Goal: Task Accomplishment & Management: Complete application form

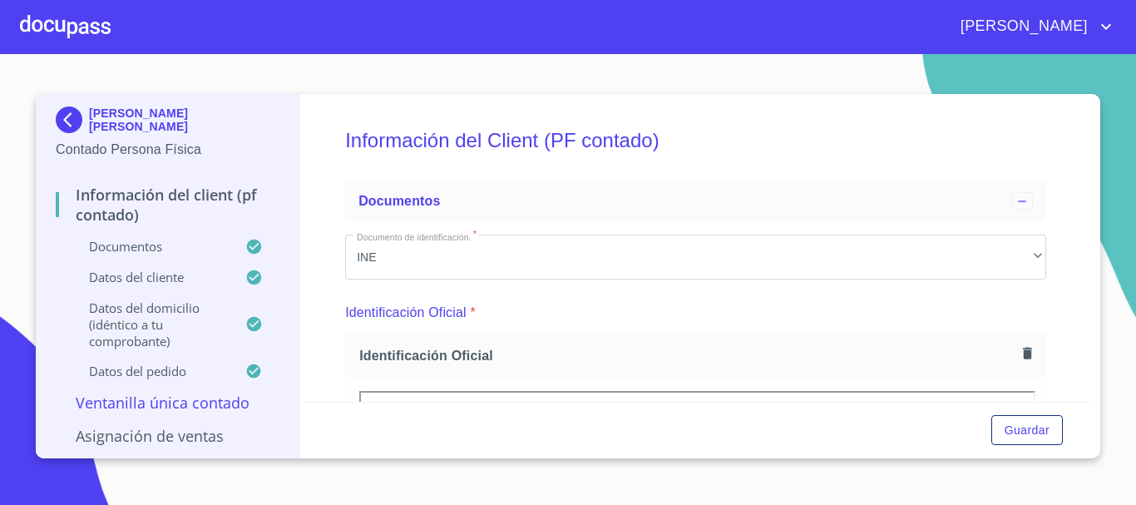
scroll to position [199, 0]
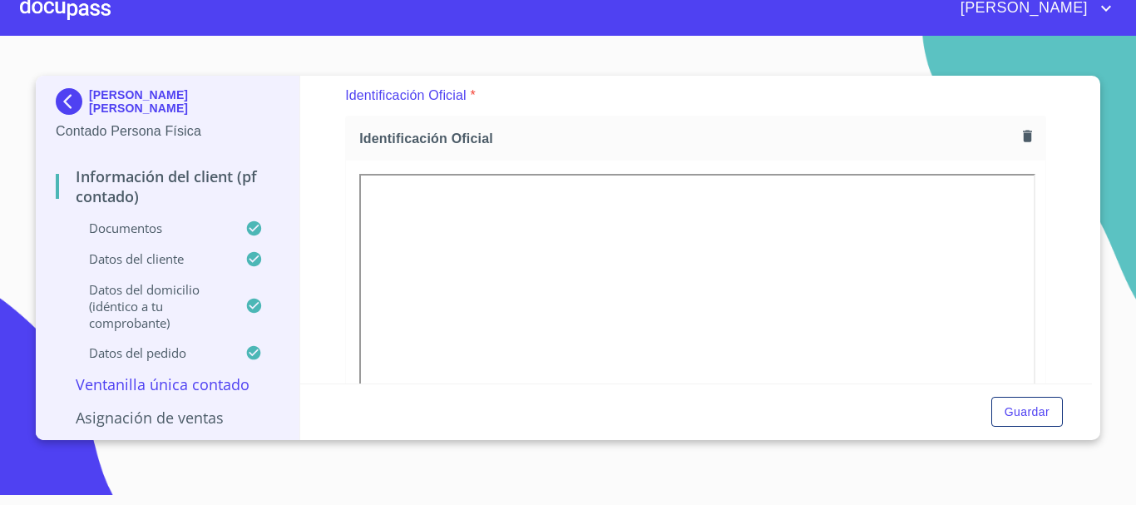
click at [62, 27] on div at bounding box center [65, 8] width 91 height 53
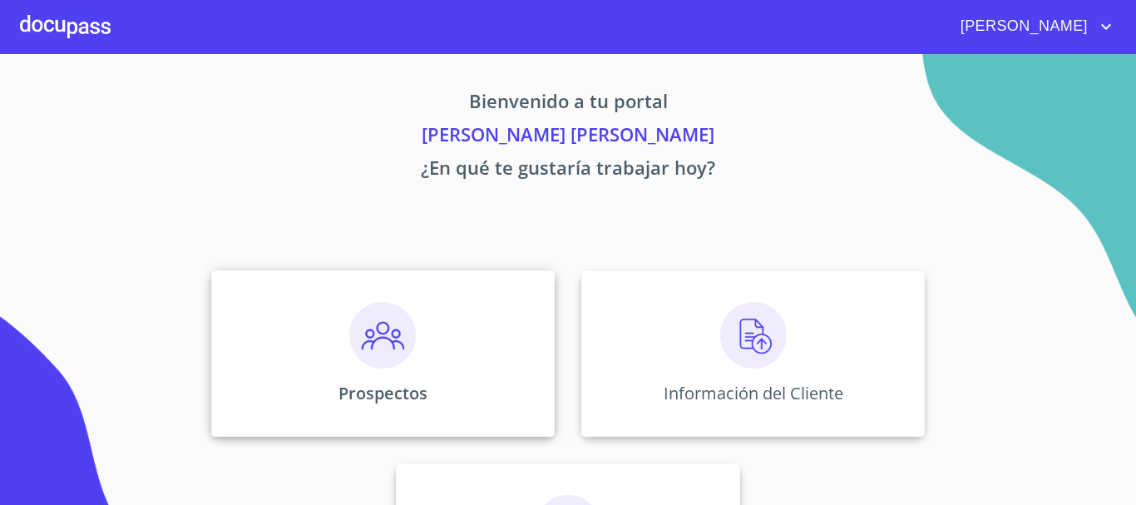
click at [520, 311] on div "Prospectos" at bounding box center [382, 353] width 343 height 166
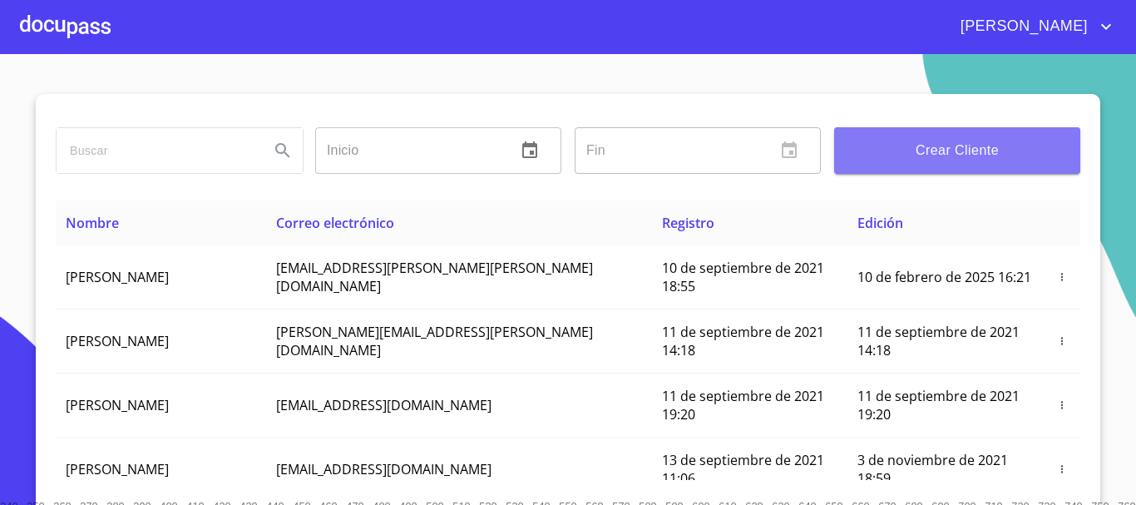
click at [985, 131] on button "Crear Cliente" at bounding box center [957, 150] width 246 height 47
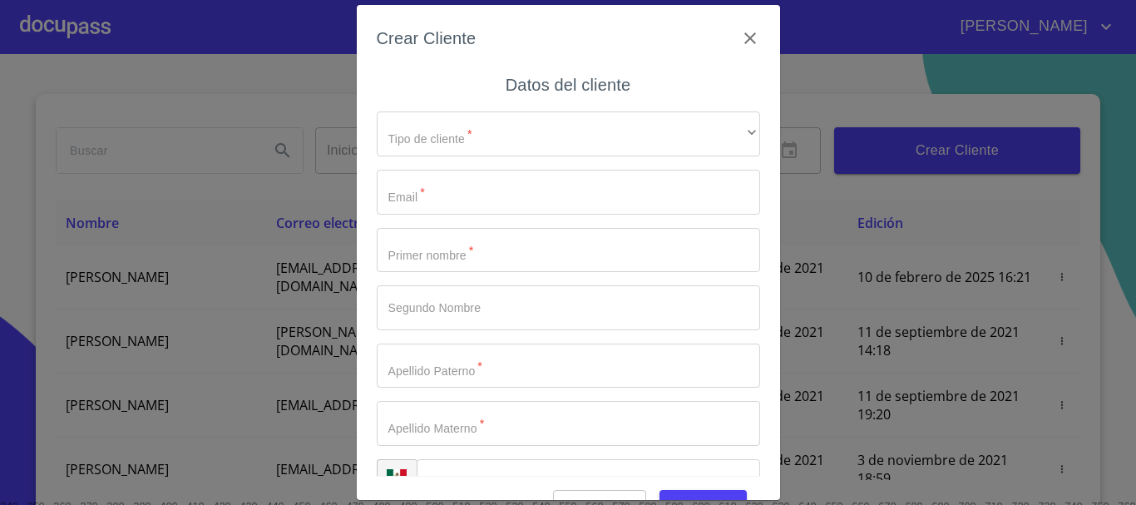
click at [477, 172] on input "Tipo de cliente   *" at bounding box center [568, 192] width 383 height 45
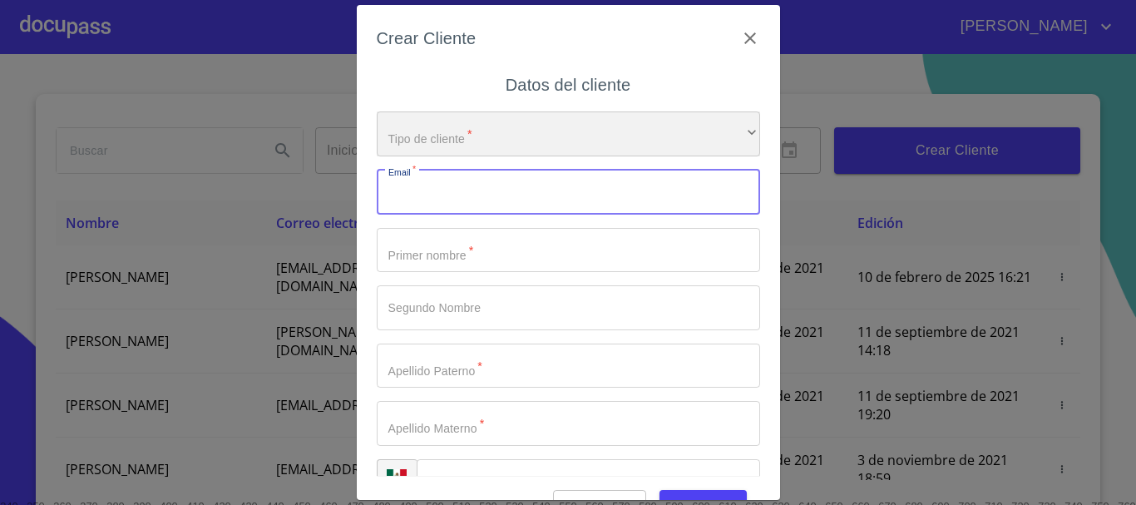
click at [471, 116] on div "​" at bounding box center [568, 133] width 383 height 45
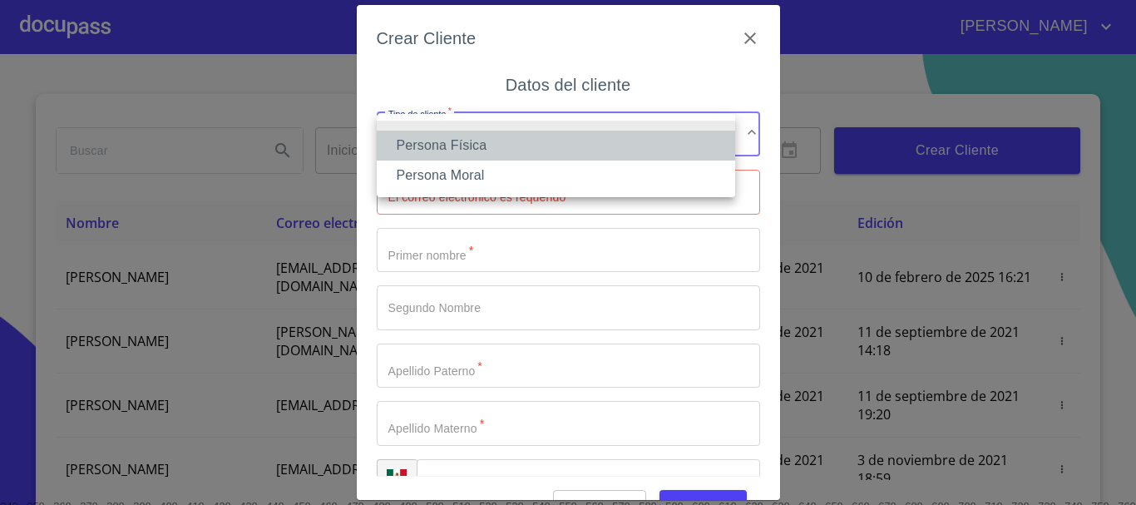
click at [467, 154] on li "Persona Física" at bounding box center [556, 146] width 358 height 30
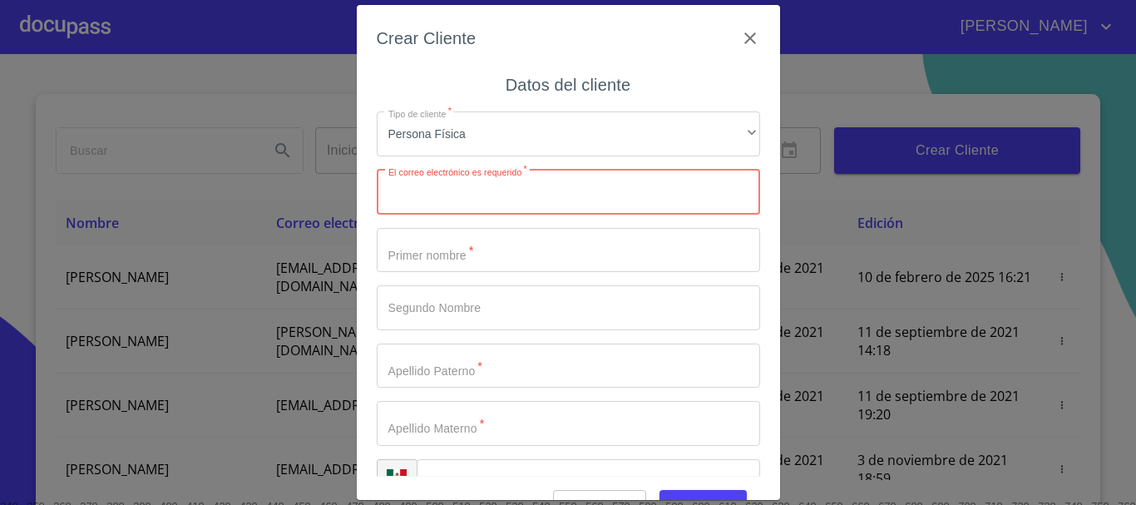
click at [480, 188] on input "Tipo de cliente   *" at bounding box center [568, 192] width 383 height 45
paste input "[EMAIL_ADDRESS][DOMAIN_NAME]"
type input "[EMAIL_ADDRESS][DOMAIN_NAME]"
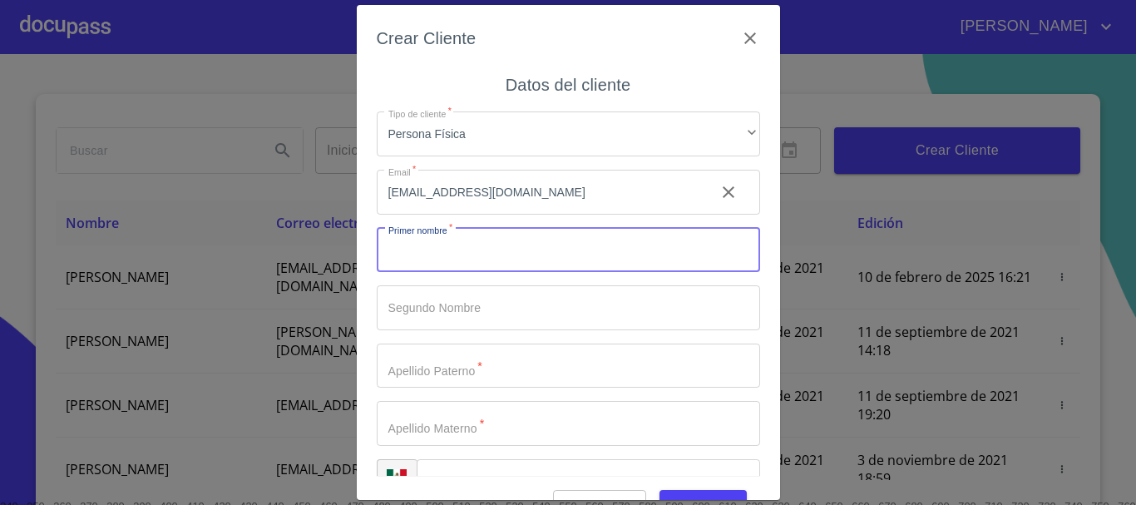
click at [502, 271] on input "Tipo de cliente   *" at bounding box center [568, 250] width 383 height 45
type input "[PERSON_NAME]"
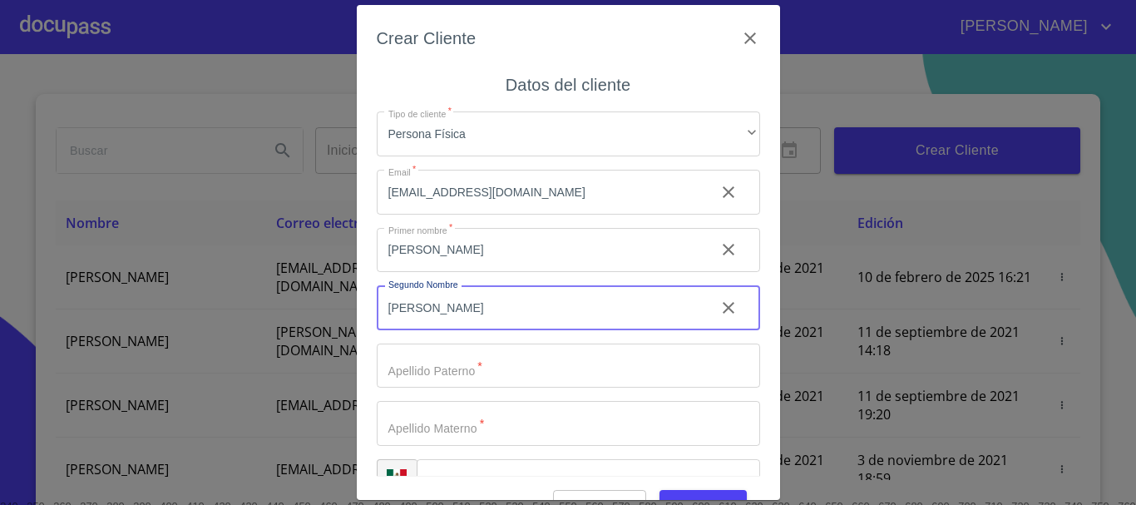
type input "[PERSON_NAME]"
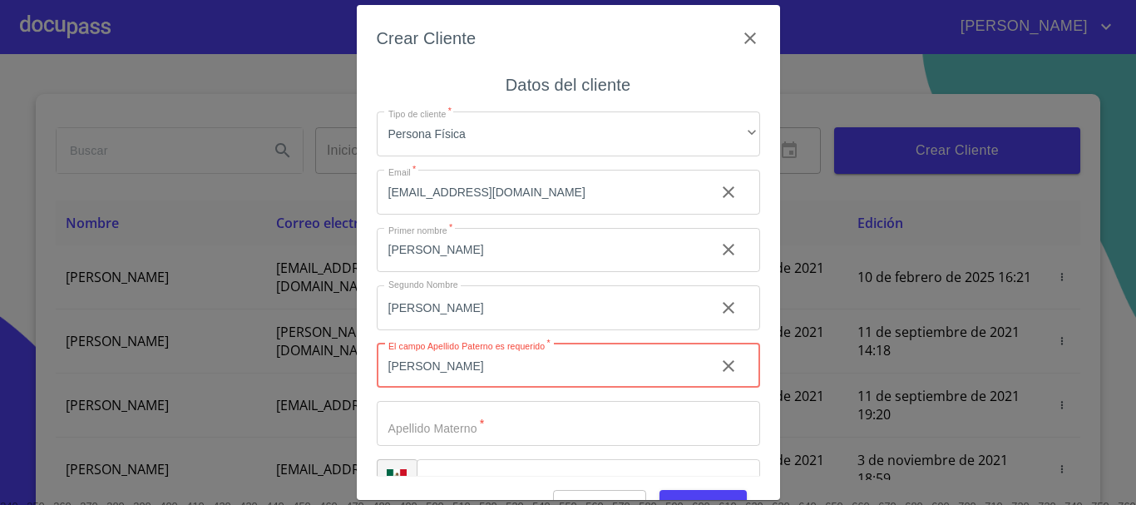
type input "[PERSON_NAME]"
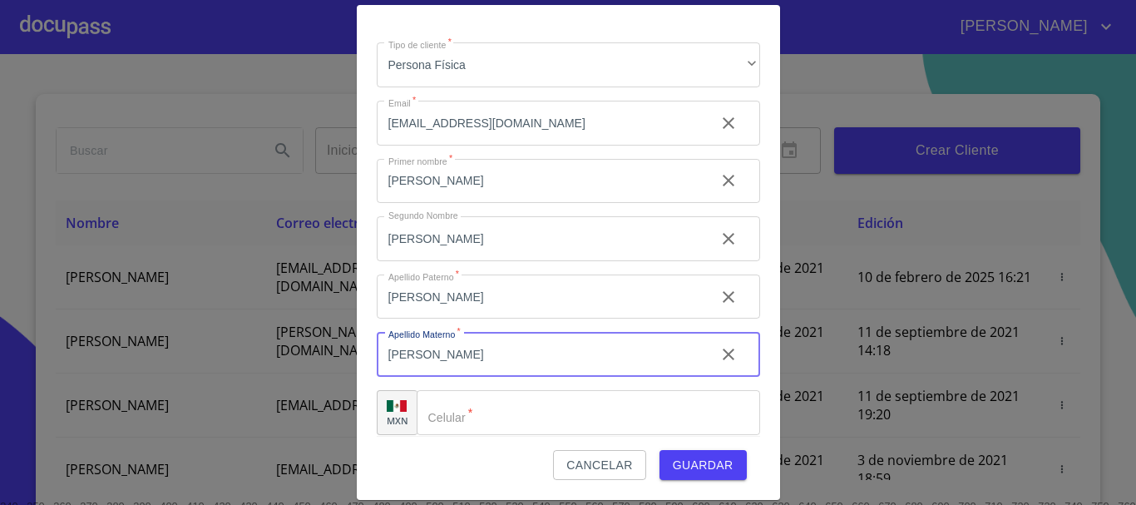
scroll to position [42, 0]
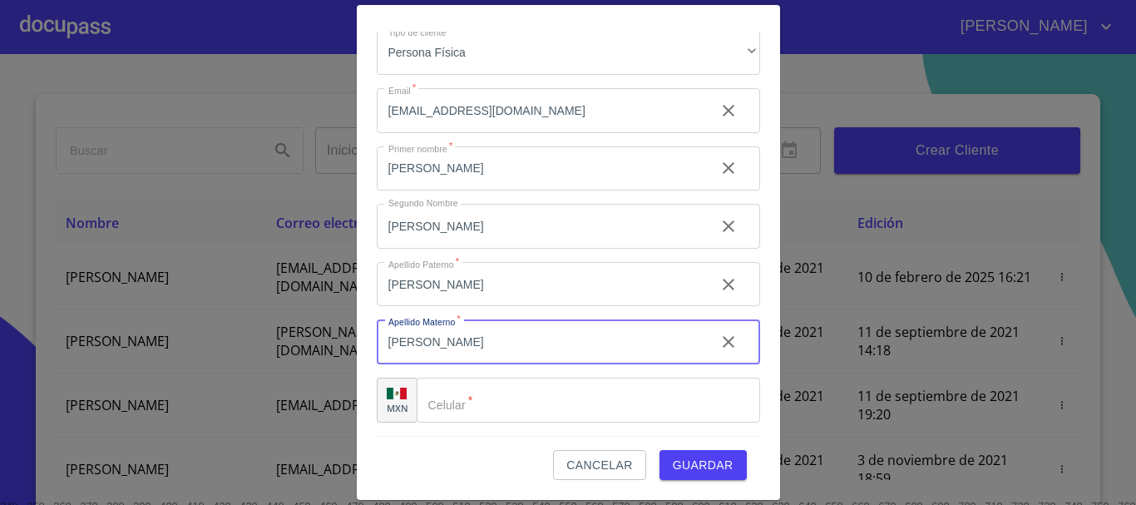
type input "[PERSON_NAME]"
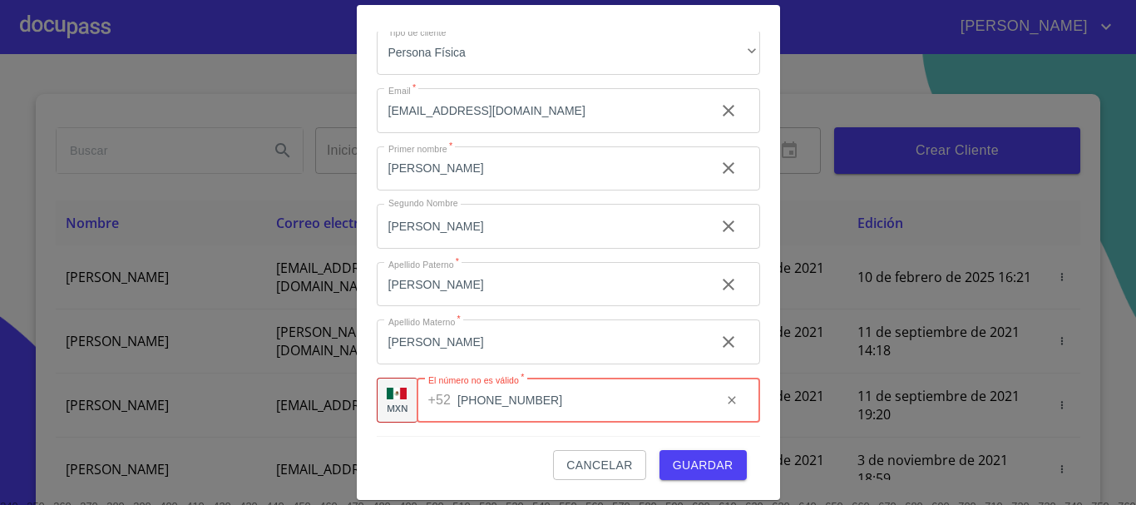
type input "[PHONE_NUMBER]"
click at [753, 325] on div "Crear Cliente Datos del cliente Tipo de cliente   * Persona Física ​ Email   * …" at bounding box center [568, 252] width 423 height 494
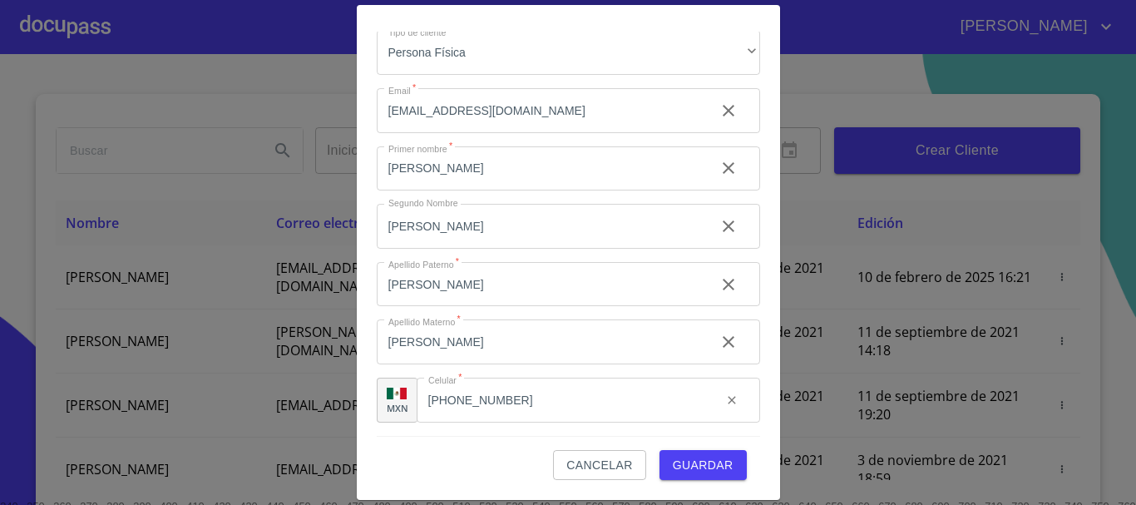
click at [708, 455] on span "Guardar" at bounding box center [703, 465] width 61 height 21
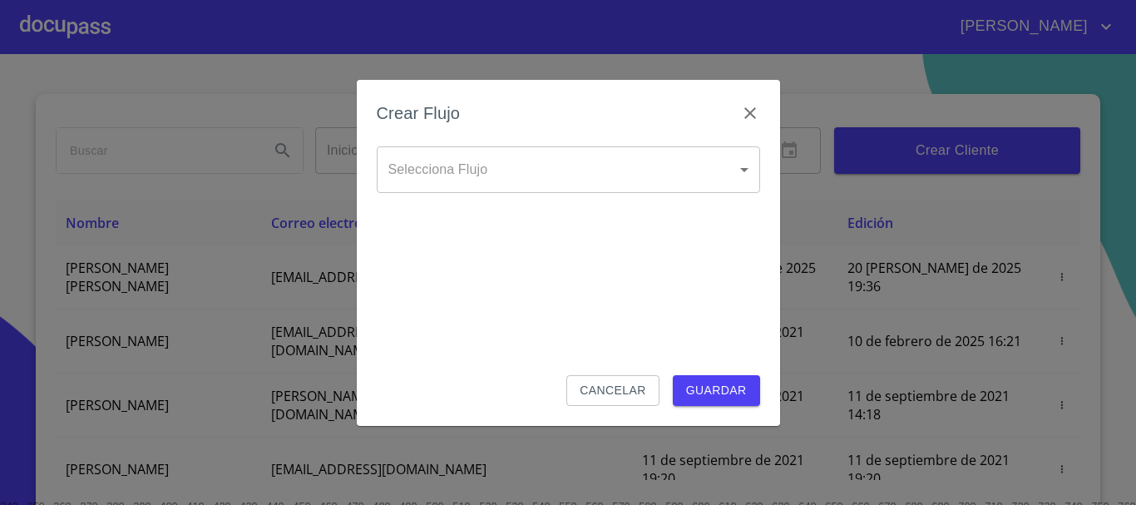
click at [690, 162] on body "[PERSON_NAME] ​ Fin ​ Crear Cliente Nombre Correo electrónico Registro Edición …" at bounding box center [568, 252] width 1136 height 505
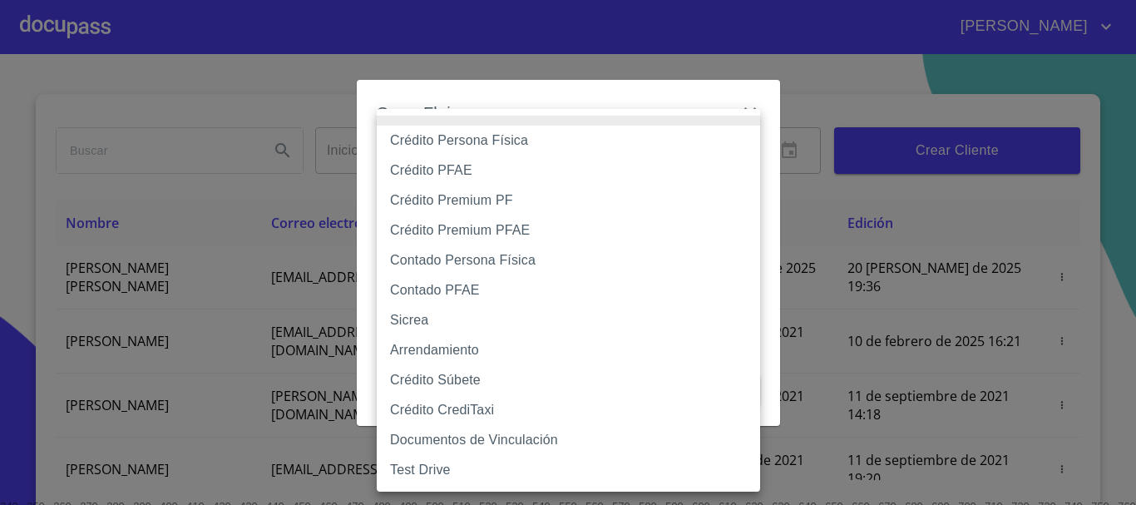
click at [571, 132] on li "Crédito Persona Física" at bounding box center [568, 141] width 383 height 30
type input "6009fb3c7d1714eb8809aa97"
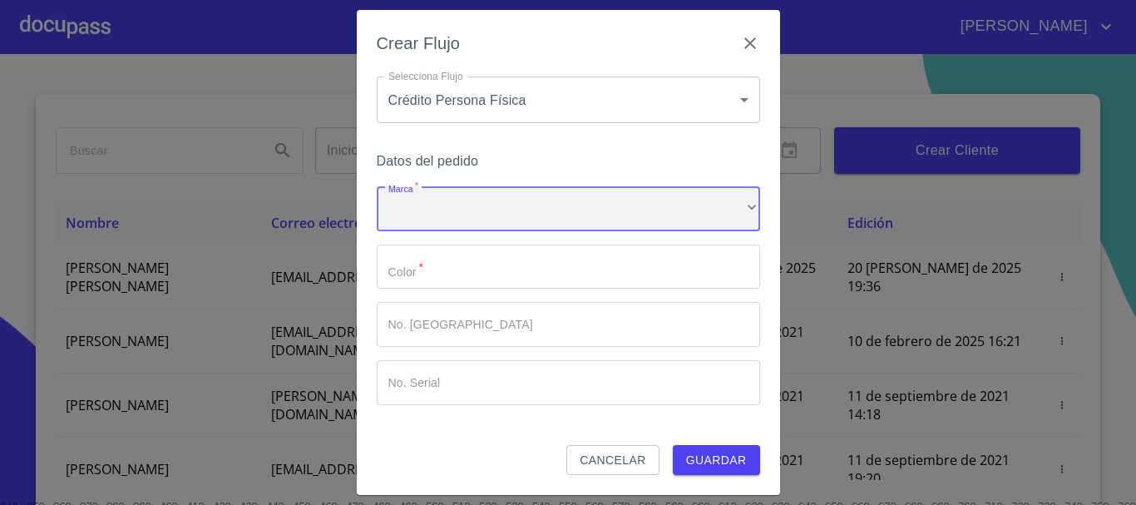
click at [581, 200] on div "​" at bounding box center [568, 208] width 383 height 45
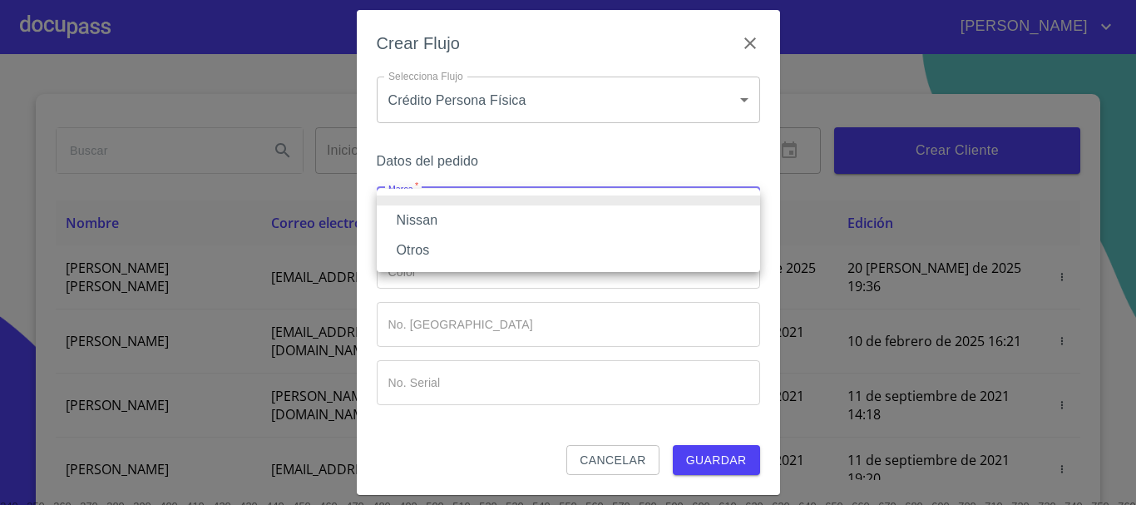
click at [515, 203] on li at bounding box center [568, 200] width 383 height 10
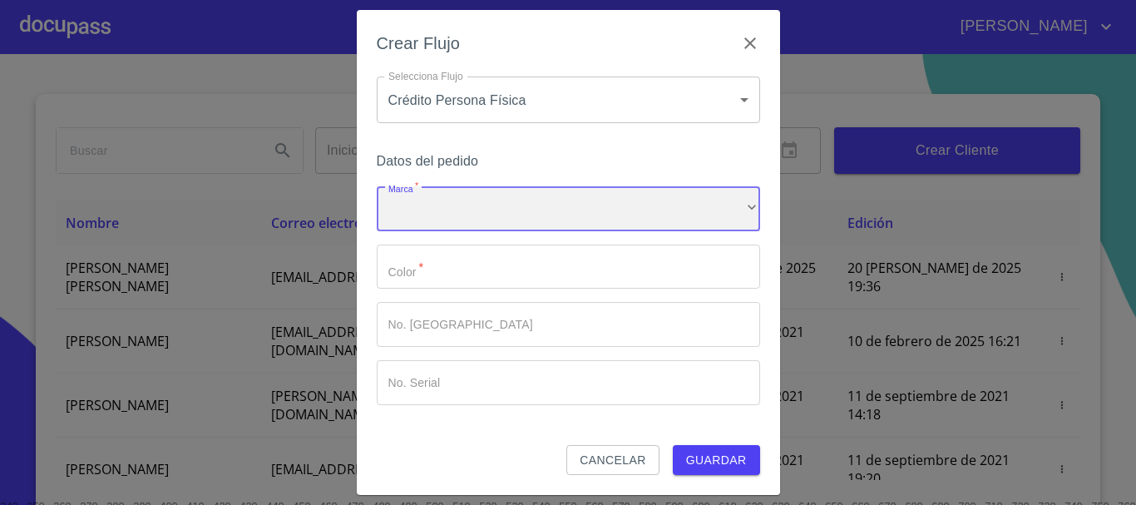
click at [522, 214] on div "​" at bounding box center [568, 208] width 383 height 45
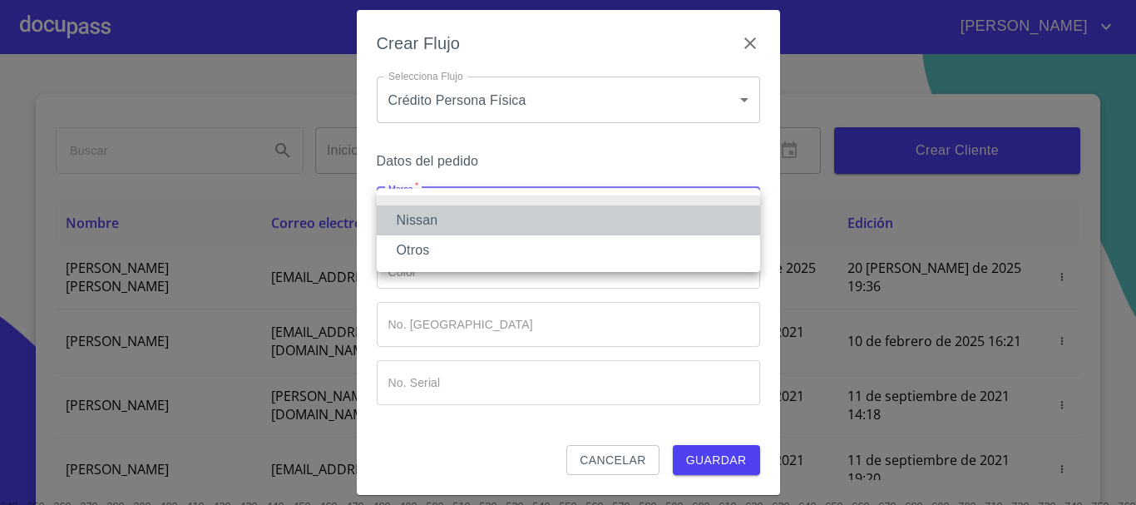
click at [520, 229] on li "Nissan" at bounding box center [568, 220] width 383 height 30
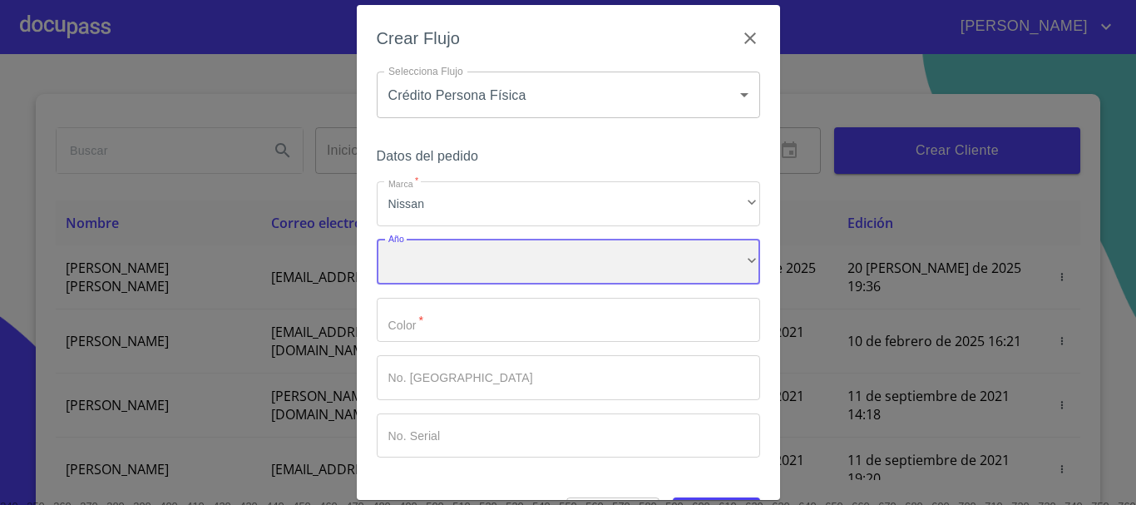
click at [543, 270] on div "​" at bounding box center [568, 261] width 383 height 45
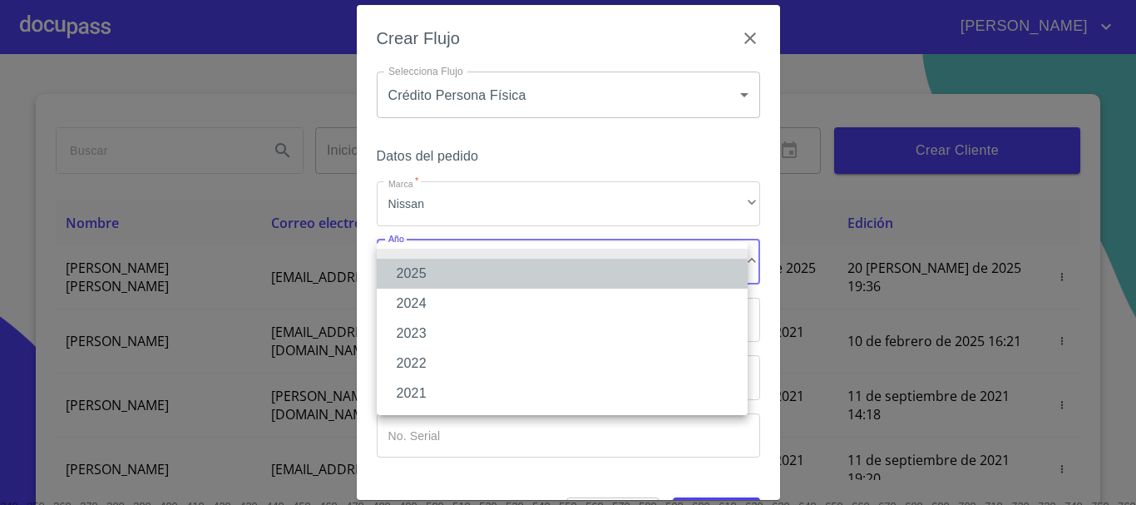
click at [531, 268] on li "2025" at bounding box center [562, 274] width 371 height 30
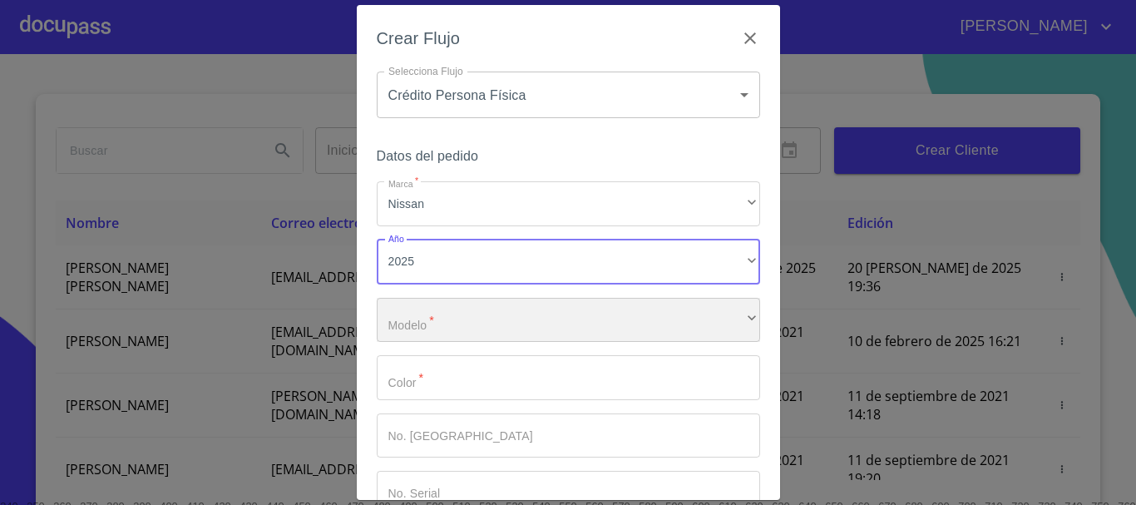
click at [491, 308] on div "​" at bounding box center [568, 320] width 383 height 45
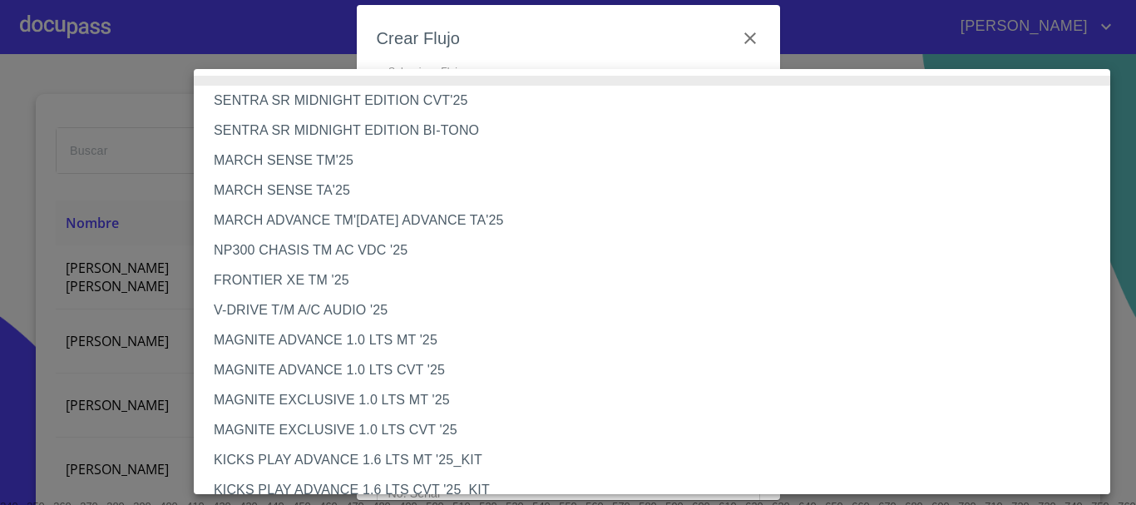
click at [372, 160] on li "MARCH SENSE TM'25" at bounding box center [658, 161] width 929 height 30
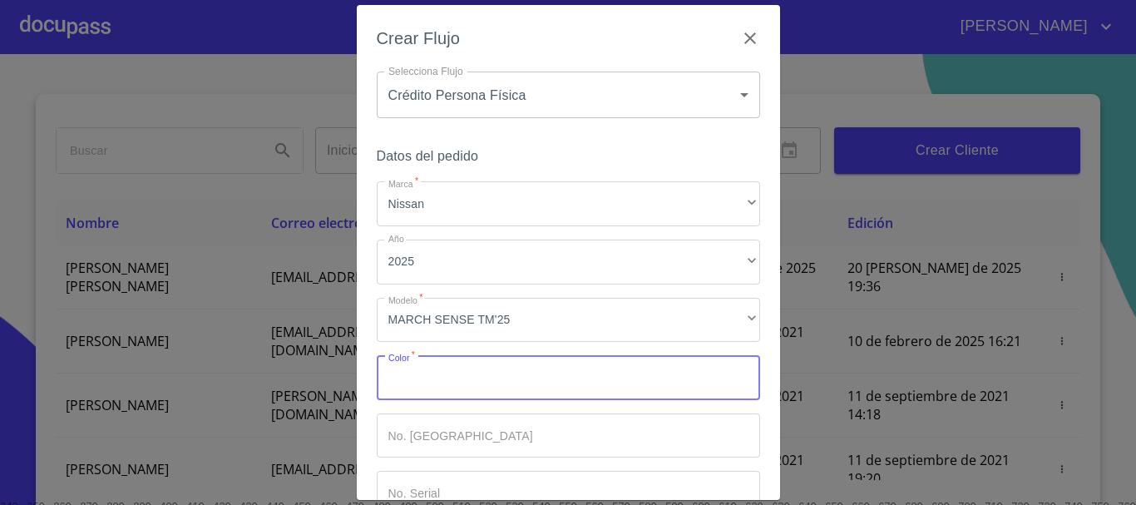
click at [439, 388] on input "Marca   *" at bounding box center [568, 377] width 383 height 45
type input "BLANCO"
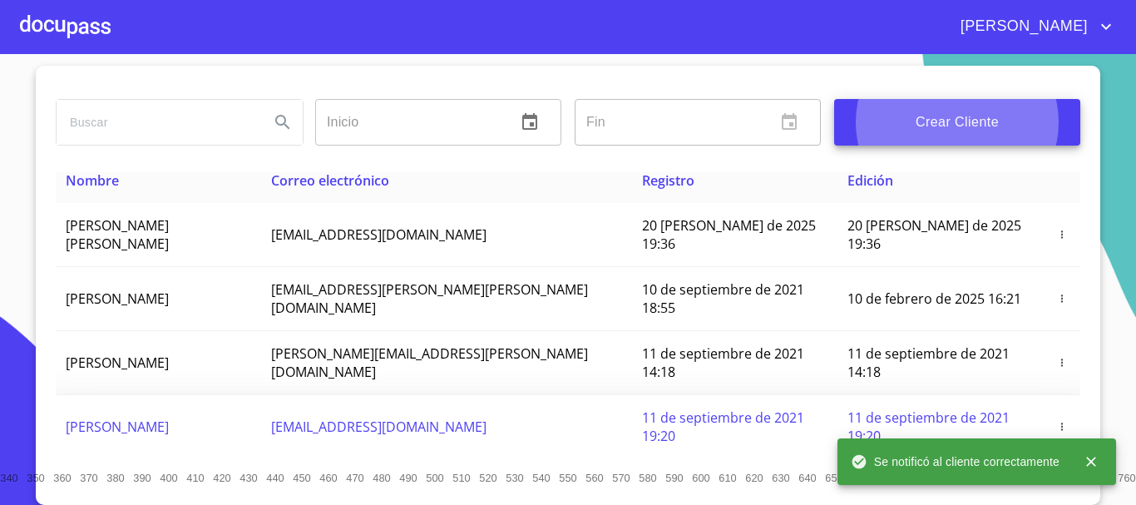
scroll to position [0, 0]
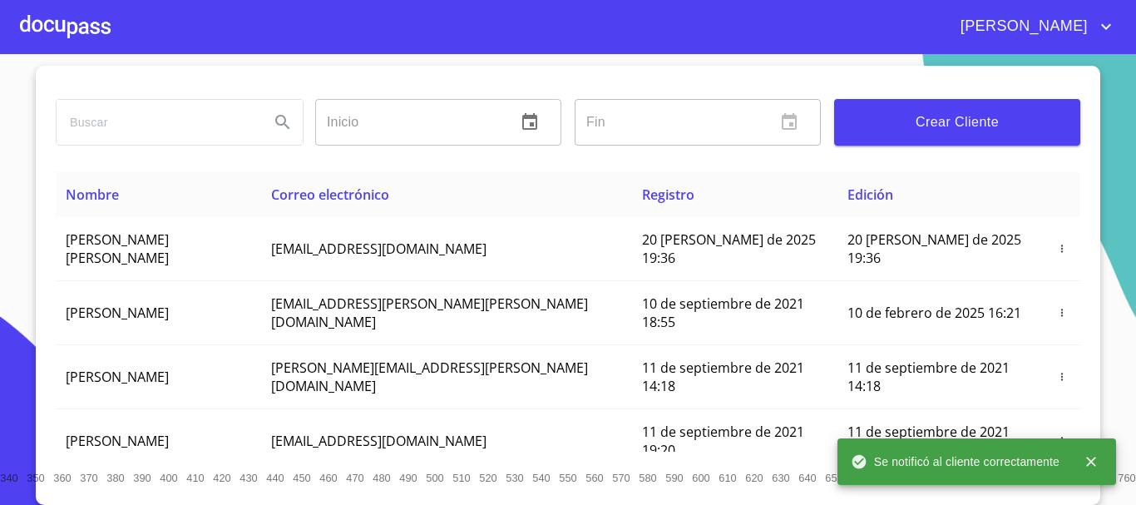
click at [102, 37] on div at bounding box center [65, 26] width 91 height 53
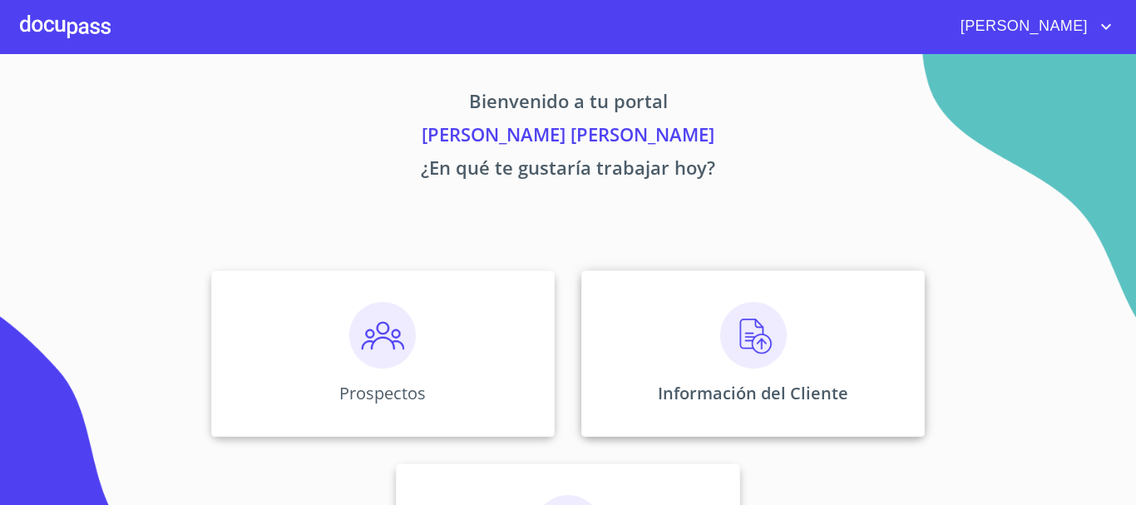
click at [721, 320] on img at bounding box center [753, 335] width 67 height 67
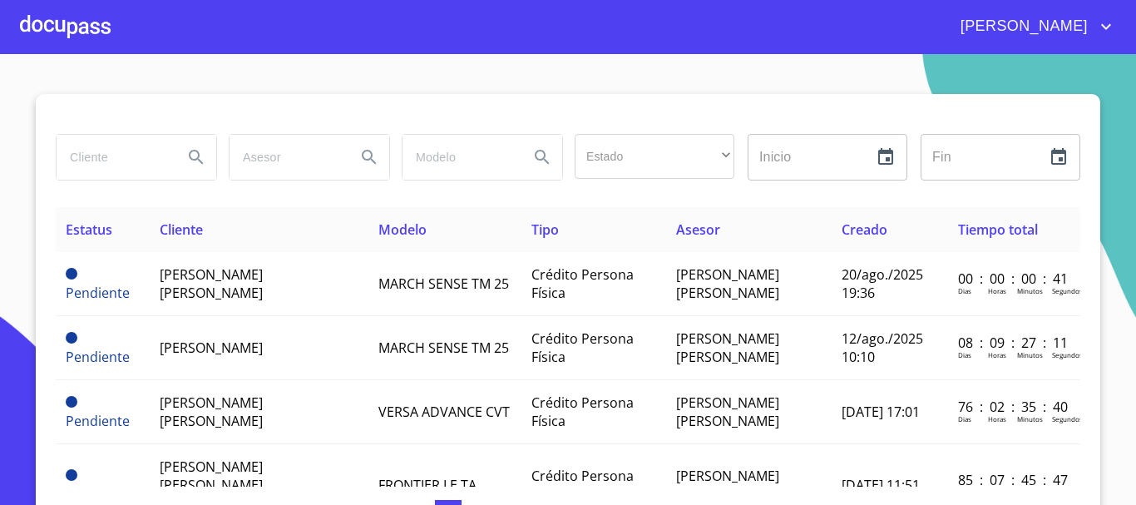
click at [81, 33] on div at bounding box center [65, 26] width 91 height 53
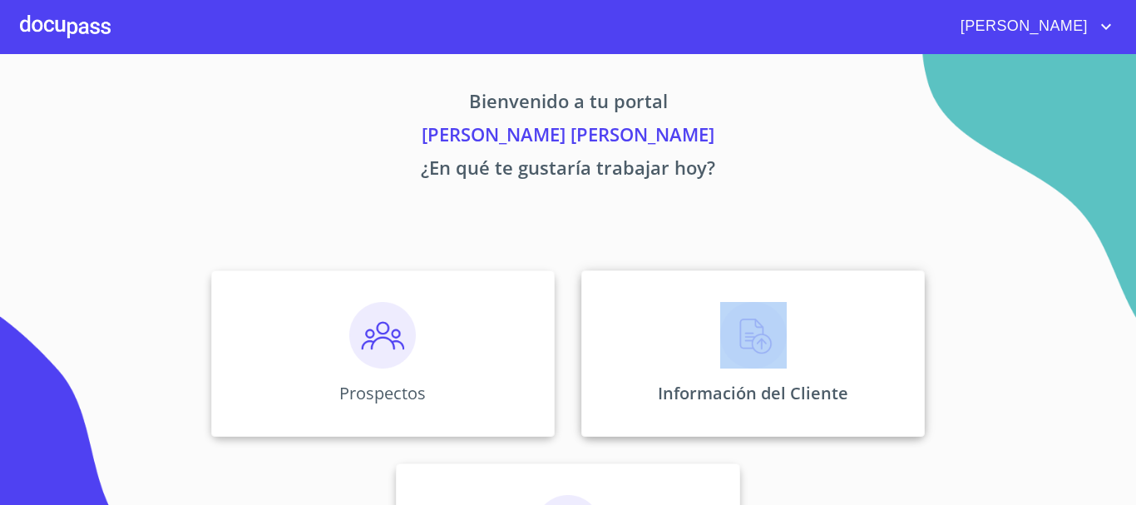
click at [641, 310] on div "Información del Cliente" at bounding box center [752, 353] width 343 height 166
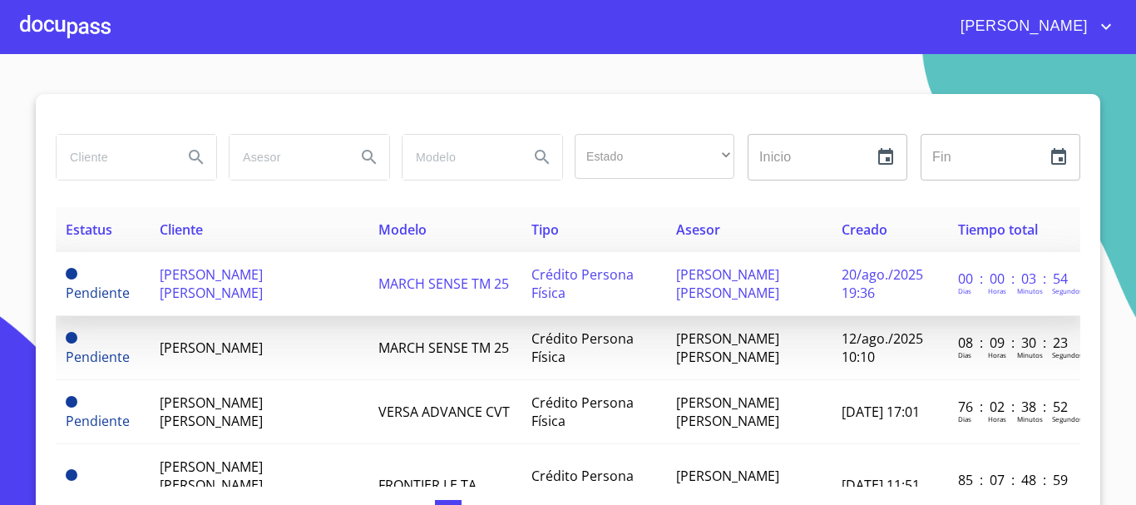
click at [281, 280] on td "[PERSON_NAME] [PERSON_NAME]" at bounding box center [260, 284] width 220 height 64
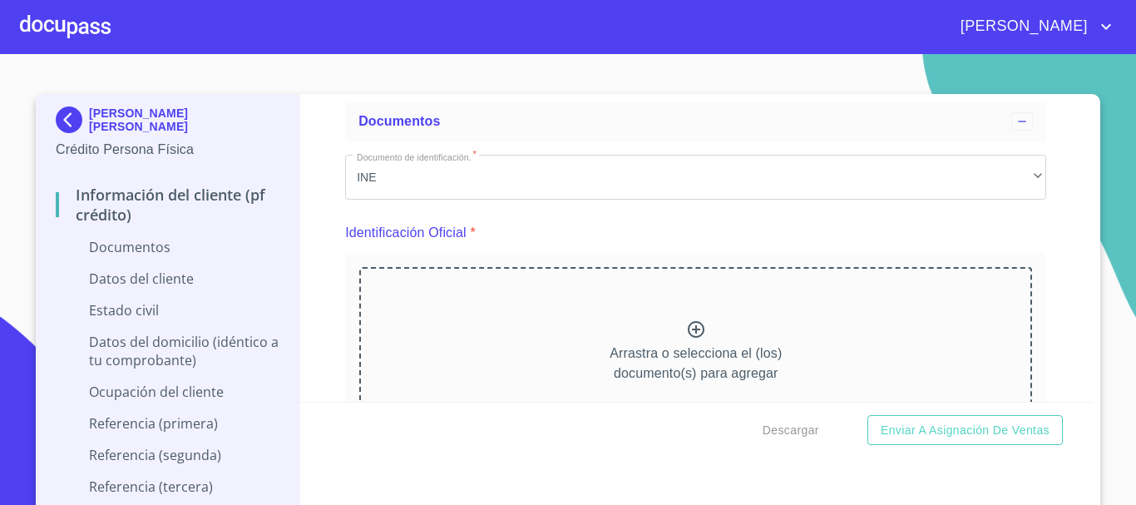
scroll to position [166, 0]
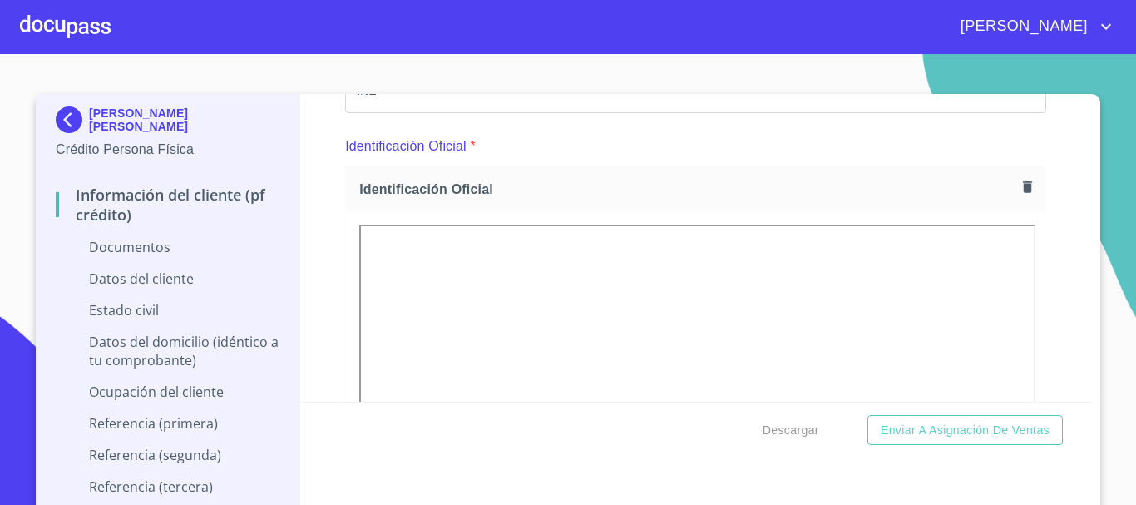
drag, startPoint x: 328, startPoint y: 170, endPoint x: 318, endPoint y: 165, distance: 11.6
click at [322, 167] on div "Información del cliente (PF crédito) Documentos Documento de identificación.   …" at bounding box center [696, 248] width 792 height 308
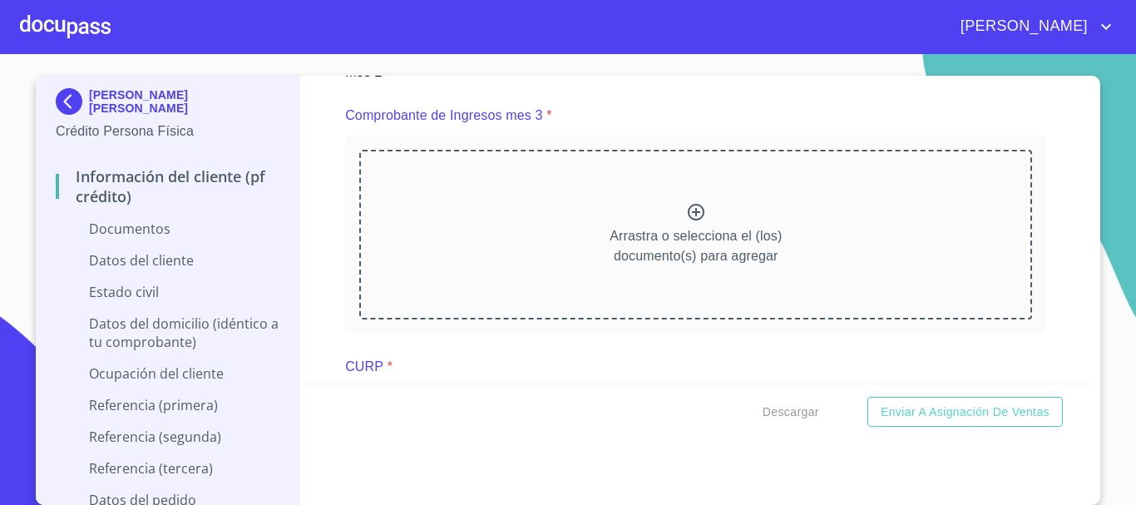
scroll to position [3159, 0]
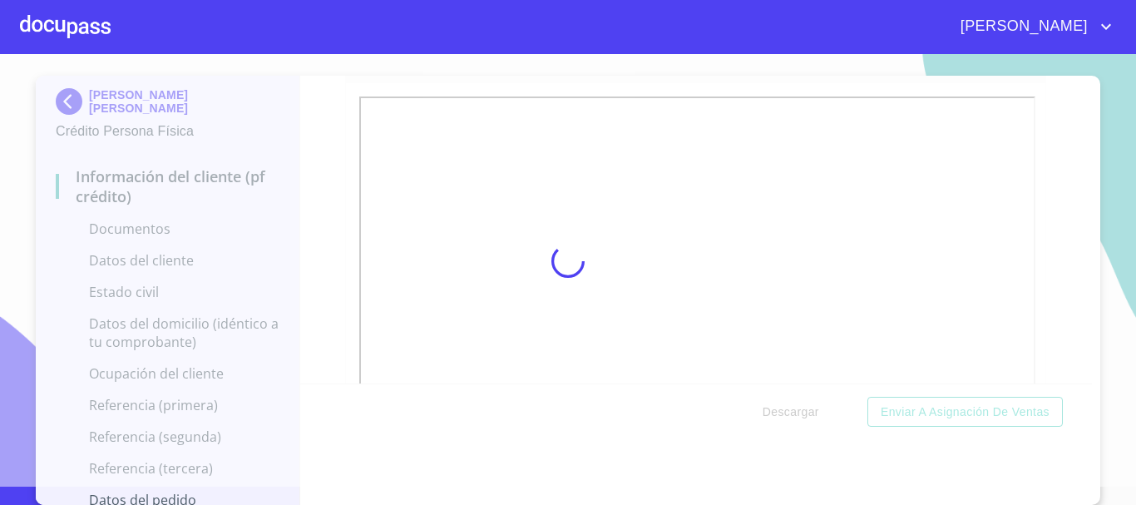
click at [328, 178] on div at bounding box center [568, 261] width 1136 height 451
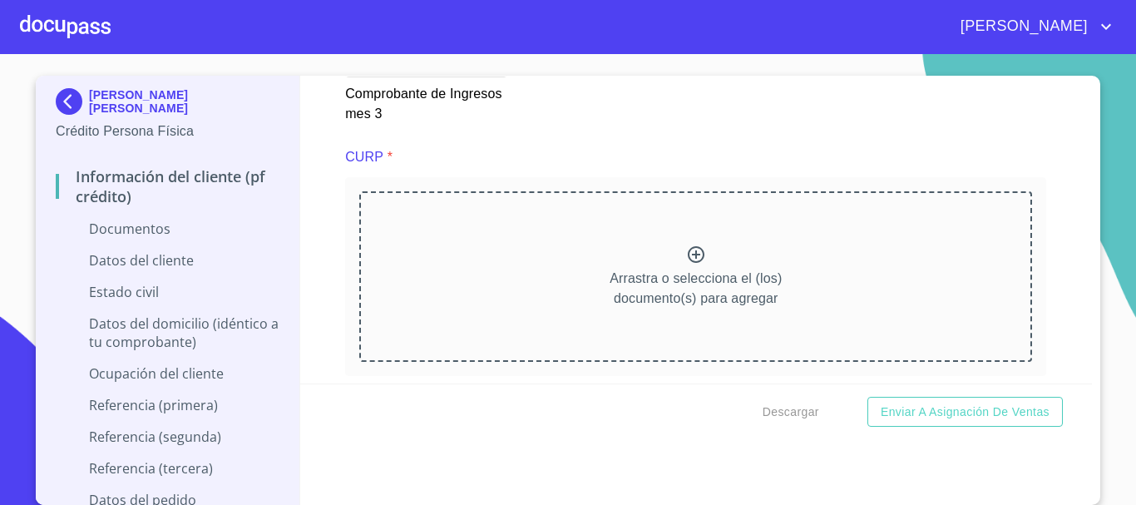
scroll to position [3825, 0]
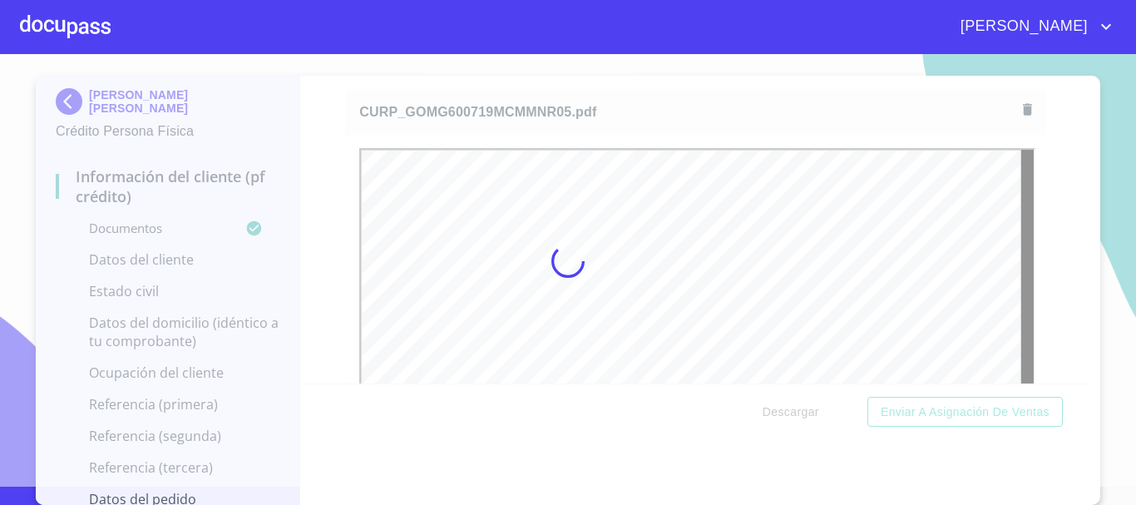
click at [310, 140] on div at bounding box center [568, 261] width 1136 height 451
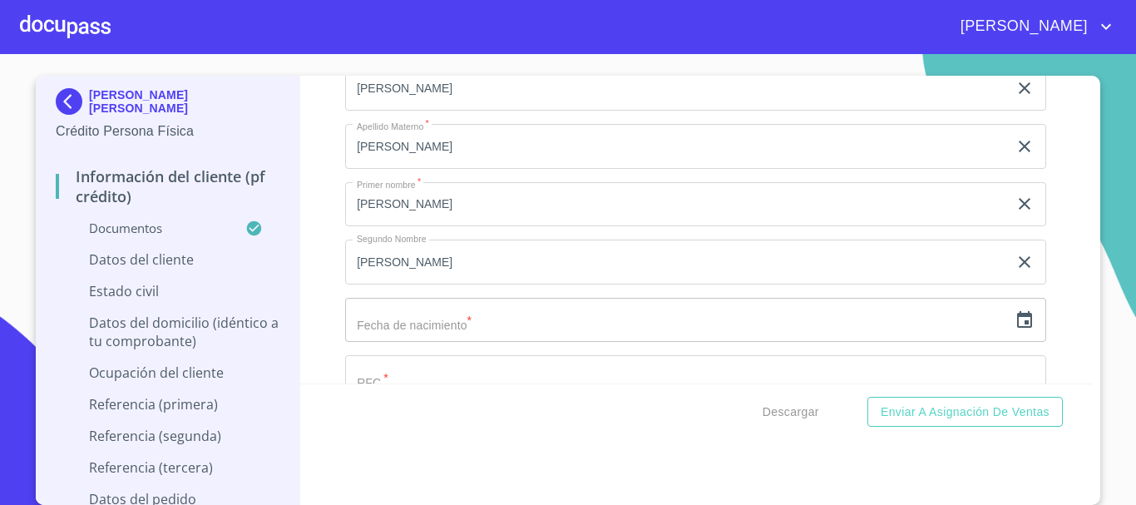
scroll to position [4989, 0]
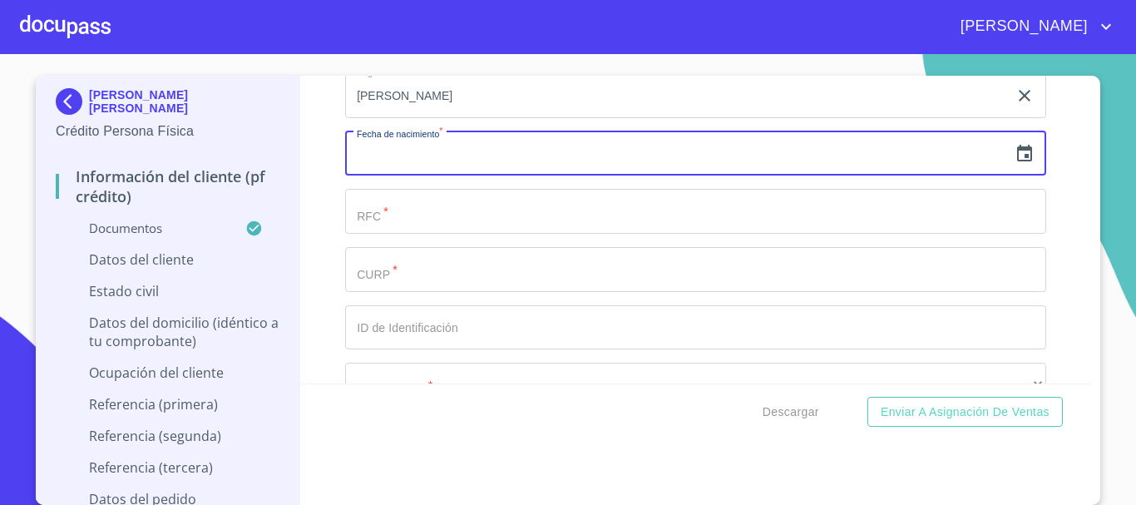
click at [496, 166] on input "text" at bounding box center [676, 153] width 663 height 45
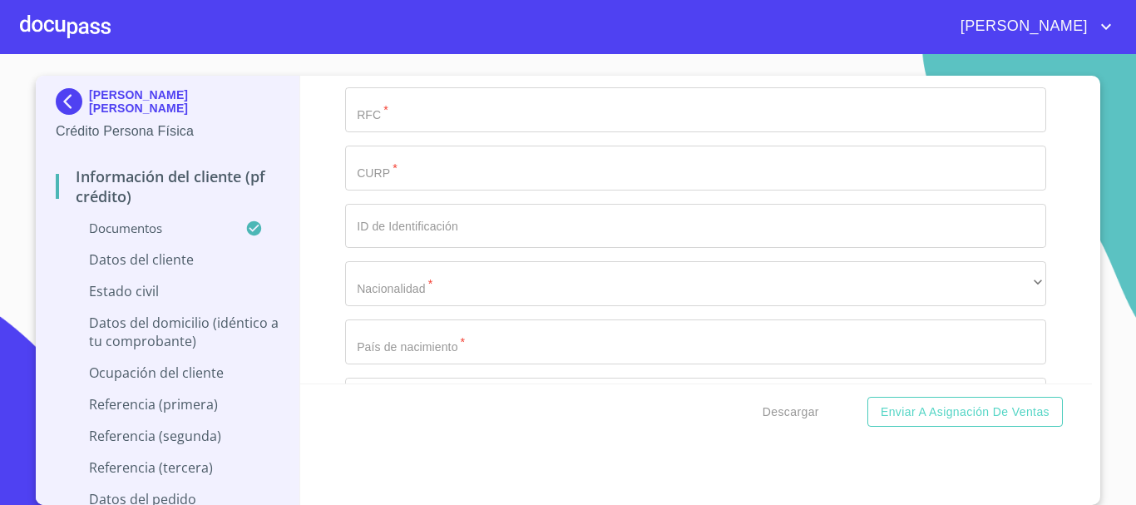
scroll to position [4906, 0]
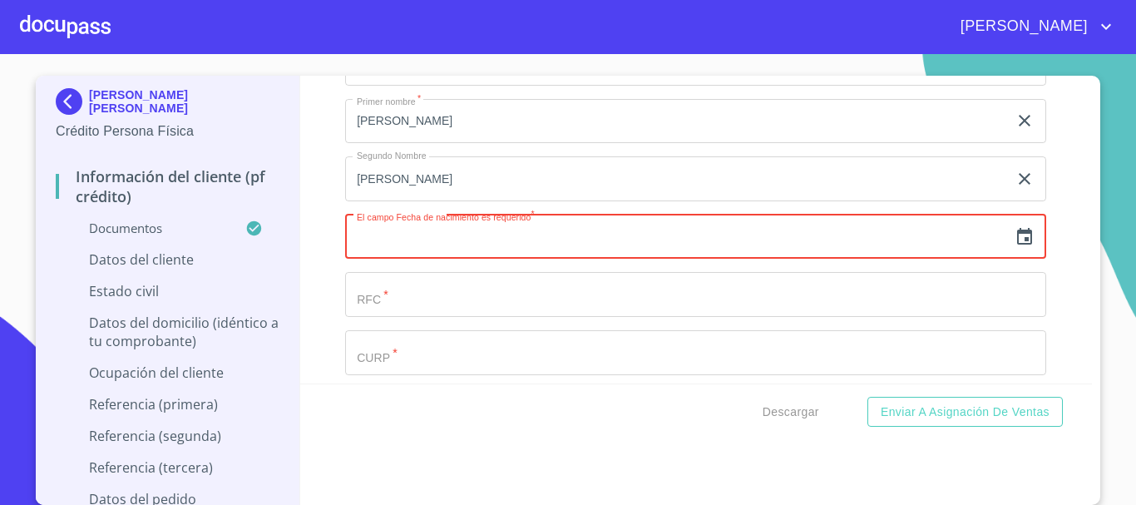
click at [1014, 247] on icon "button" at bounding box center [1024, 237] width 20 height 20
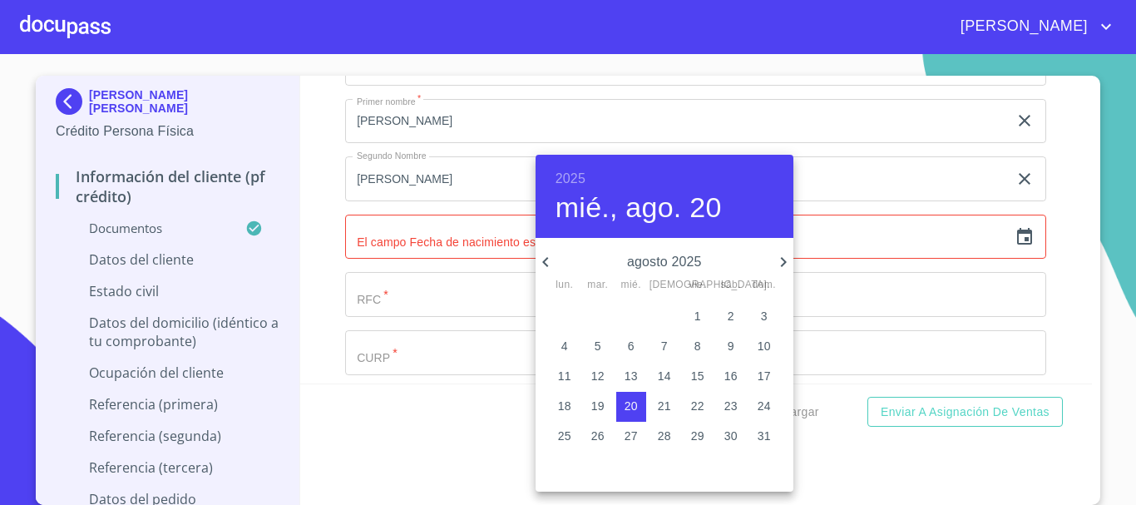
click at [568, 181] on h6 "2025" at bounding box center [570, 178] width 30 height 23
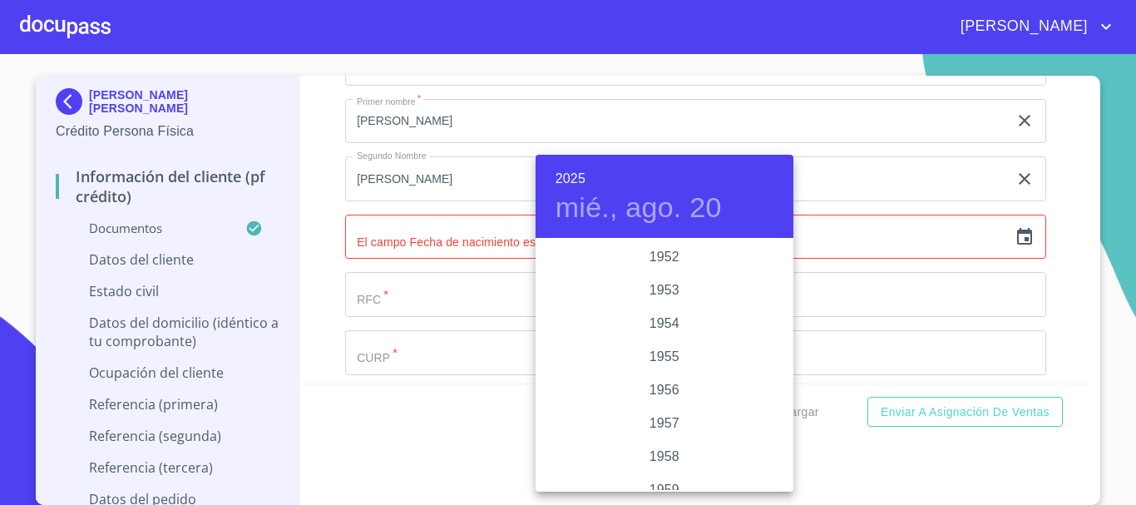
scroll to position [1064, 0]
click at [663, 354] on div "1960" at bounding box center [664, 356] width 258 height 33
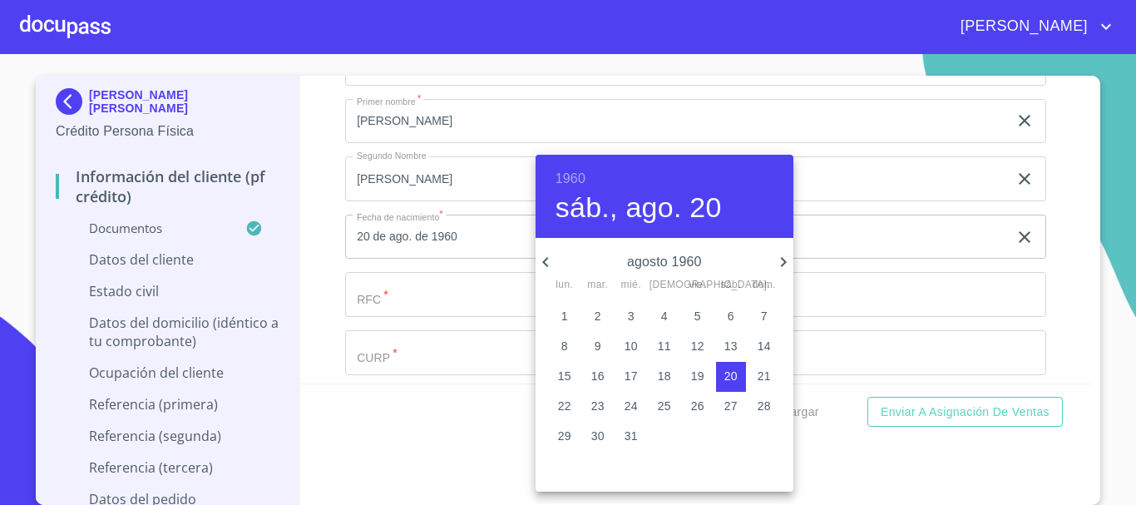
click at [547, 255] on icon "button" at bounding box center [545, 262] width 20 height 20
click at [591, 406] on p "19" at bounding box center [597, 405] width 13 height 17
type input "19 de [DATE]. de 1960"
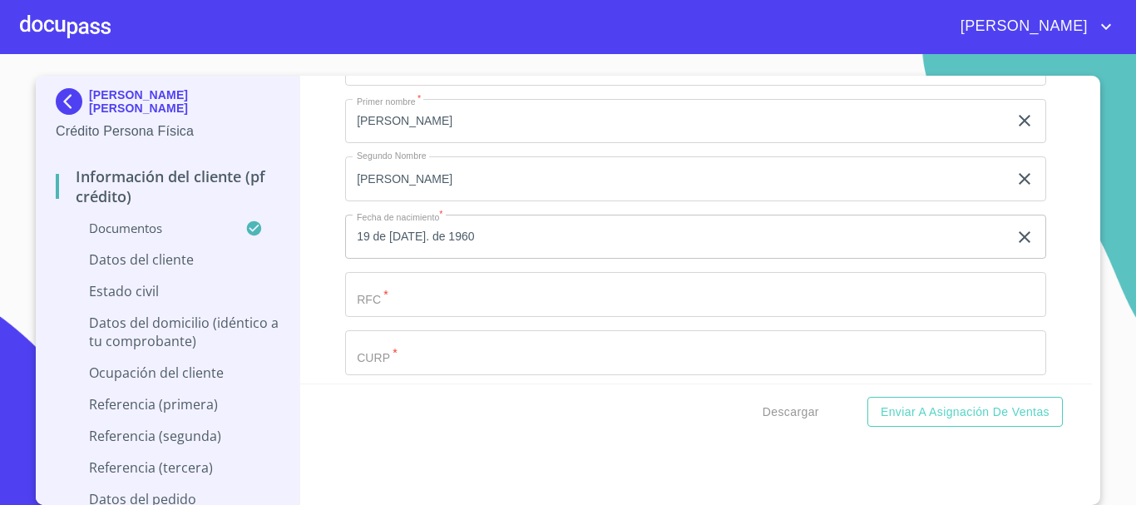
click at [540, 284] on div "Apellido [PERSON_NAME]   * [PERSON_NAME] ​ Apellido Materno   * [PERSON_NAME] ​…" at bounding box center [695, 323] width 701 height 708
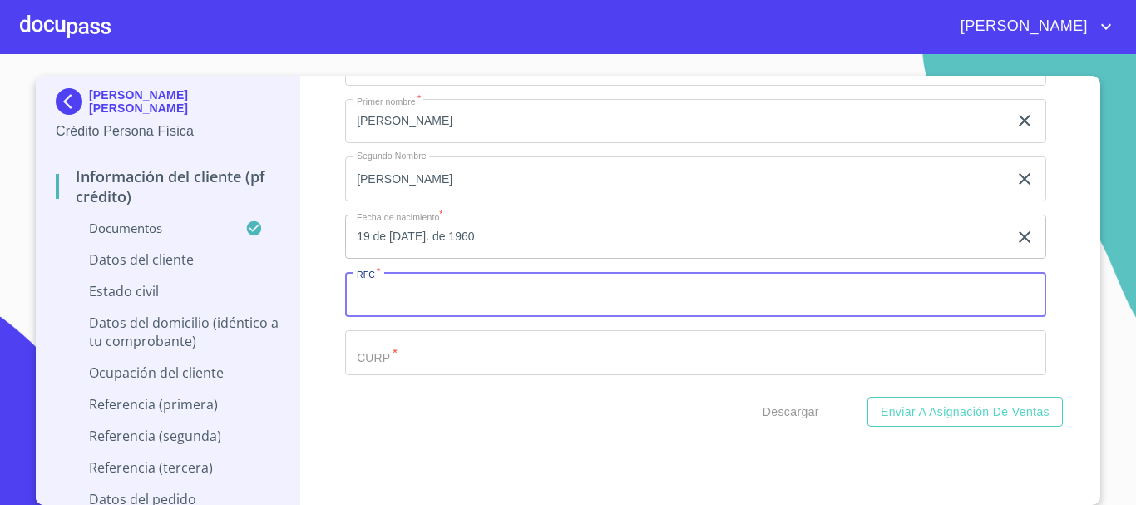
click at [540, 295] on input "Documento de identificación.   *" at bounding box center [695, 294] width 701 height 45
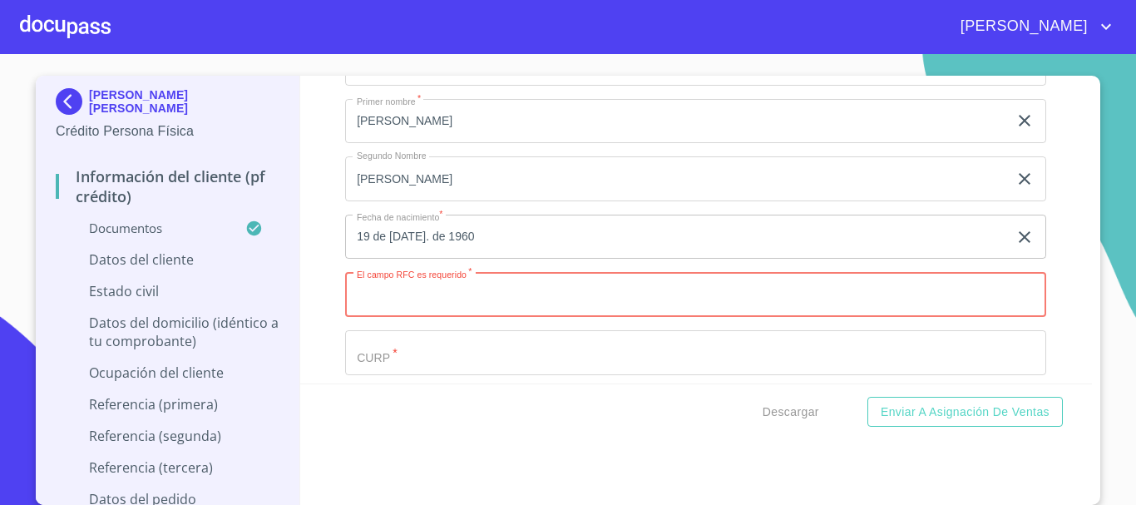
paste input "GOMG600719"
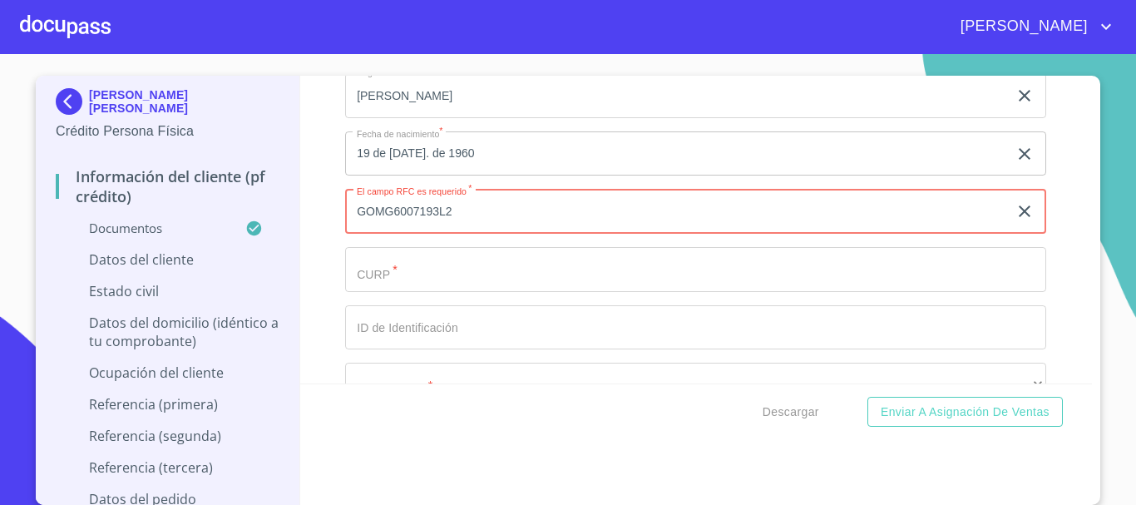
type input "GOMG6007193L2"
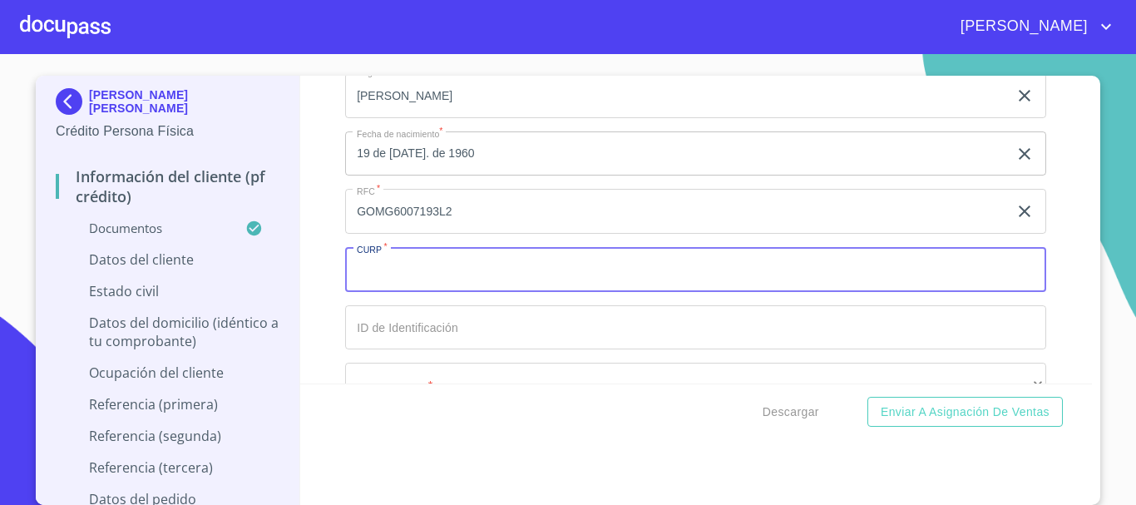
scroll to position [5072, 0]
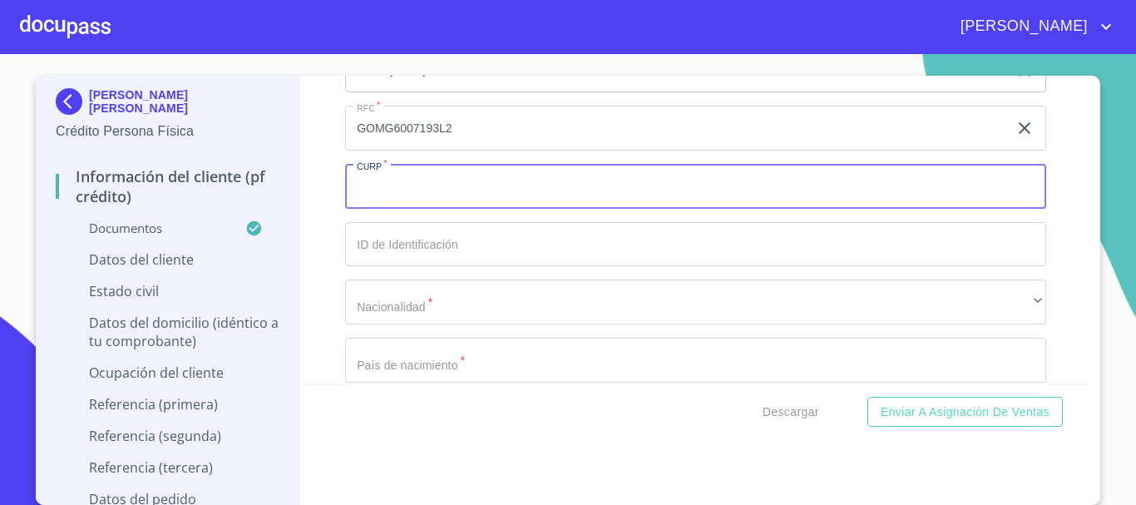
paste input "GOMG600719MCMMNR05"
type input "GOMG600719MCMMNR05"
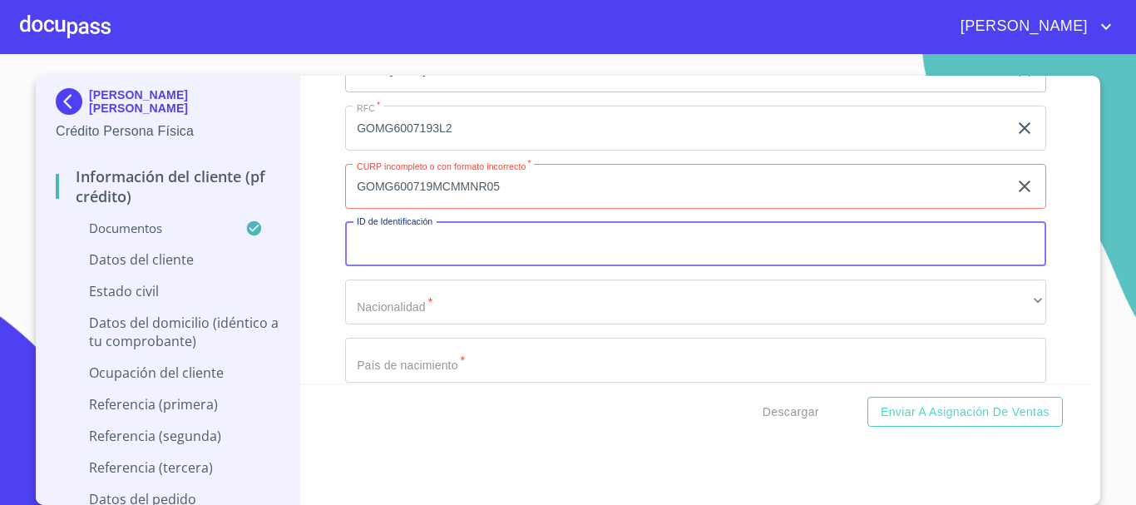
click at [575, 267] on input "Documento de identificación.   *" at bounding box center [695, 244] width 701 height 45
click at [570, 209] on input "GOMG600719MCMMNR05" at bounding box center [676, 186] width 663 height 45
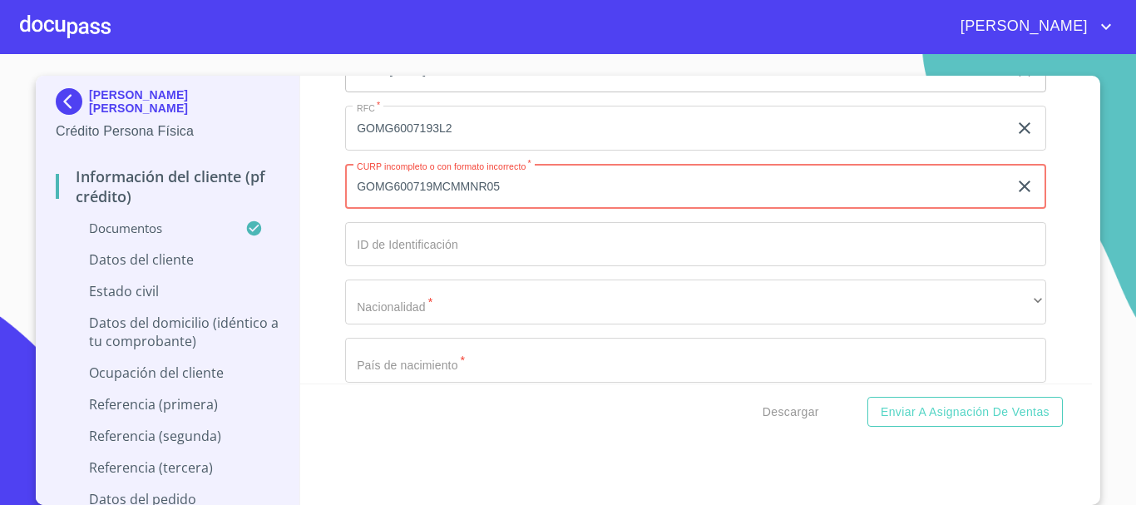
click at [570, 209] on input "GOMG600719MCMMNR05" at bounding box center [676, 186] width 663 height 45
paste input "GOMG600719MCMMNR05"
type input "GOMG600719MCMMNR05"
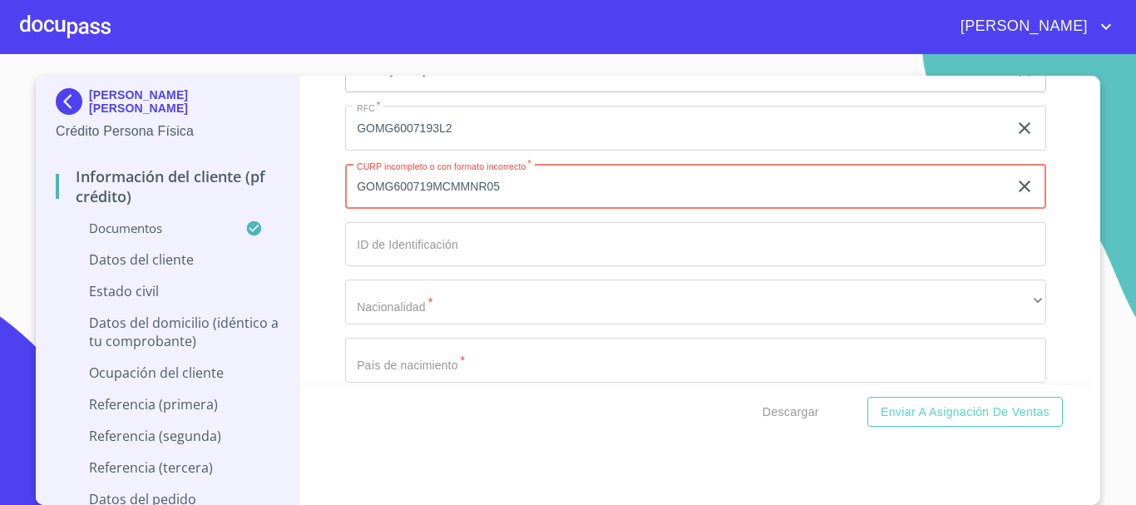
drag, startPoint x: 514, startPoint y: 212, endPoint x: 195, endPoint y: 137, distance: 327.9
click at [195, 137] on div "[PERSON_NAME] [PERSON_NAME] Crédito Persona Física Información del cliente (PF …" at bounding box center [564, 290] width 1056 height 429
paste input "GOMG600719MCMMNR05"
type input "GOMG600719MCMMNR05"
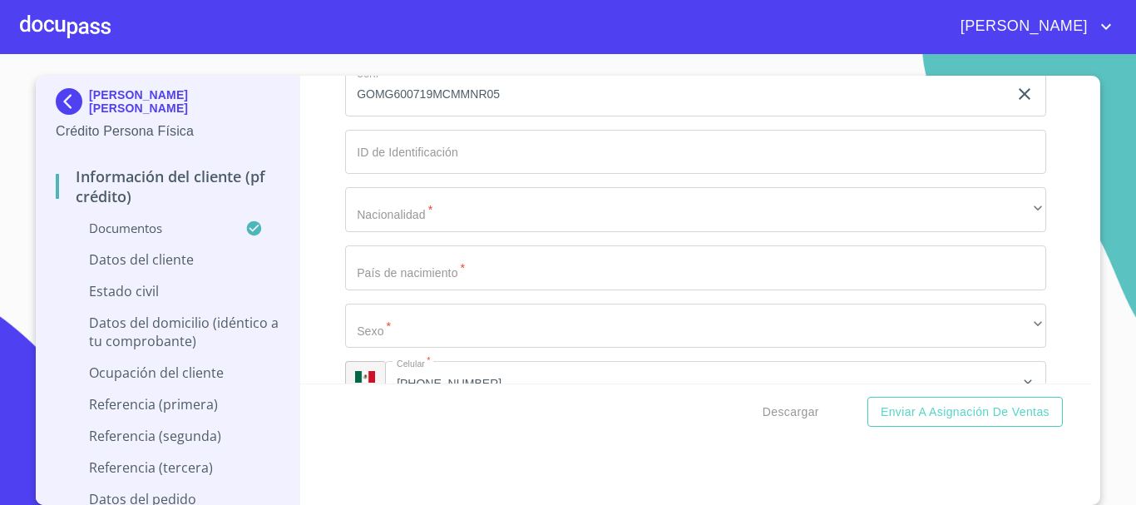
scroll to position [5137, 0]
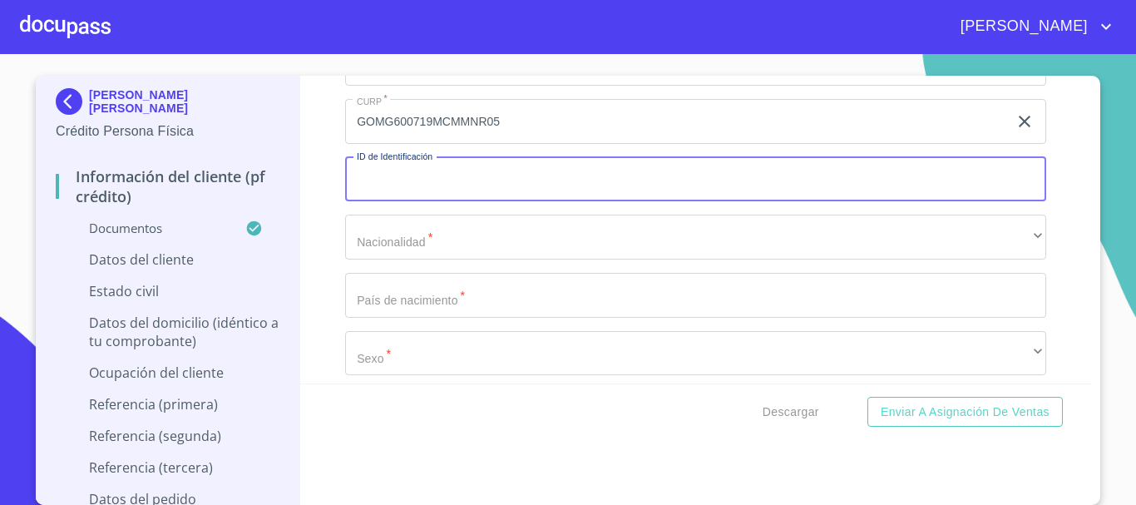
paste input "X137441669"
click at [359, 199] on input "X137441669" at bounding box center [676, 179] width 663 height 45
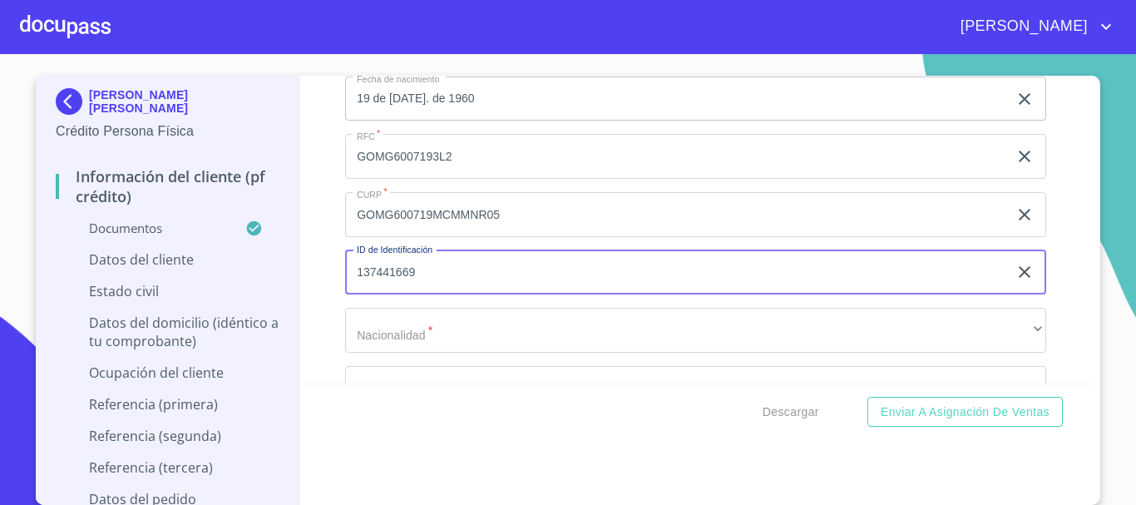
scroll to position [5073, 0]
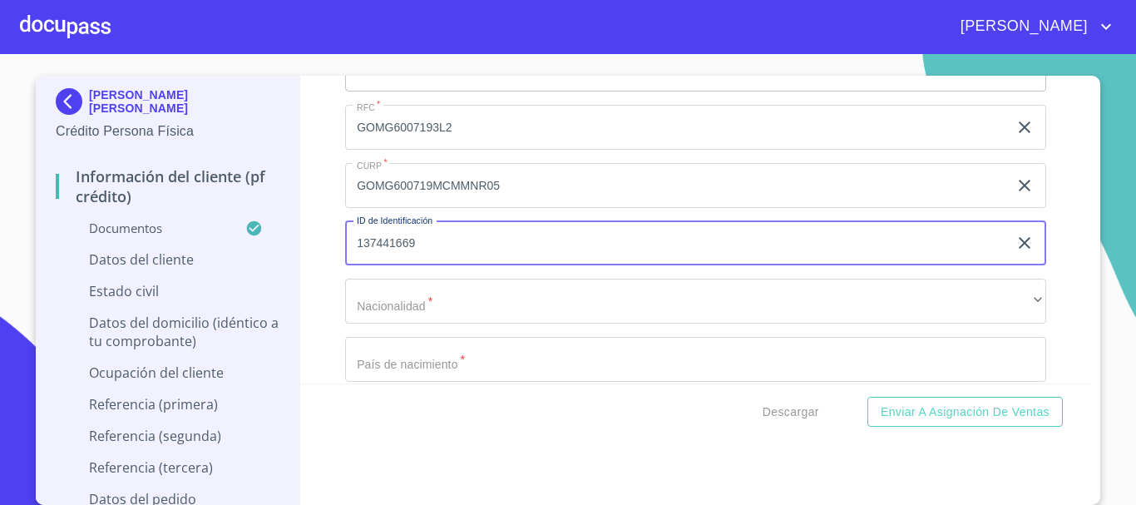
click at [511, 266] on input "137441669" at bounding box center [676, 243] width 663 height 45
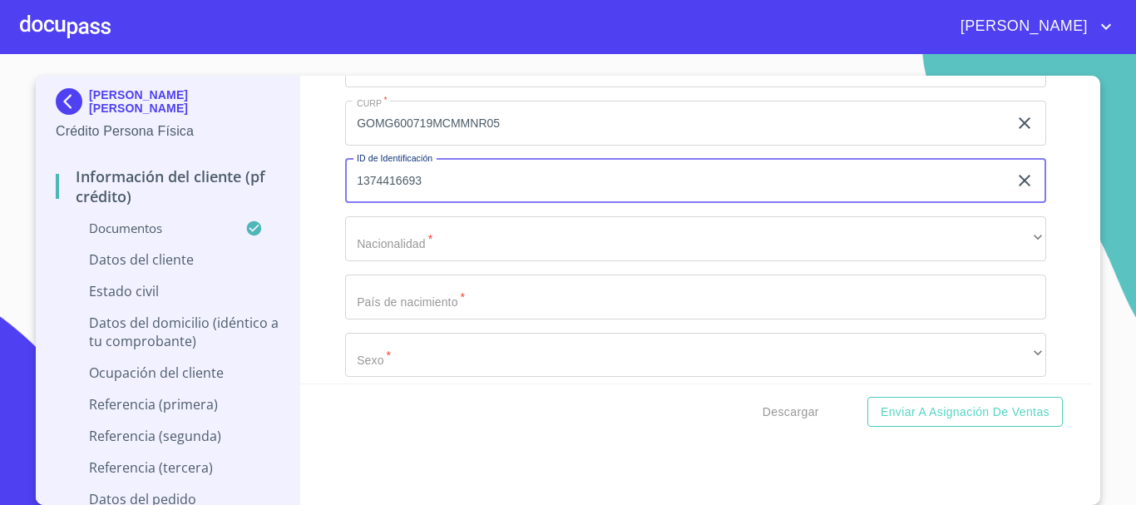
scroll to position [5239, 0]
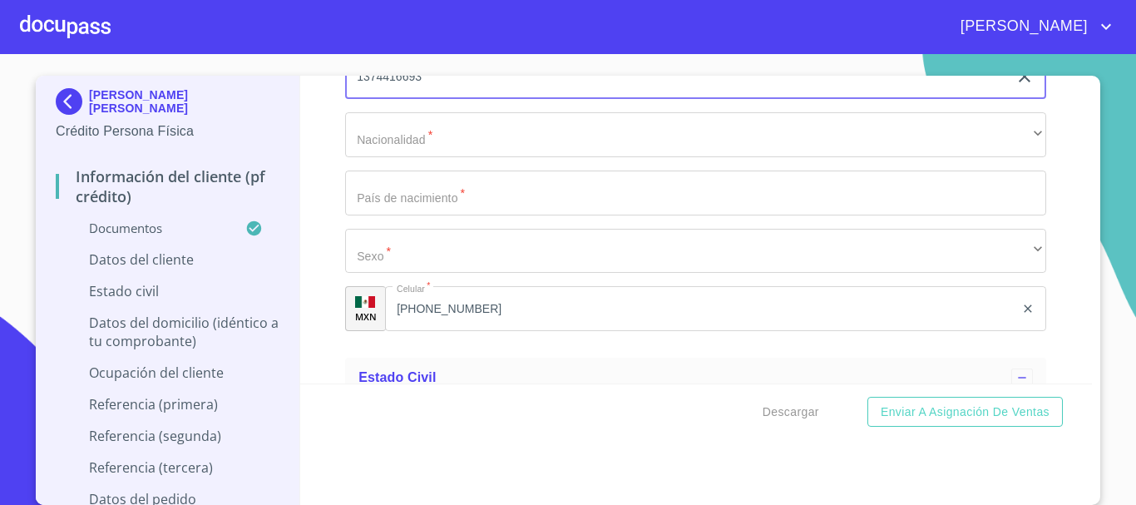
type input "1374416693"
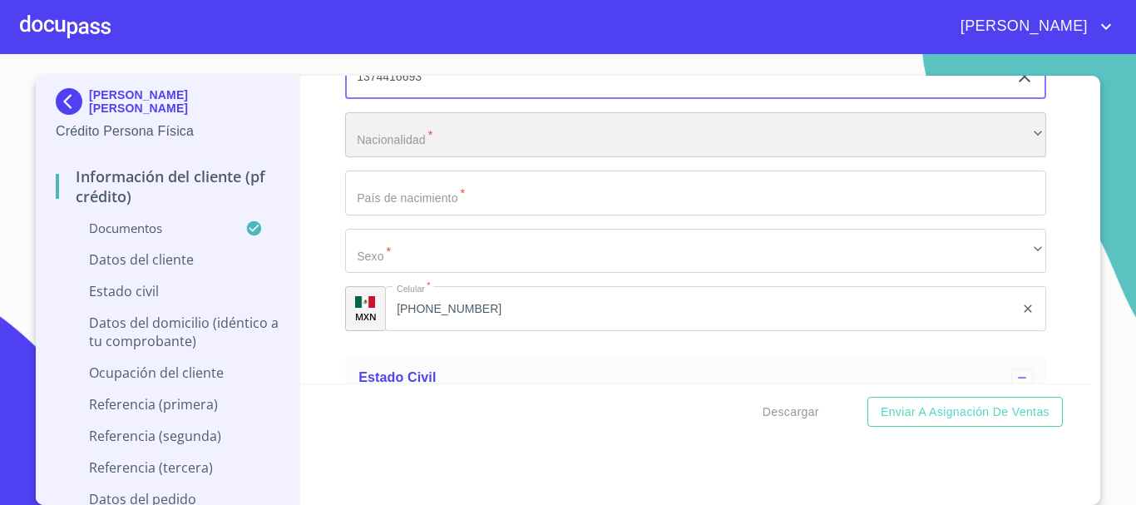
click at [443, 157] on div "​" at bounding box center [695, 134] width 701 height 45
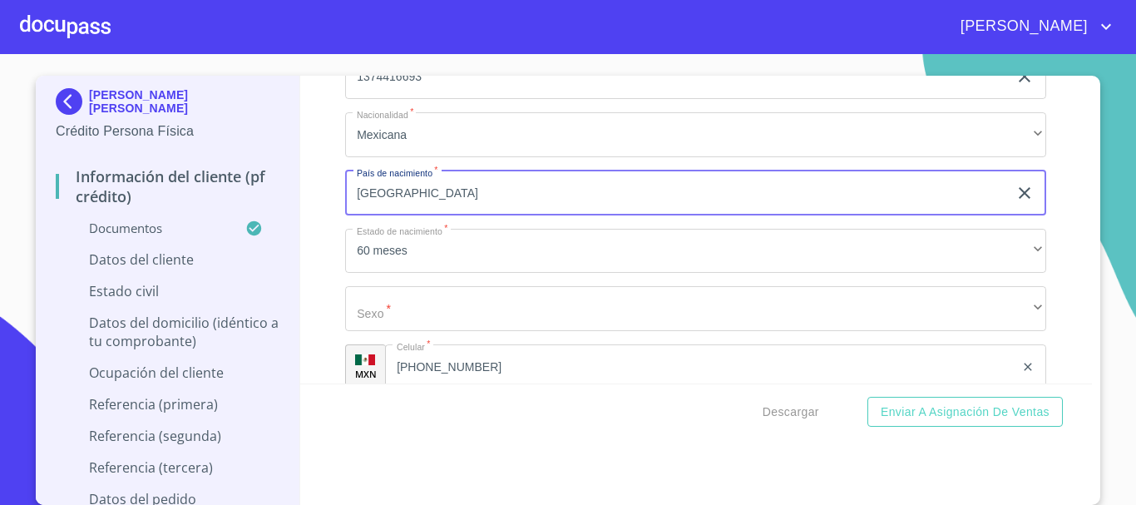
type input "[GEOGRAPHIC_DATA]"
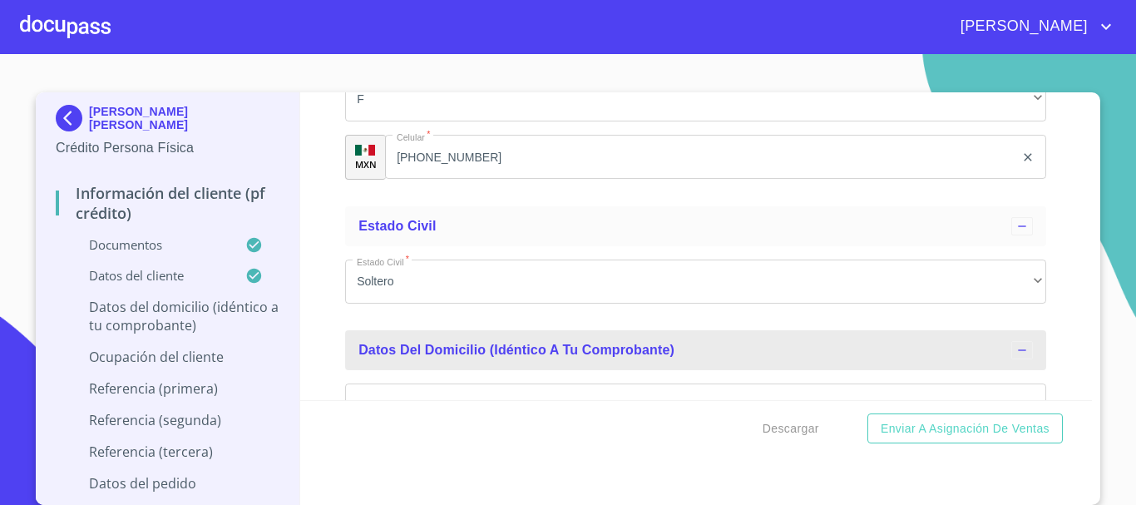
scroll to position [5645, 0]
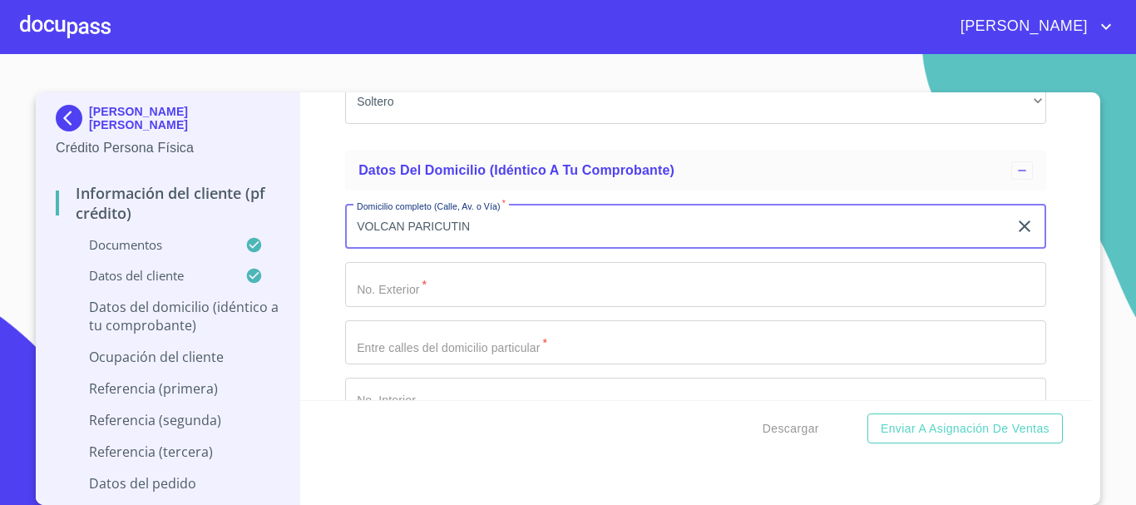
type input "VOLCAN PARICUTIN"
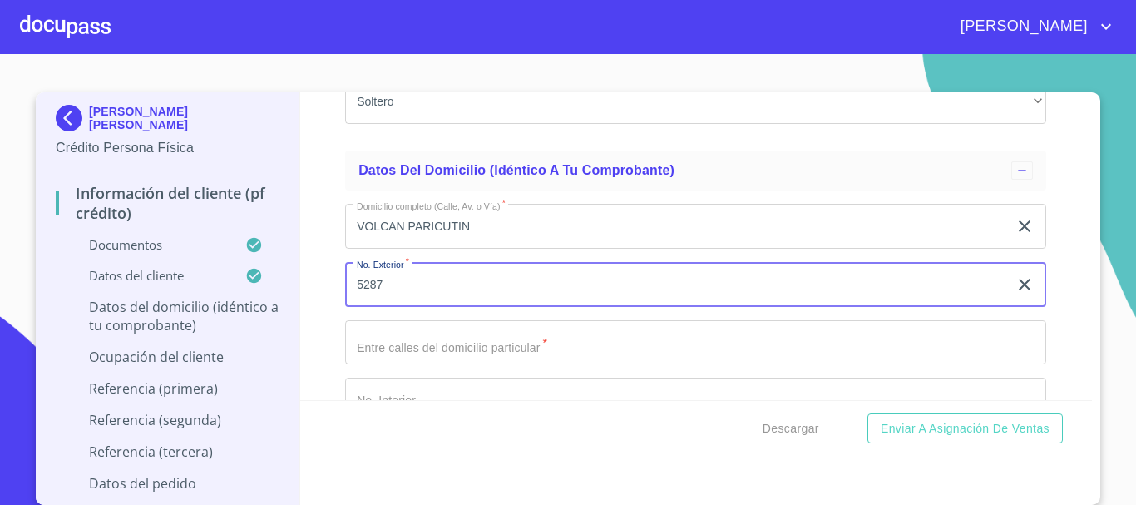
type input "5287"
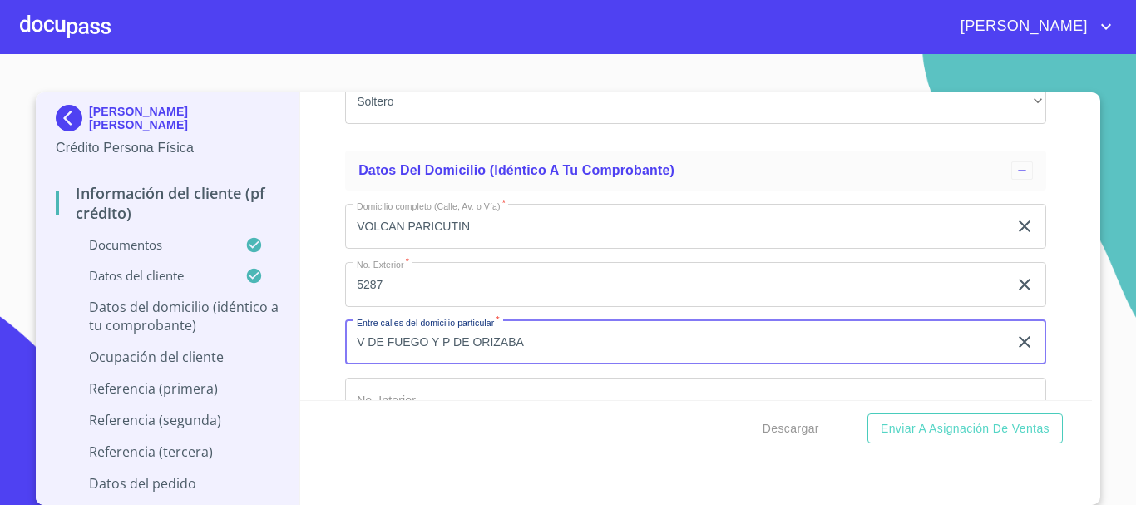
type input "V DE FUEGO Y P DE ORIZABA"
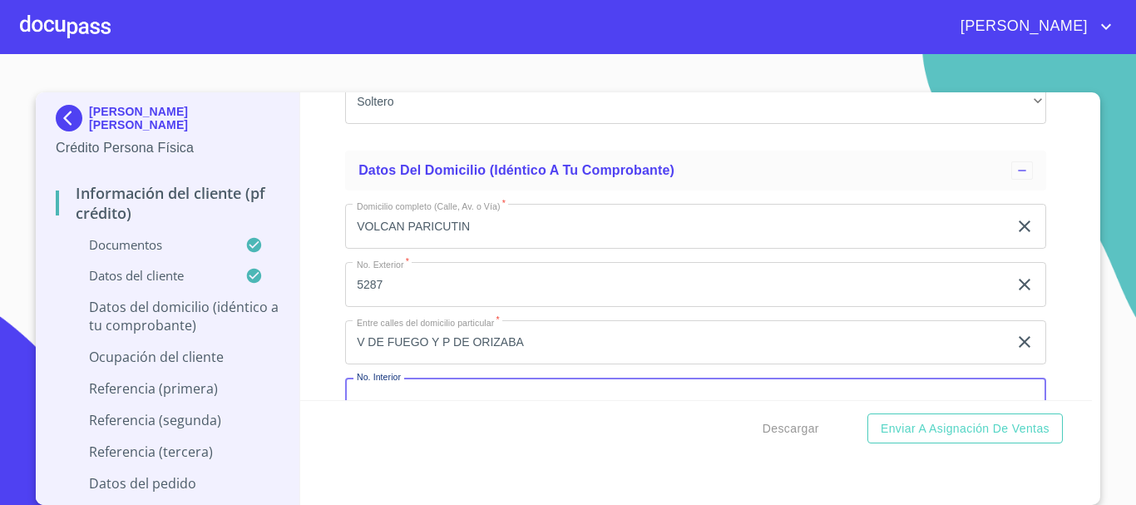
scroll to position [5687, 0]
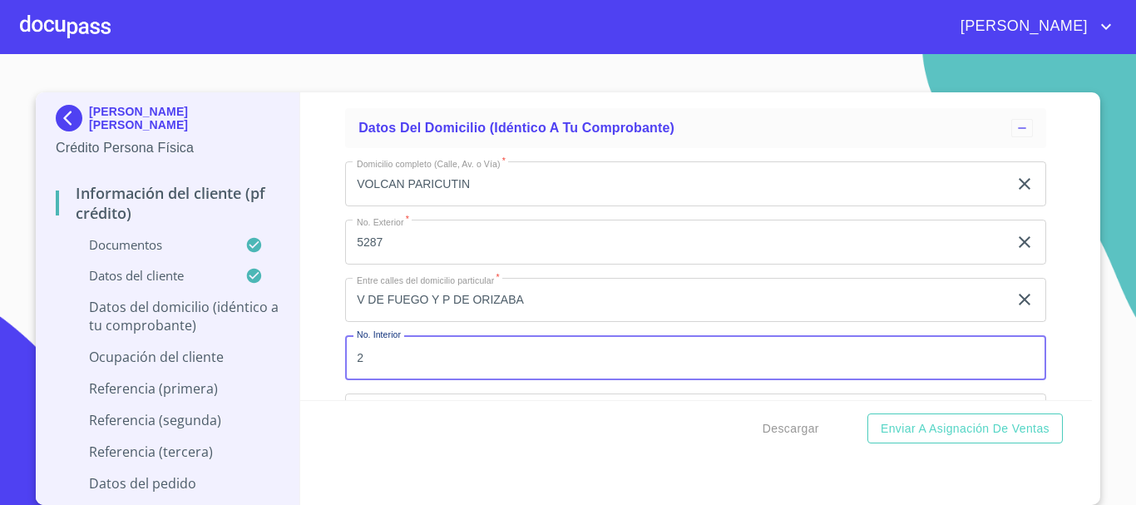
type input "2"
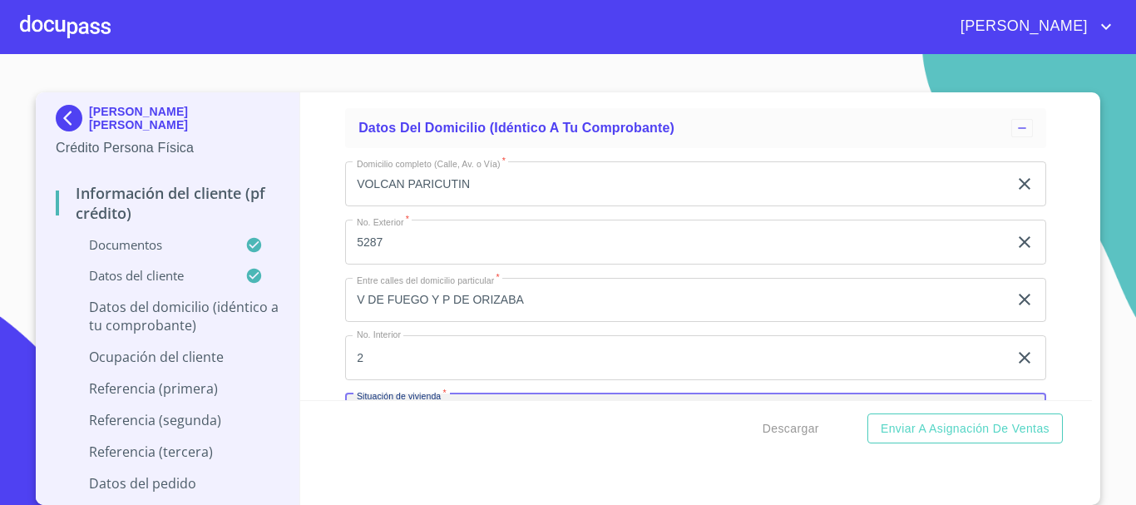
scroll to position [5877, 0]
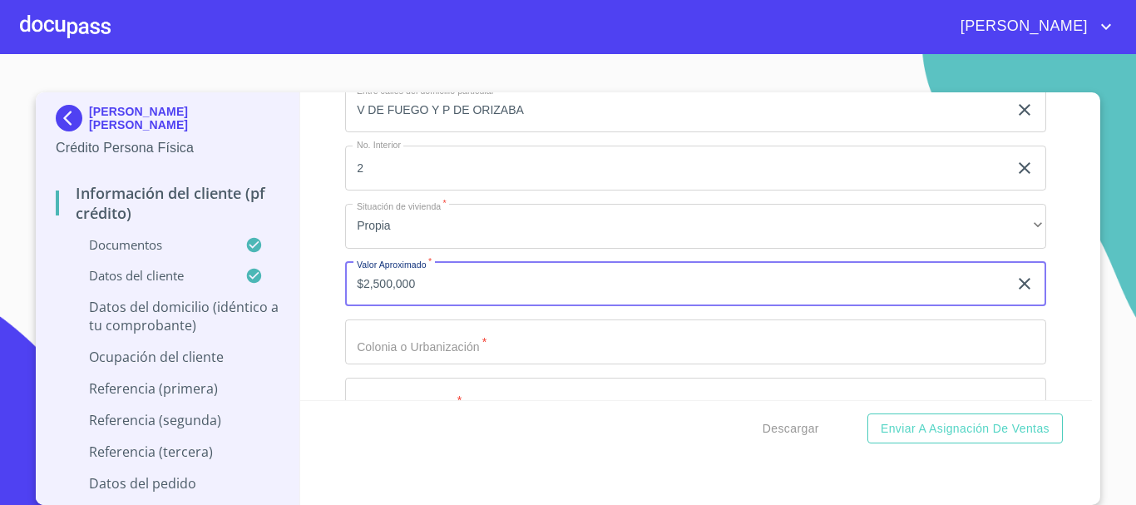
type input "$2,500,000"
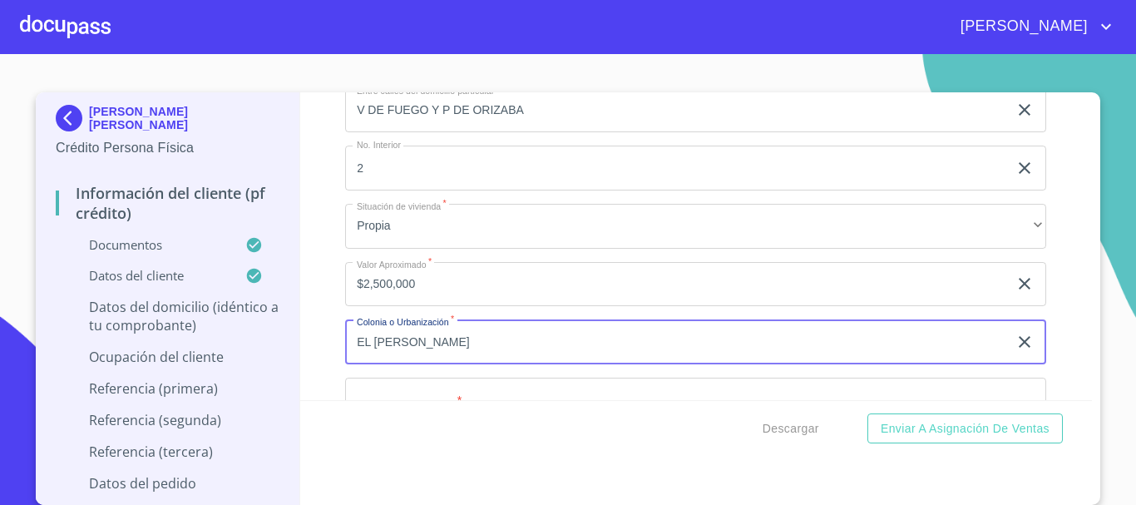
type input "EL [PERSON_NAME]"
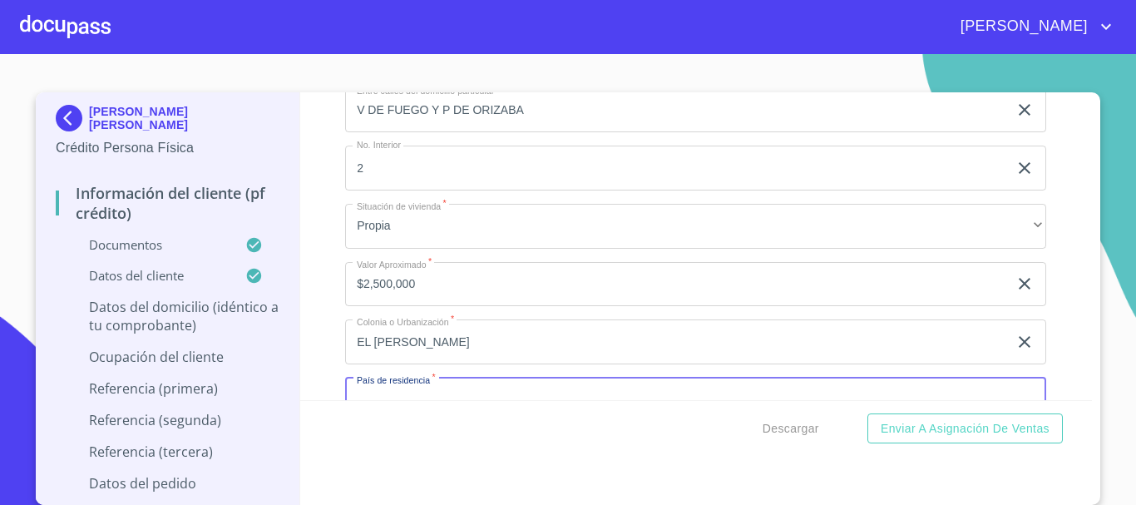
scroll to position [5919, 0]
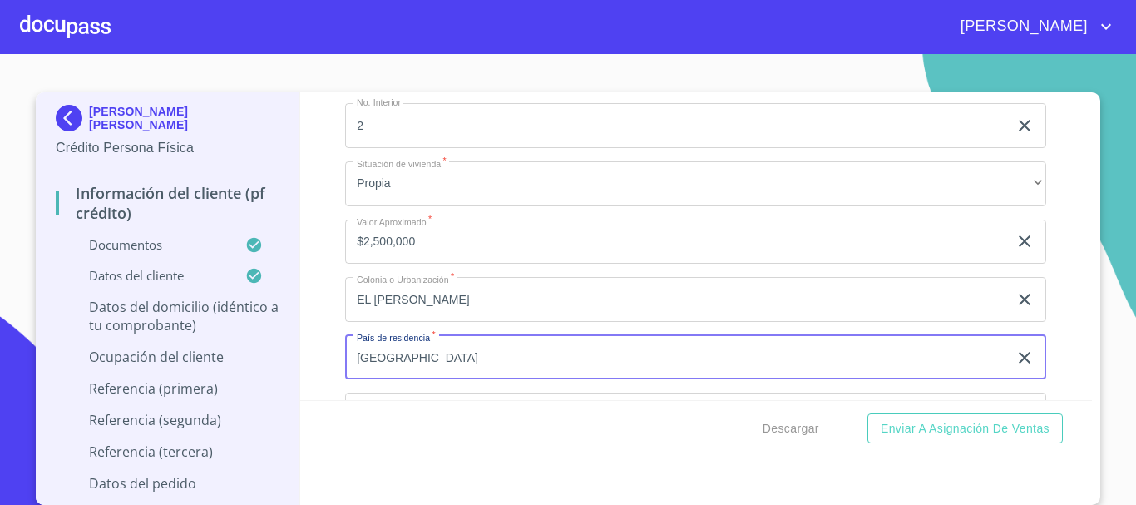
type input "[GEOGRAPHIC_DATA]"
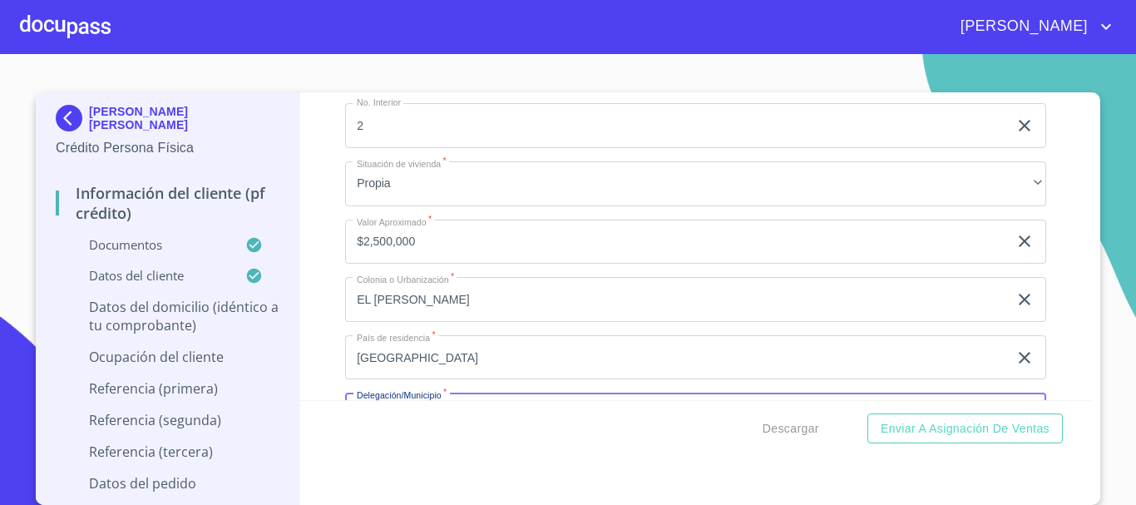
scroll to position [6108, 0]
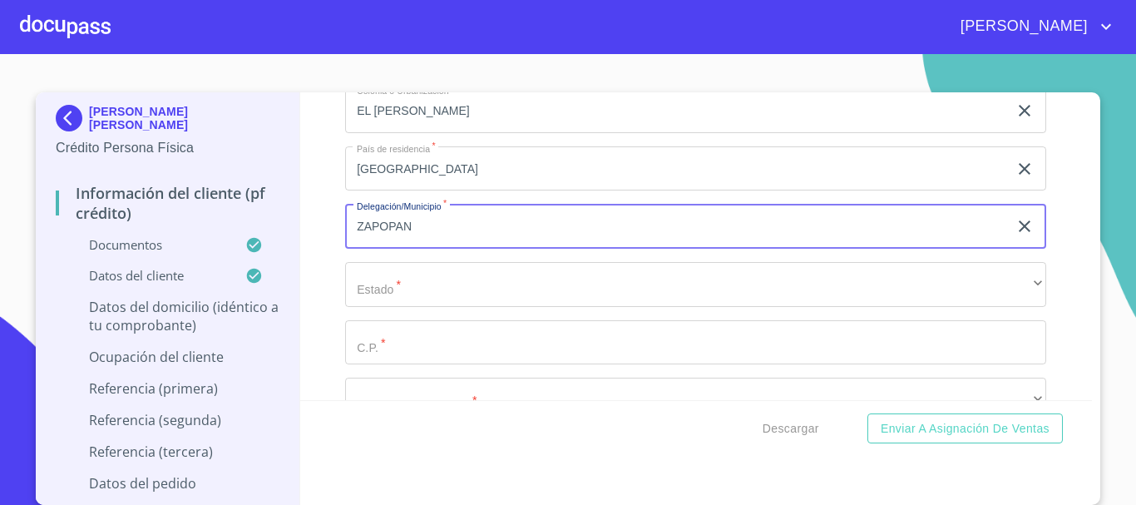
type input "ZAPOPAN"
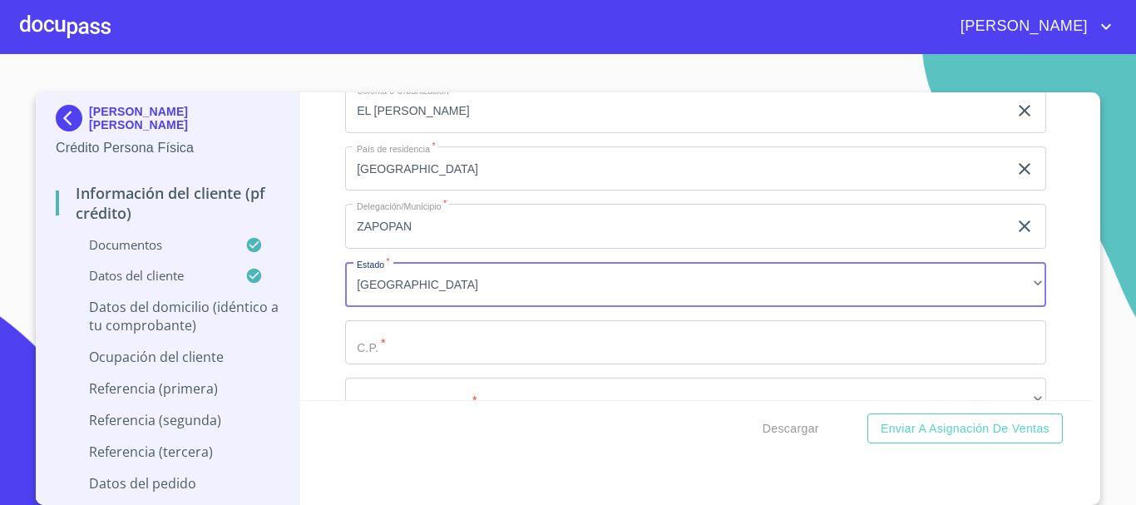
scroll to position [238, 0]
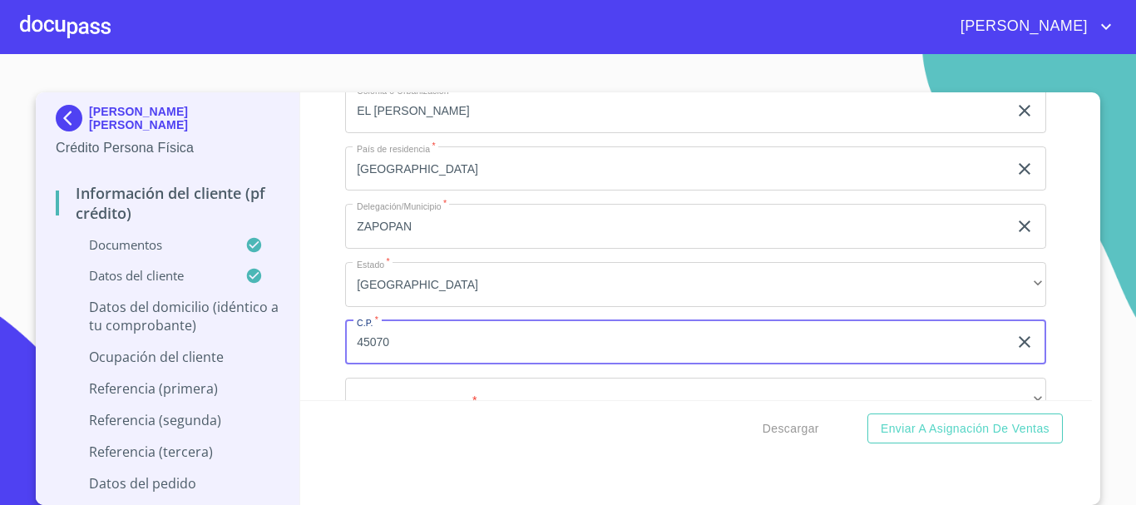
type input "45070"
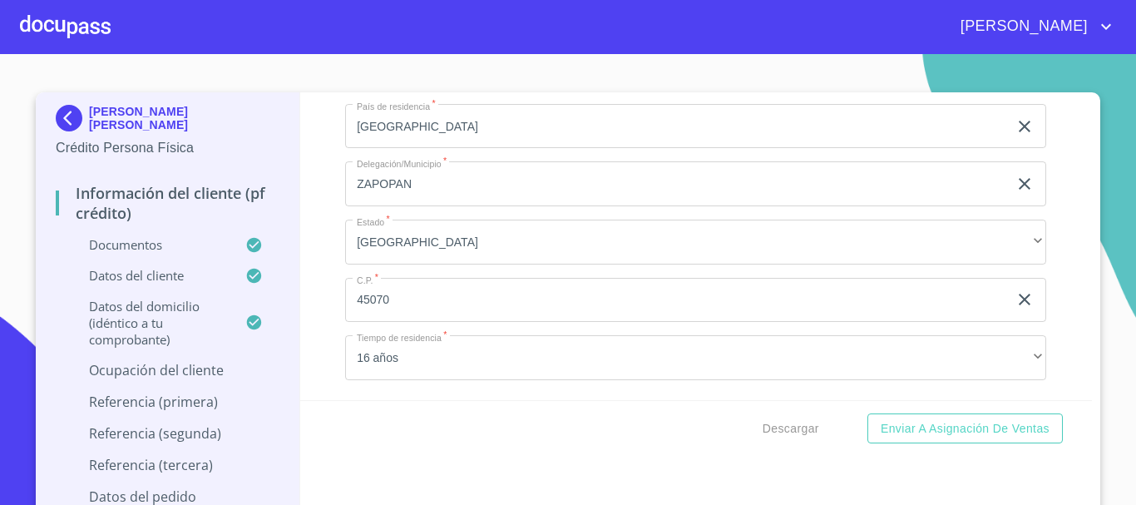
scroll to position [6351, 0]
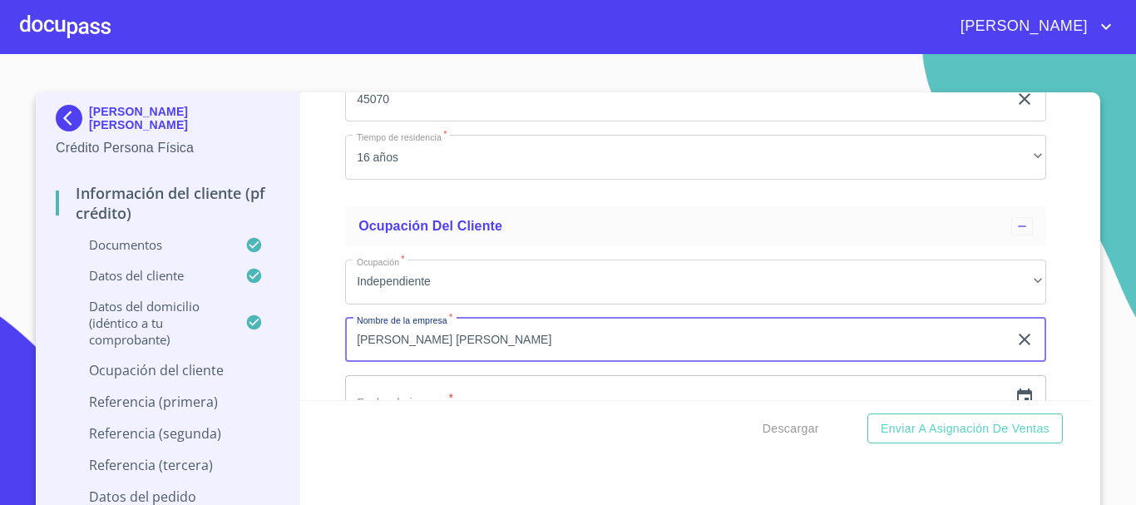
type input "[PERSON_NAME] [PERSON_NAME]"
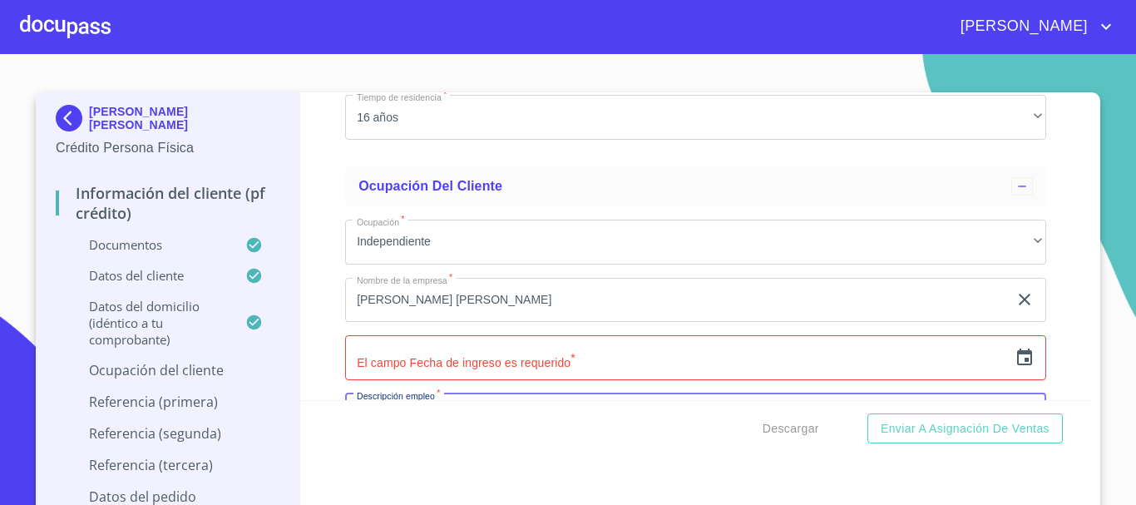
scroll to position [6580, 0]
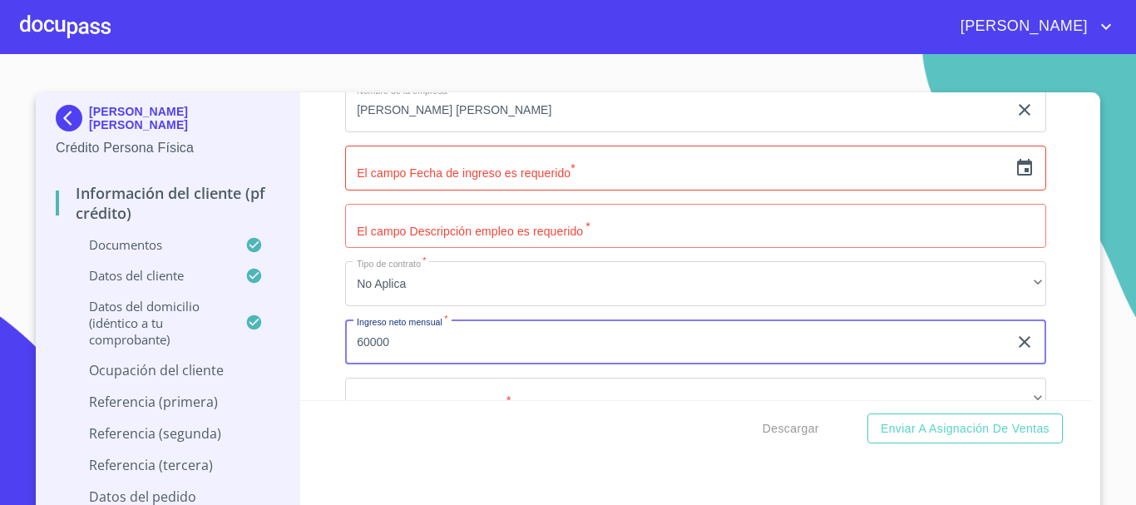
type input "60000"
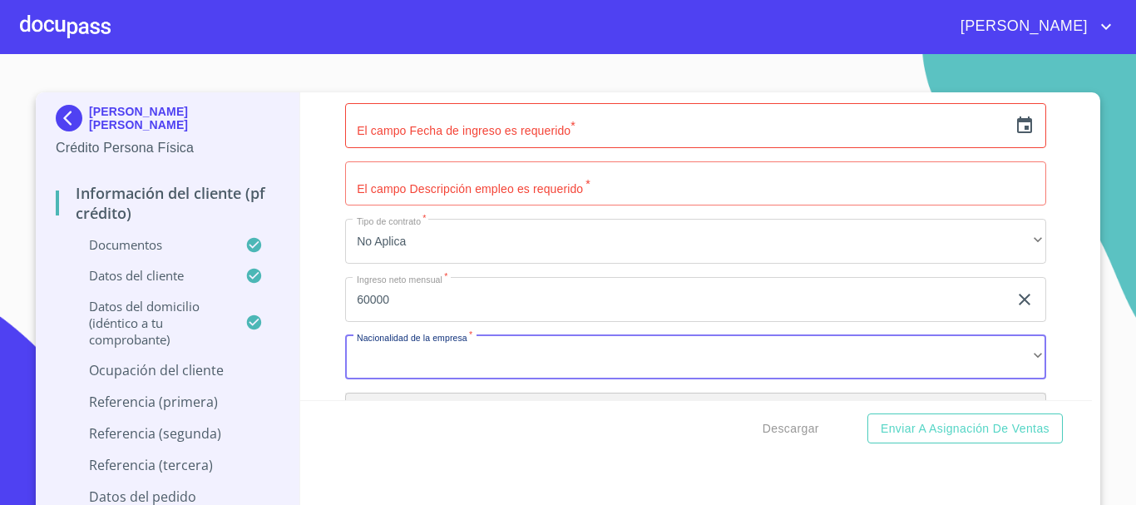
scroll to position [6811, 0]
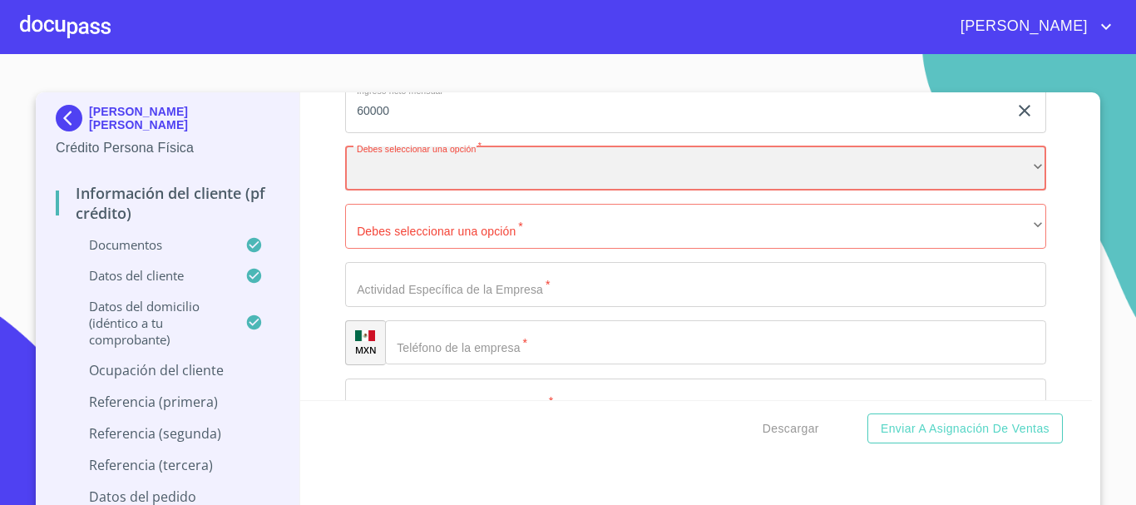
click at [462, 175] on div "​" at bounding box center [695, 168] width 701 height 45
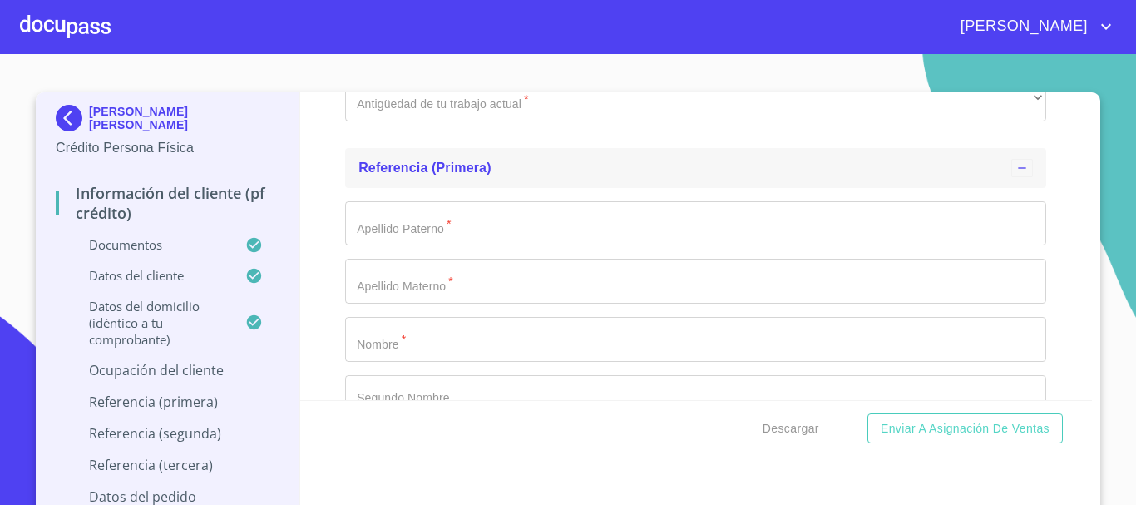
scroll to position [7708, 0]
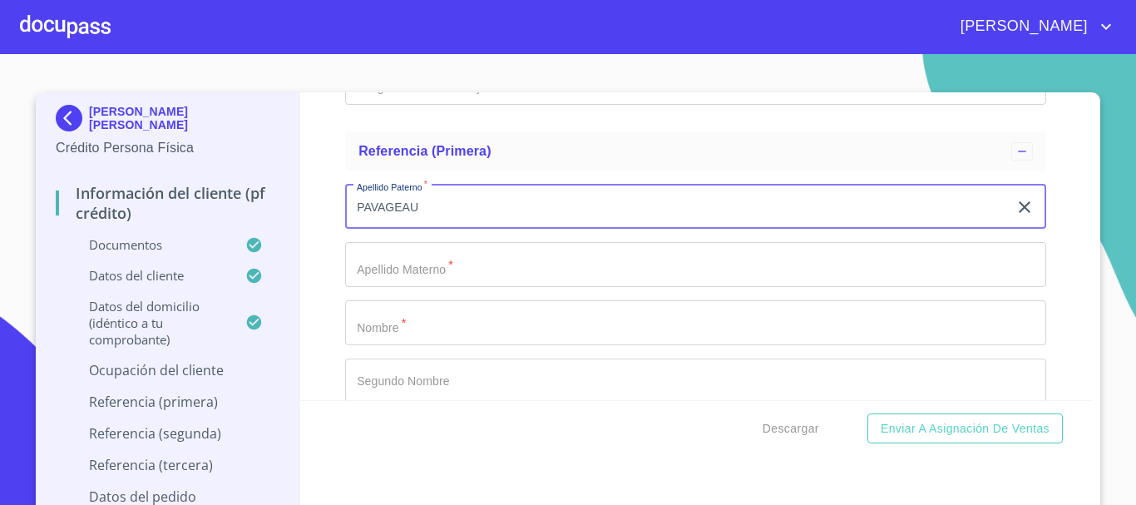
type input "PAVAGEAU"
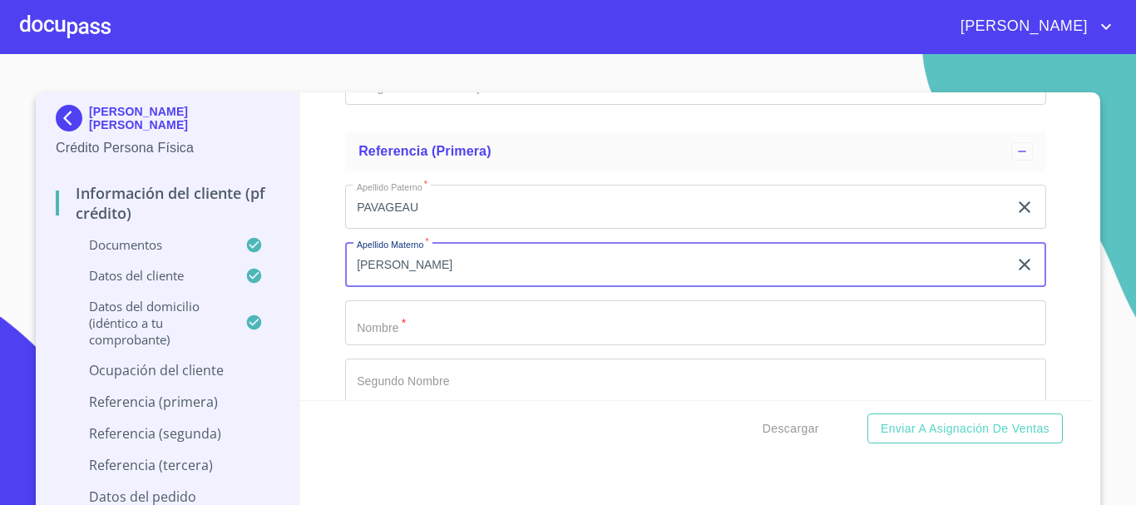
type input "[PERSON_NAME]"
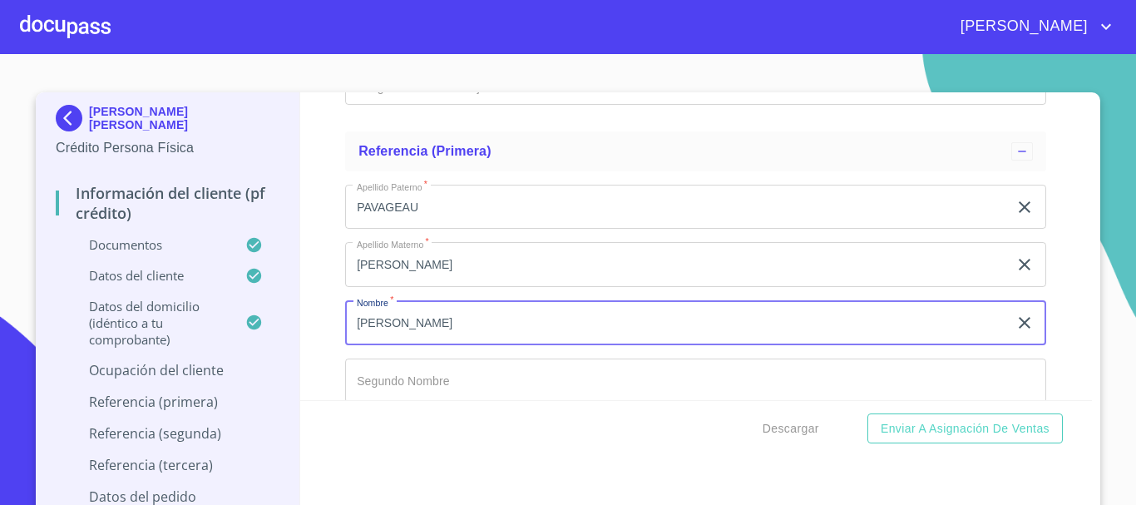
type input "[PERSON_NAME]"
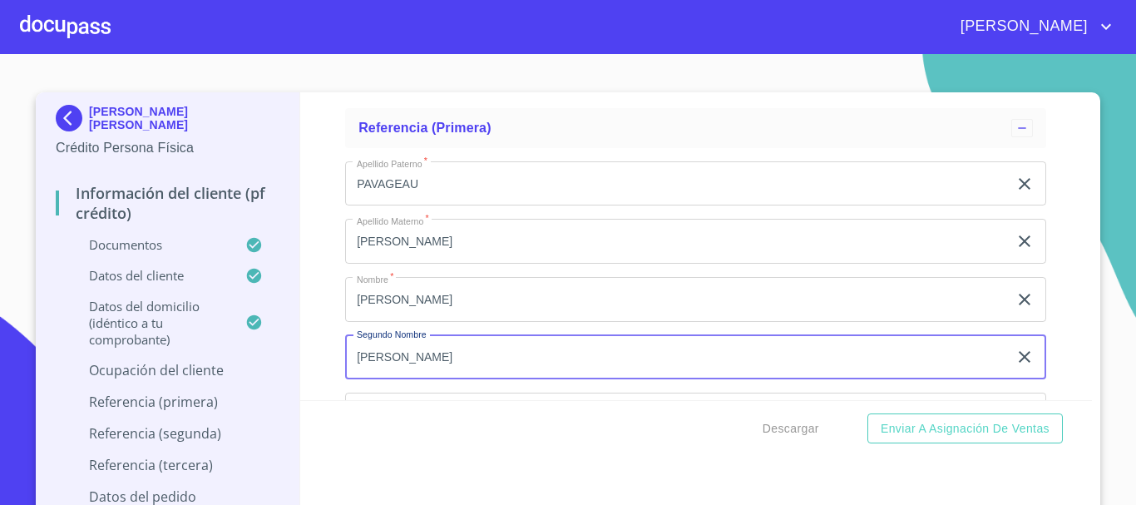
type input "[PERSON_NAME]"
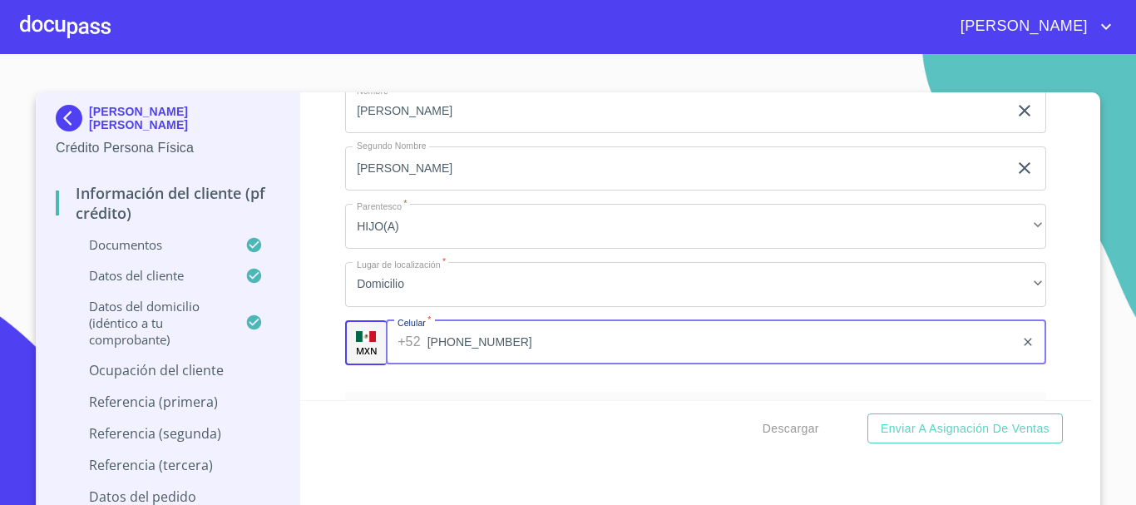
type input "[PHONE_NUMBER]"
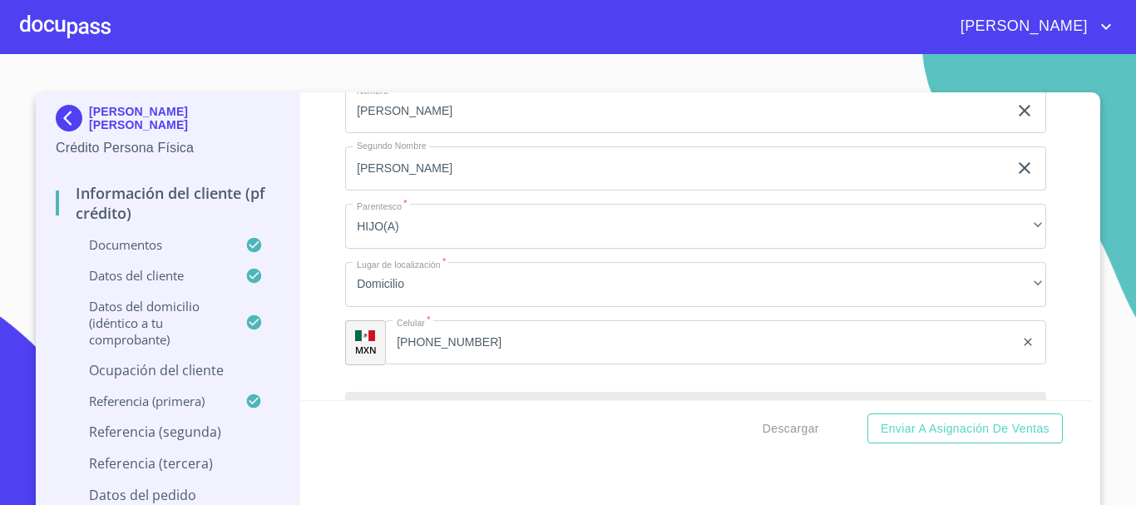
scroll to position [8106, 0]
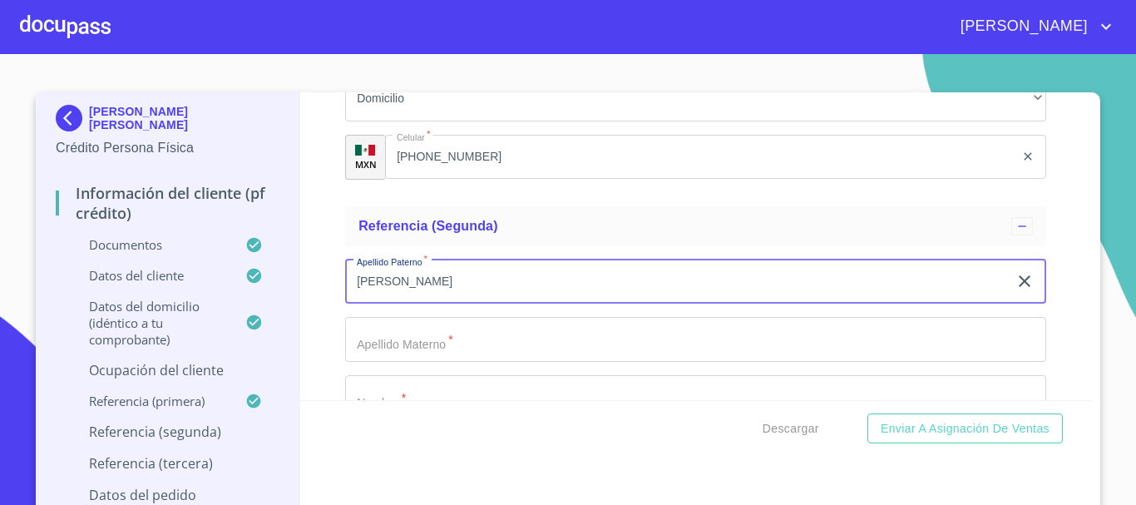
type input "[PERSON_NAME]"
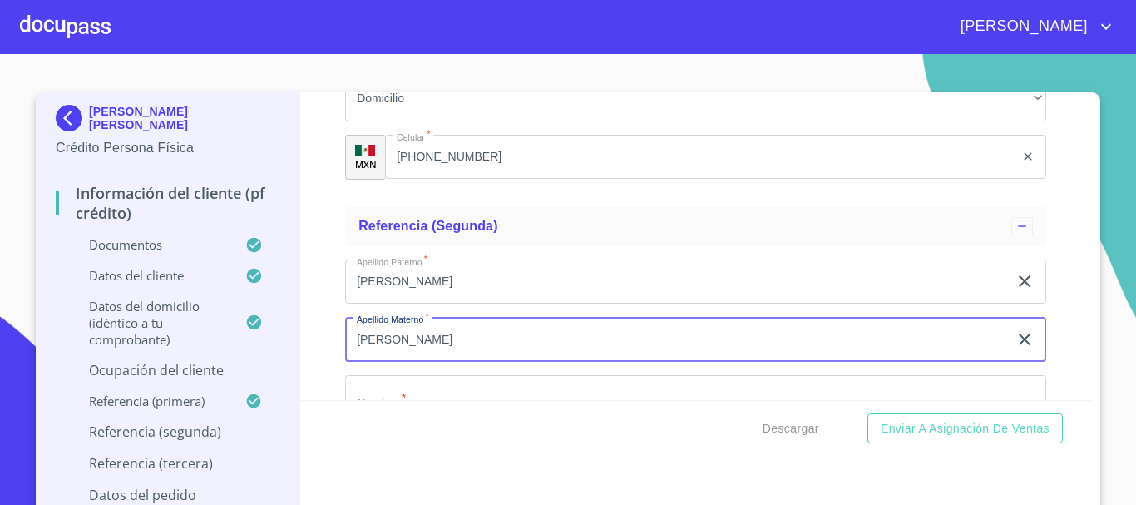
type input "[PERSON_NAME]"
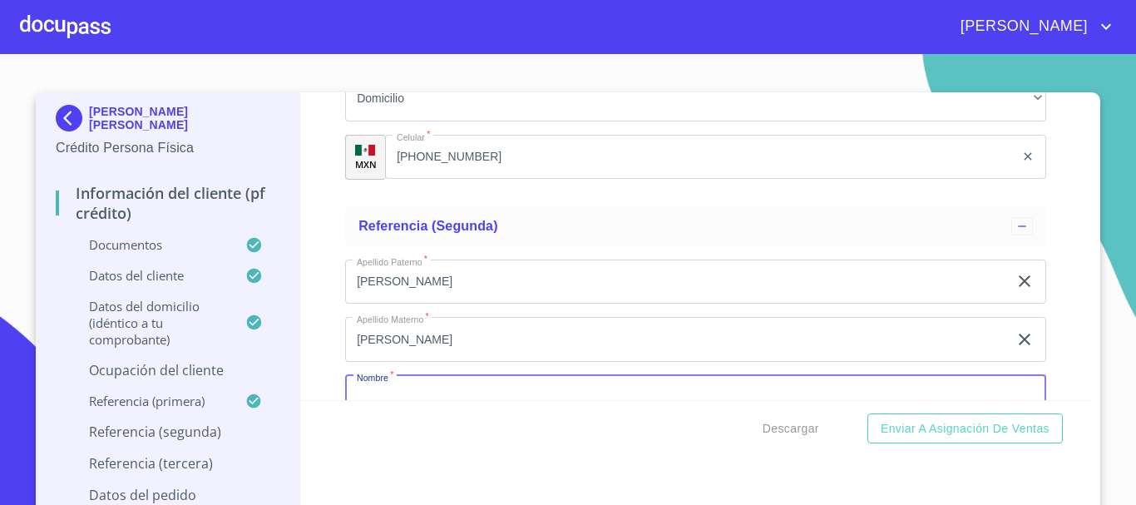
scroll to position [8146, 0]
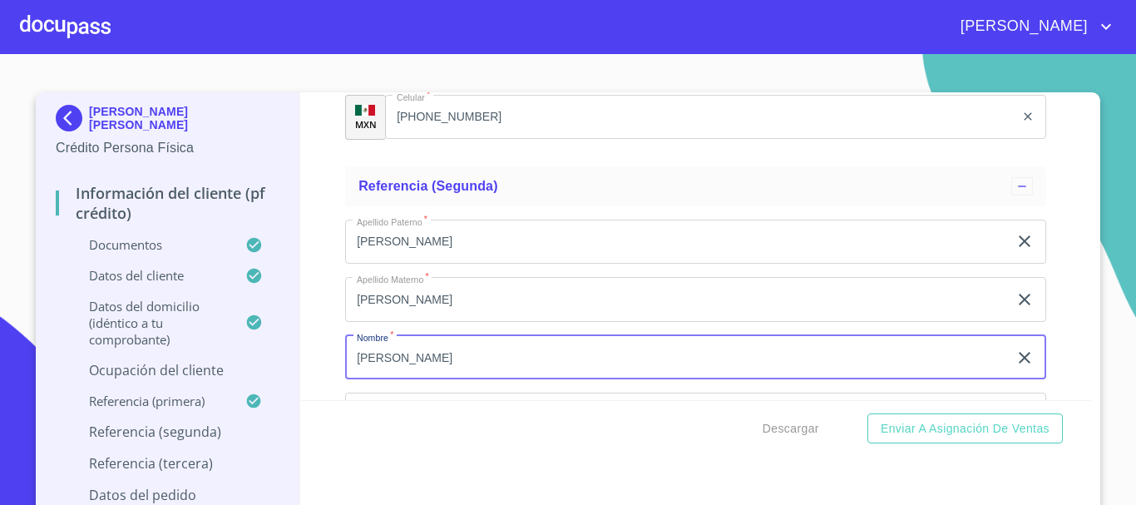
type input "[PERSON_NAME]"
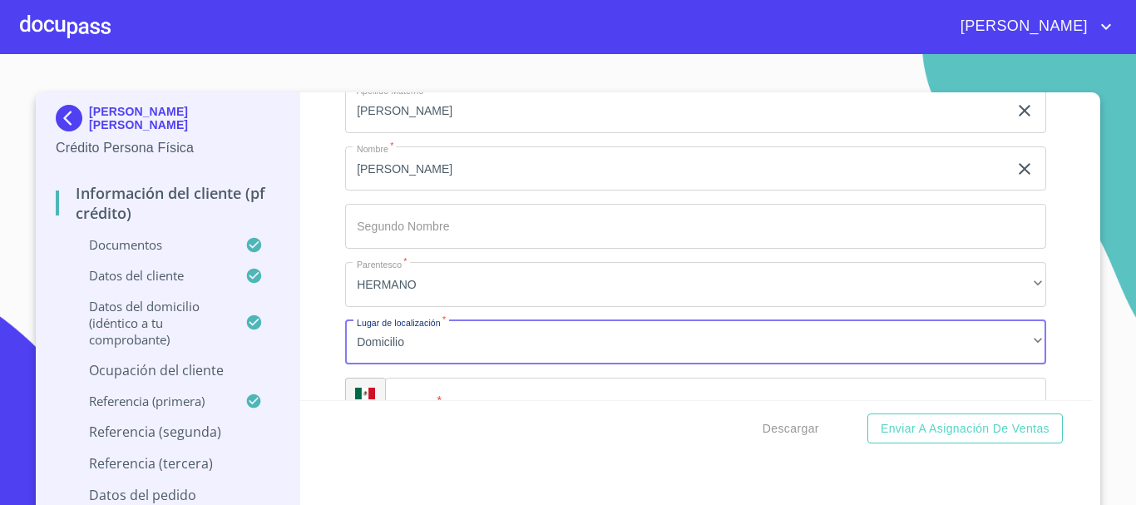
scroll to position [8377, 0]
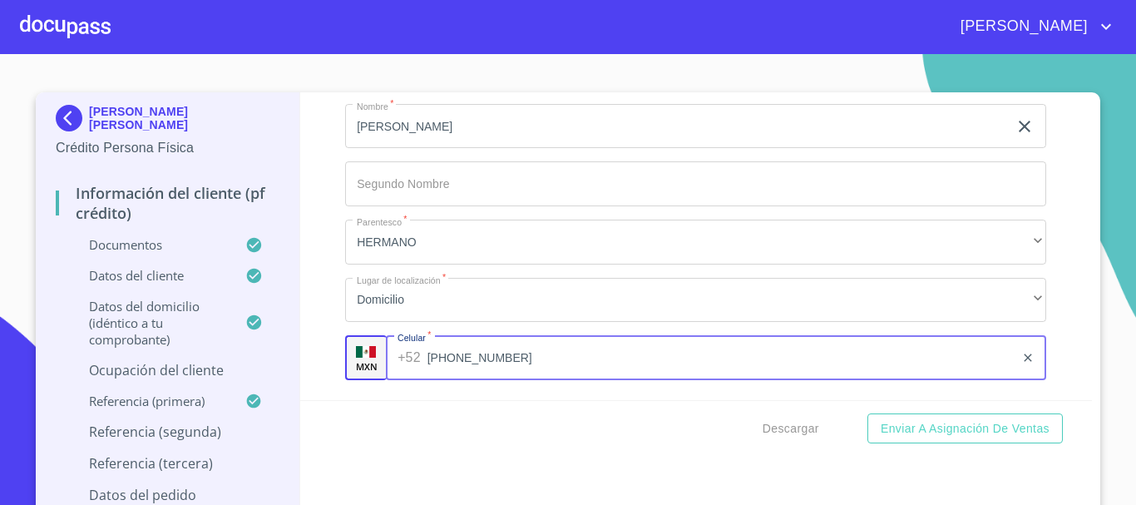
type input "[PHONE_NUMBER]"
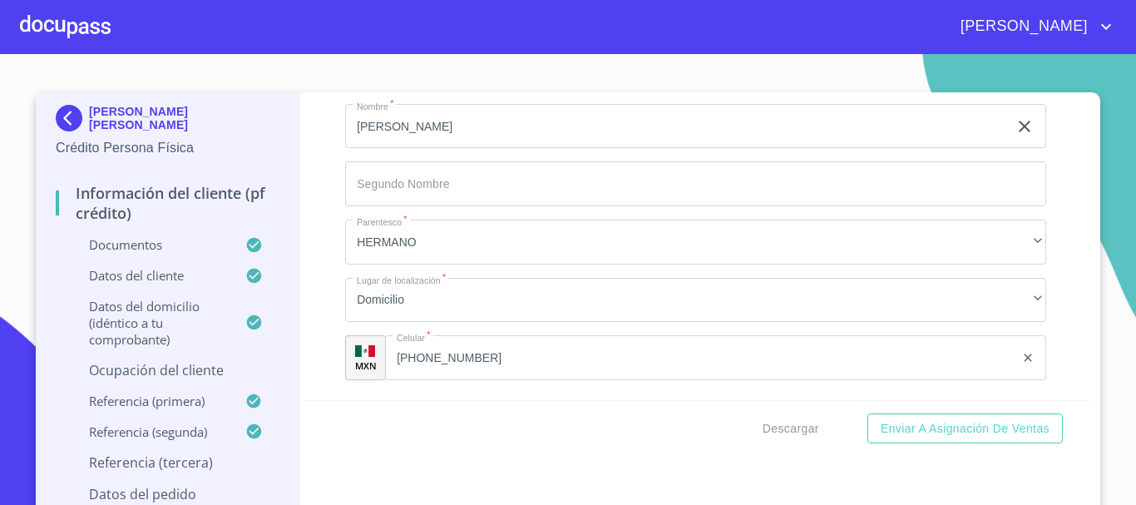
scroll to position [8578, 0]
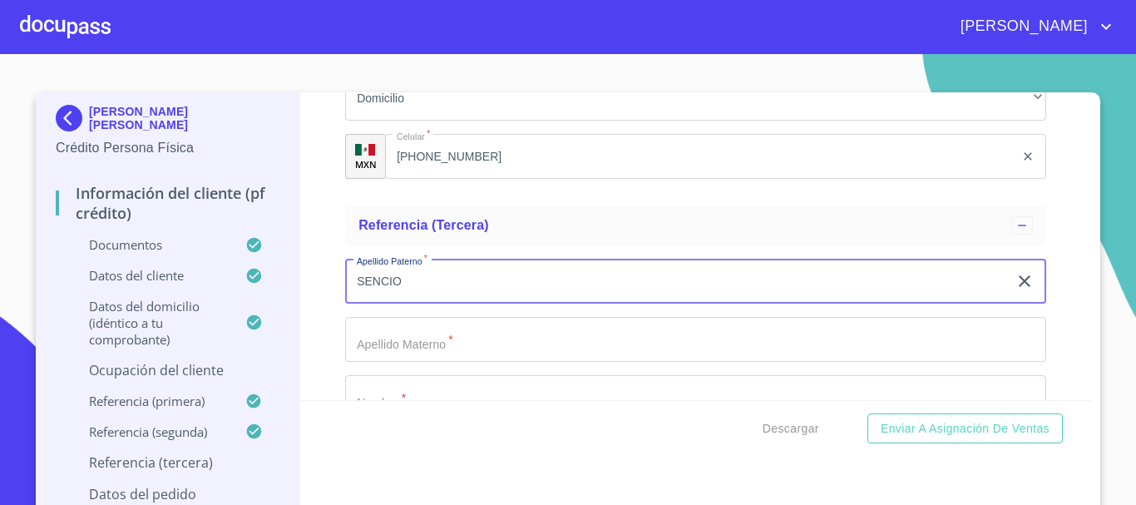
type input "SENCIO"
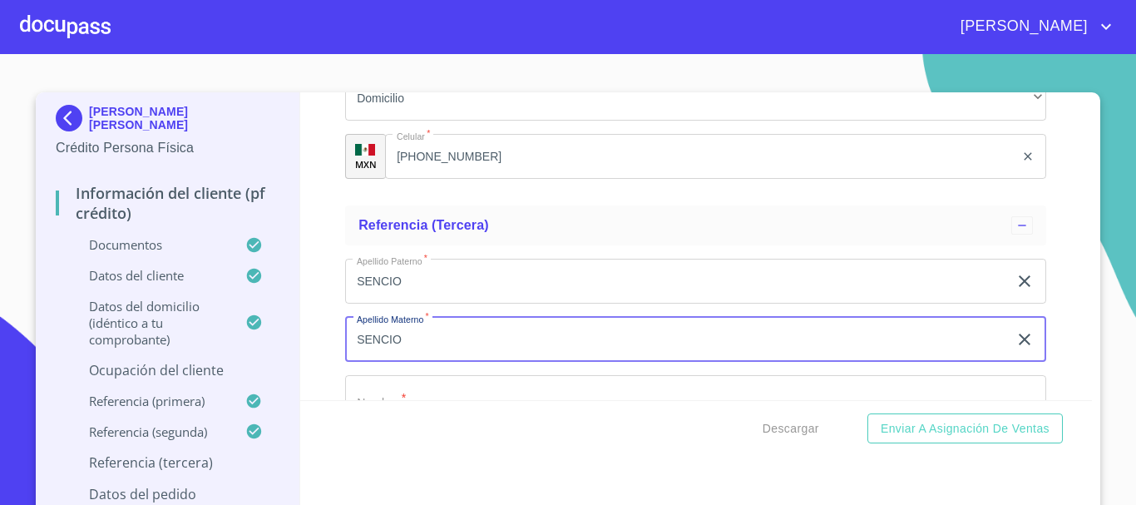
type input "SENCIO"
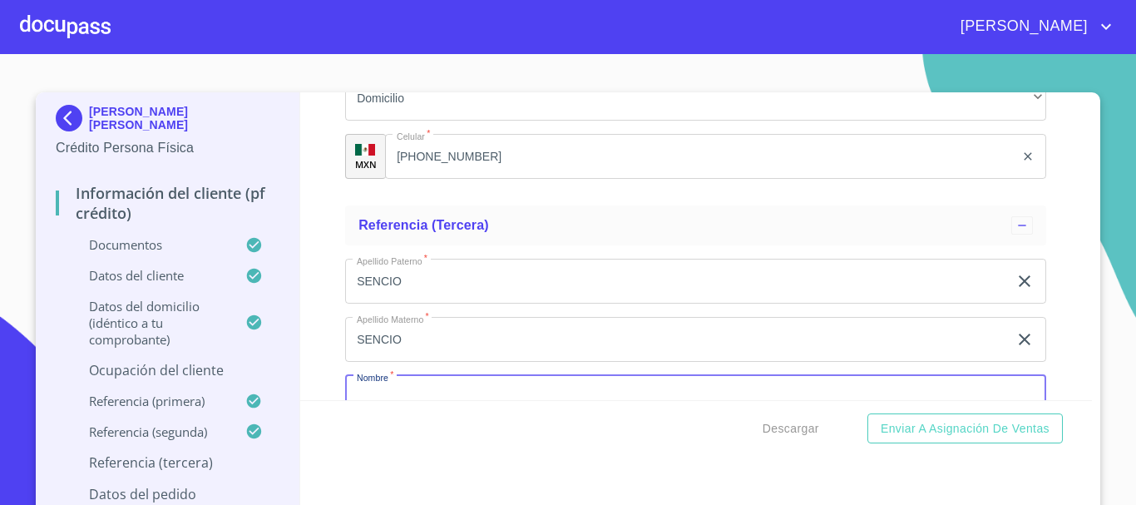
scroll to position [8618, 0]
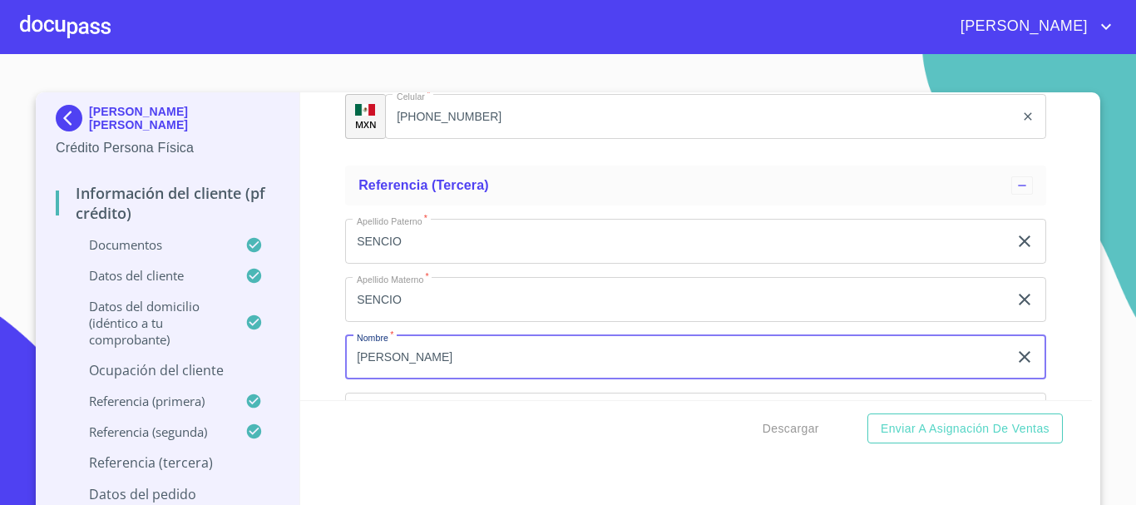
type input "[PERSON_NAME]"
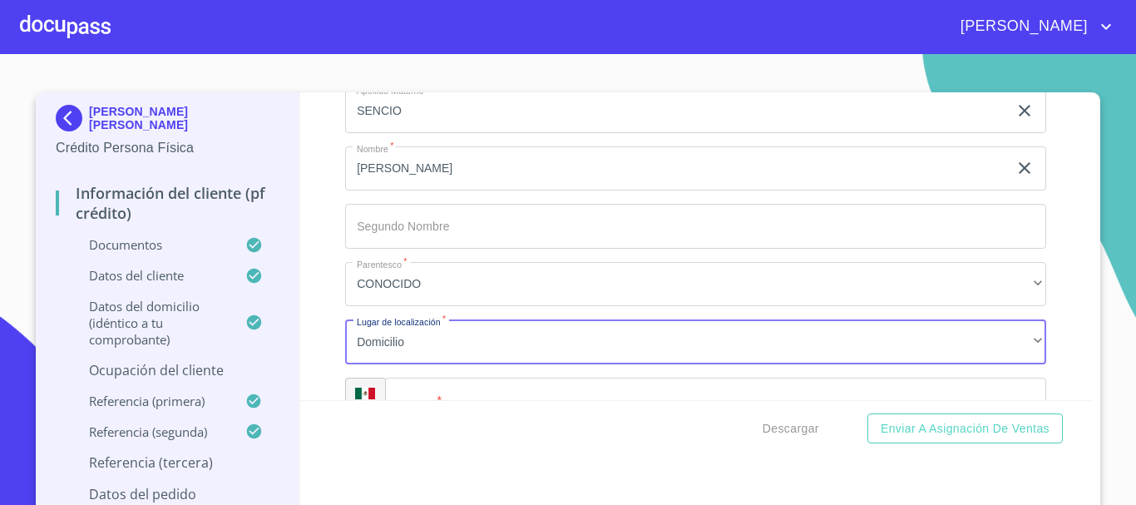
scroll to position [8849, 0]
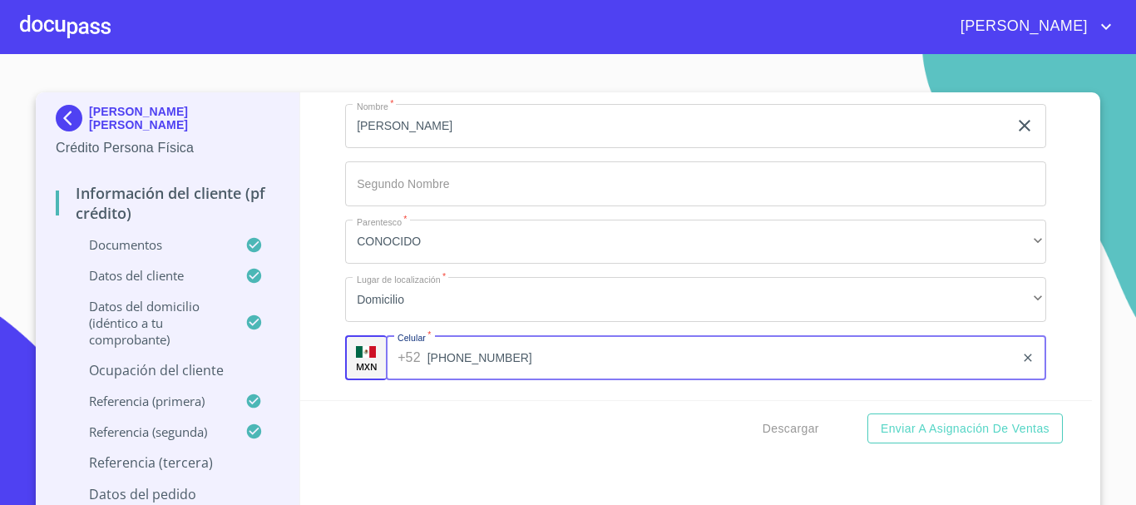
type input "[PHONE_NUMBER]"
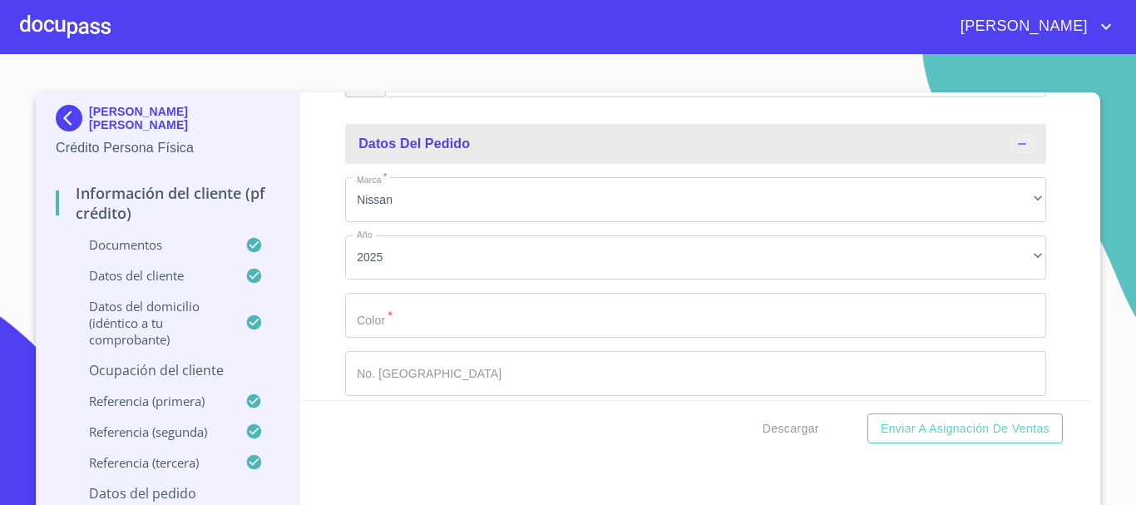
scroll to position [9225, 0]
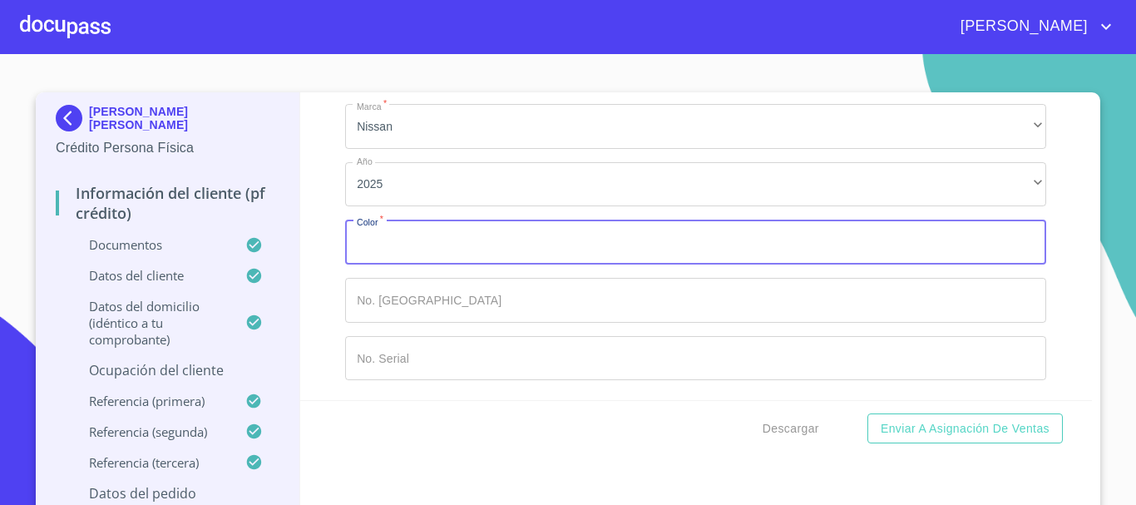
click at [379, 244] on input "Documento de identificación.   *" at bounding box center [695, 242] width 701 height 45
type input "BLANCO"
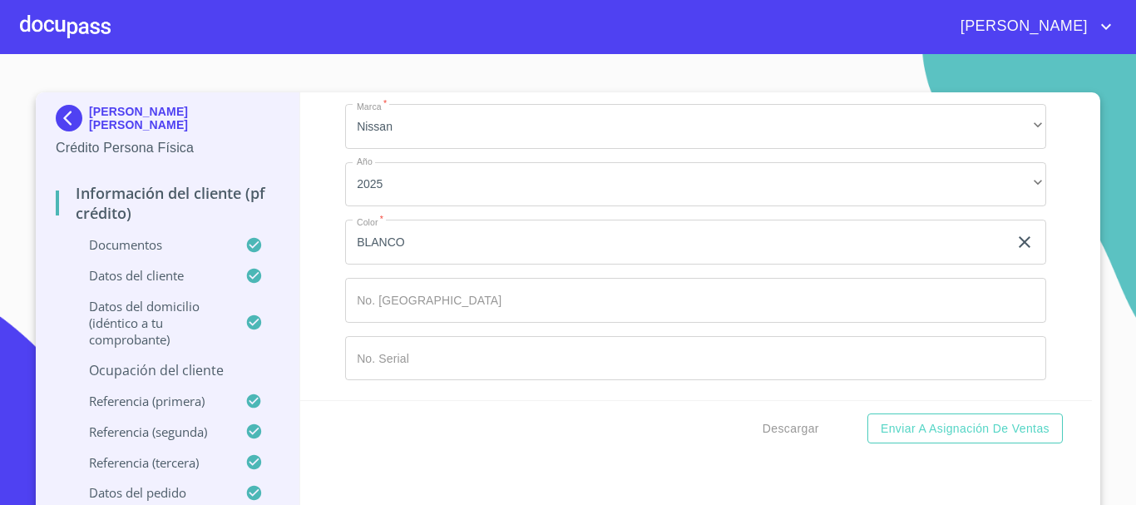
click at [307, 199] on div "Información del cliente (PF crédito) Documentos Documento de identificación.   …" at bounding box center [696, 246] width 792 height 308
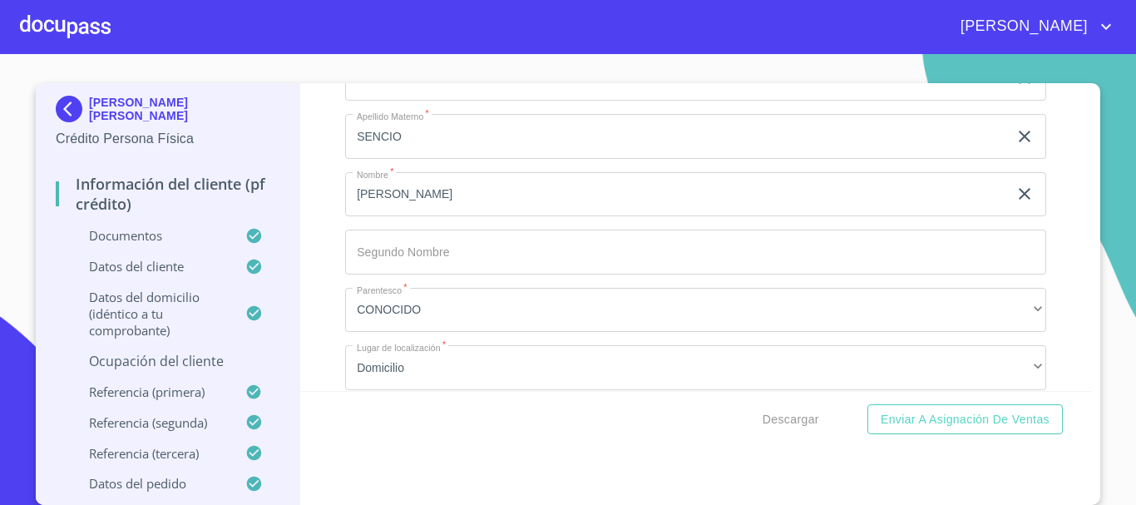
scroll to position [8726, 0]
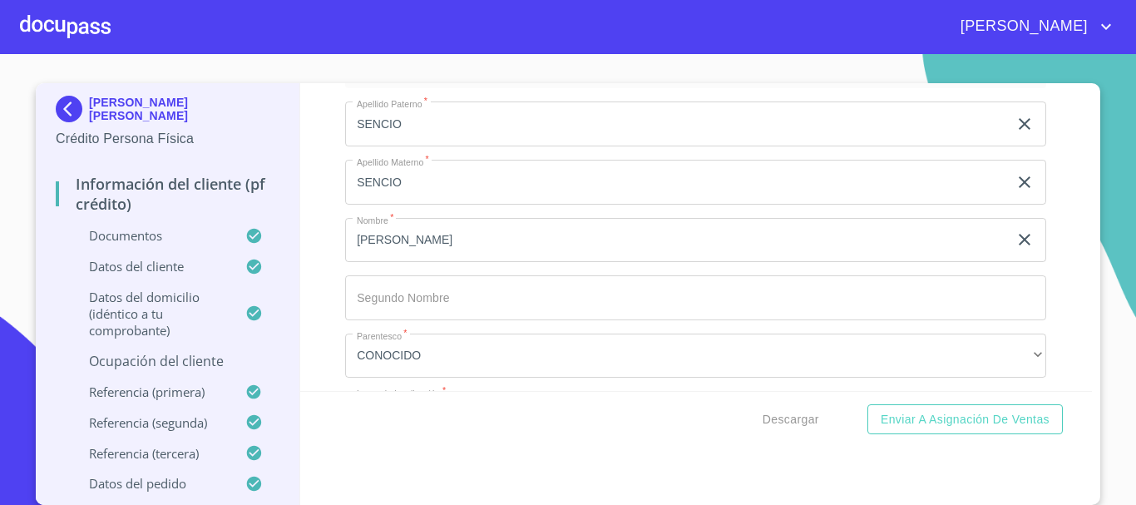
click at [80, 39] on div at bounding box center [65, 26] width 91 height 53
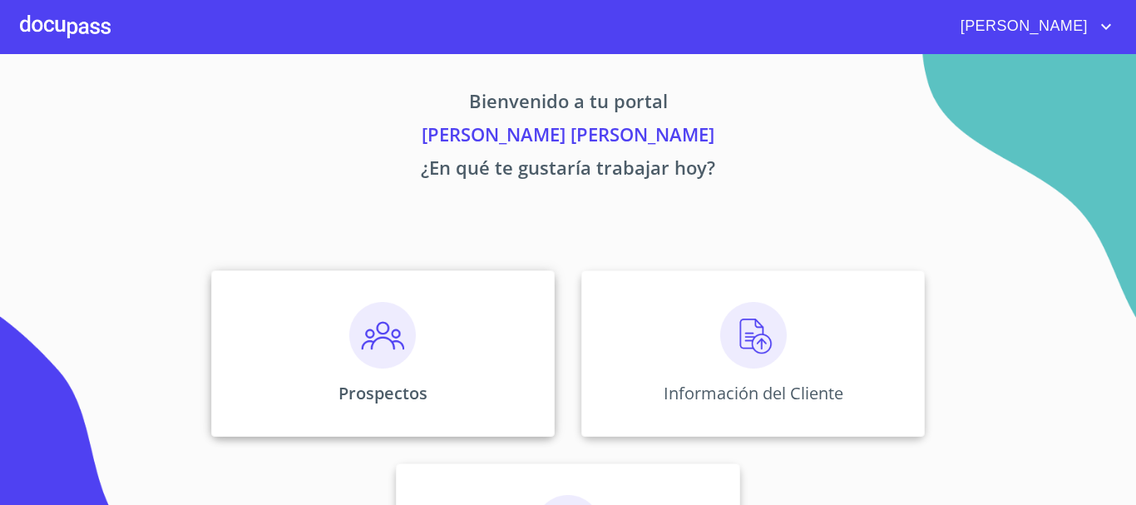
click at [534, 326] on div "Prospectos" at bounding box center [382, 353] width 343 height 166
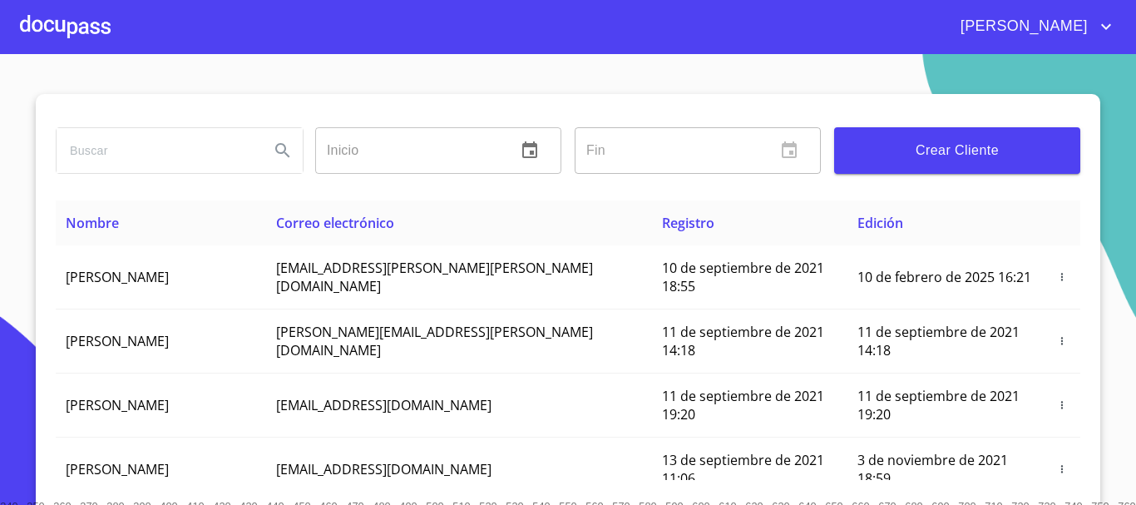
click at [94, 27] on div at bounding box center [65, 26] width 91 height 53
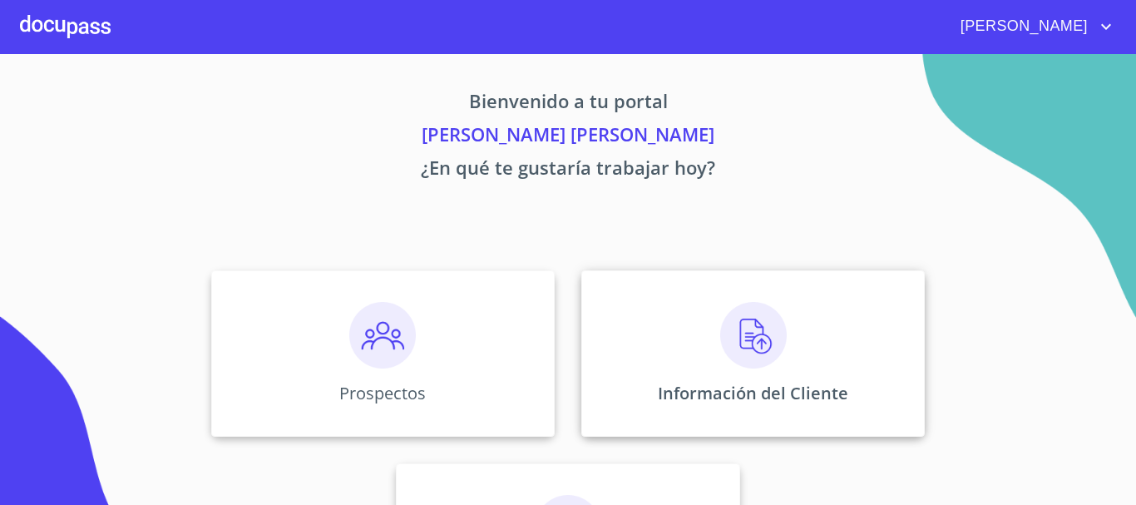
click at [698, 309] on div "Información del Cliente" at bounding box center [752, 353] width 343 height 166
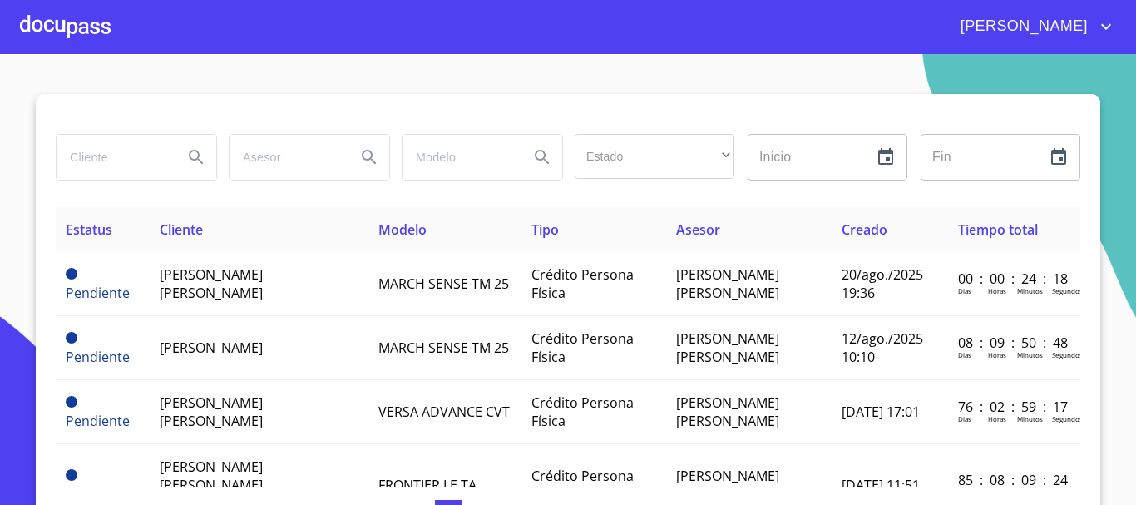
click at [112, 27] on div "[PERSON_NAME]" at bounding box center [613, 26] width 1005 height 27
click at [91, 37] on div at bounding box center [65, 26] width 91 height 53
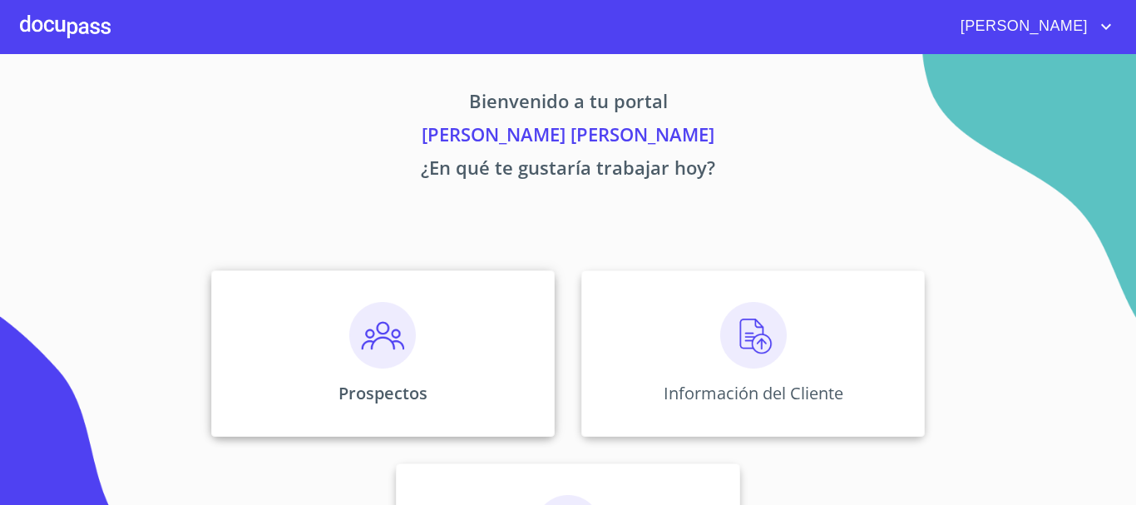
click at [461, 345] on div "Prospectos" at bounding box center [382, 353] width 343 height 166
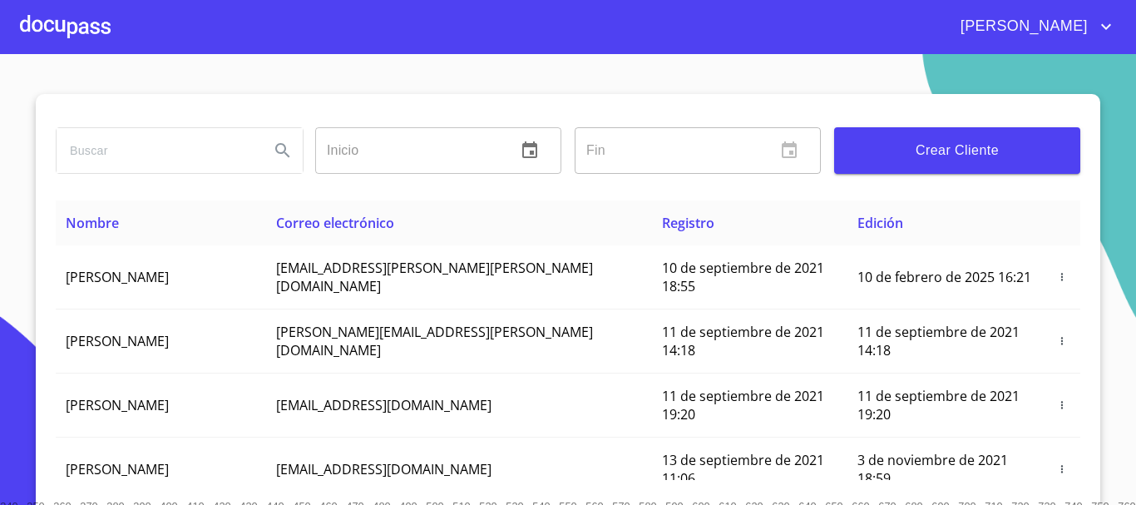
click at [976, 162] on button "Crear Cliente" at bounding box center [957, 150] width 246 height 47
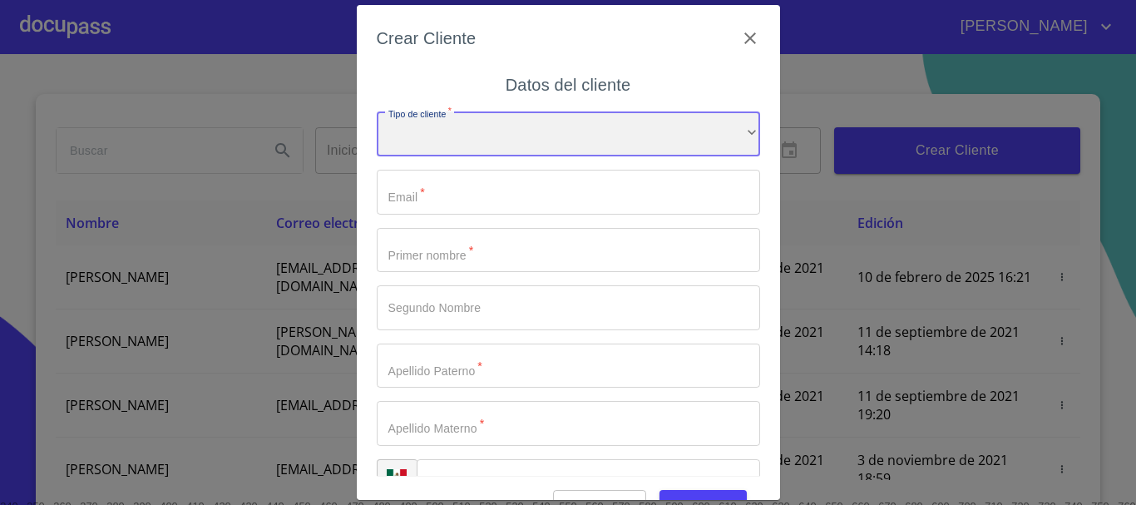
click at [594, 114] on div "​" at bounding box center [568, 133] width 383 height 45
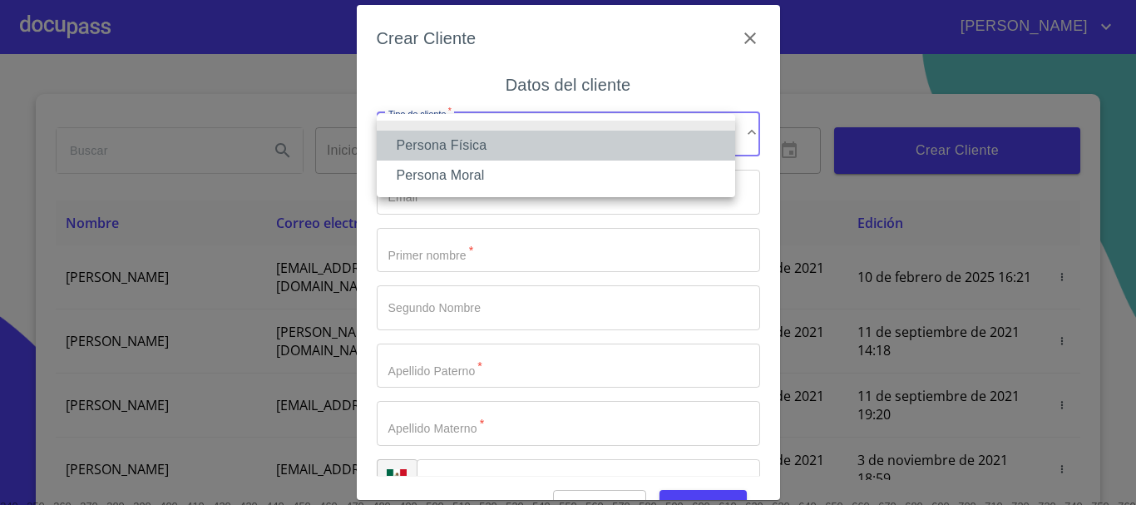
click at [578, 141] on li "Persona Física" at bounding box center [556, 146] width 358 height 30
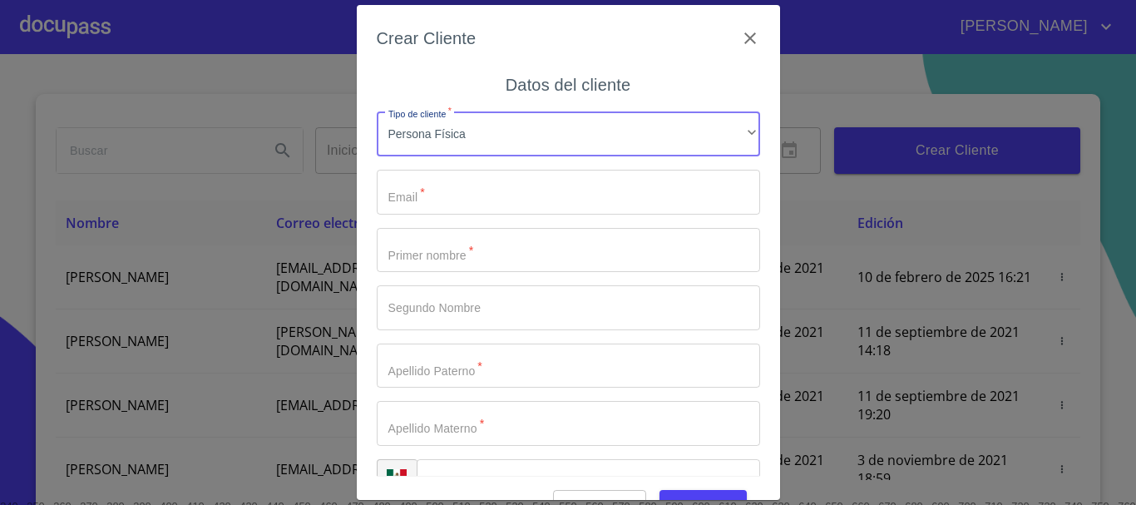
click at [540, 190] on input "Tipo de cliente   *" at bounding box center [568, 192] width 383 height 45
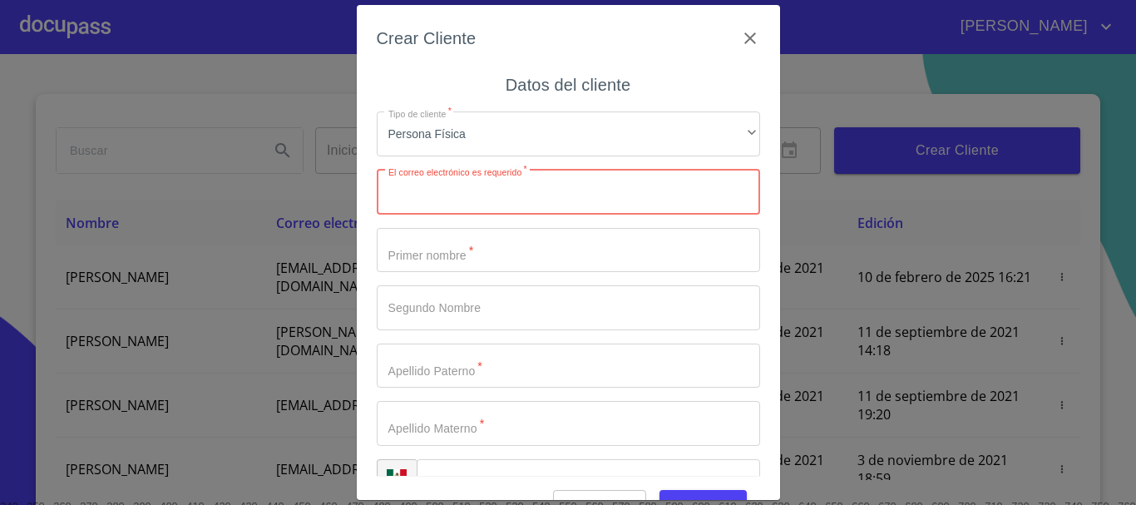
paste input "[PERSON_NAME][EMAIL_ADDRESS][DOMAIN_NAME]"
type input "[PERSON_NAME][EMAIL_ADDRESS][DOMAIN_NAME]"
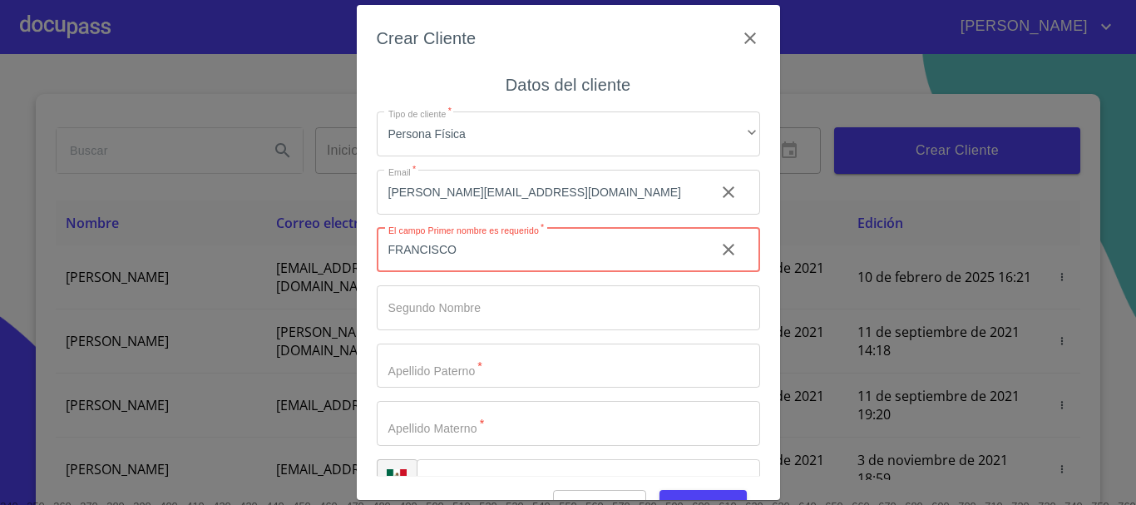
type input "FRANCISCO"
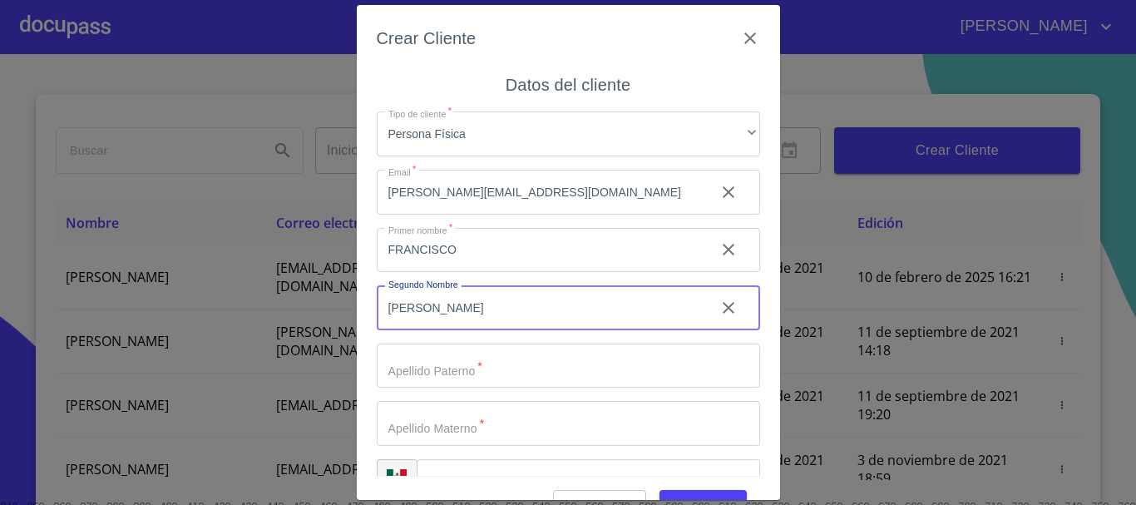
type input "[PERSON_NAME]"
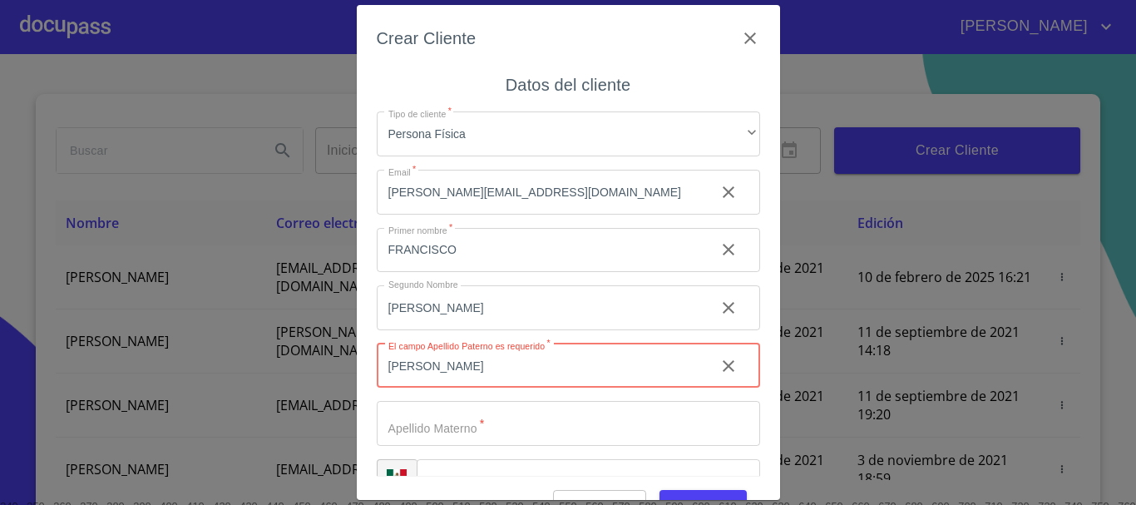
type input "[PERSON_NAME]"
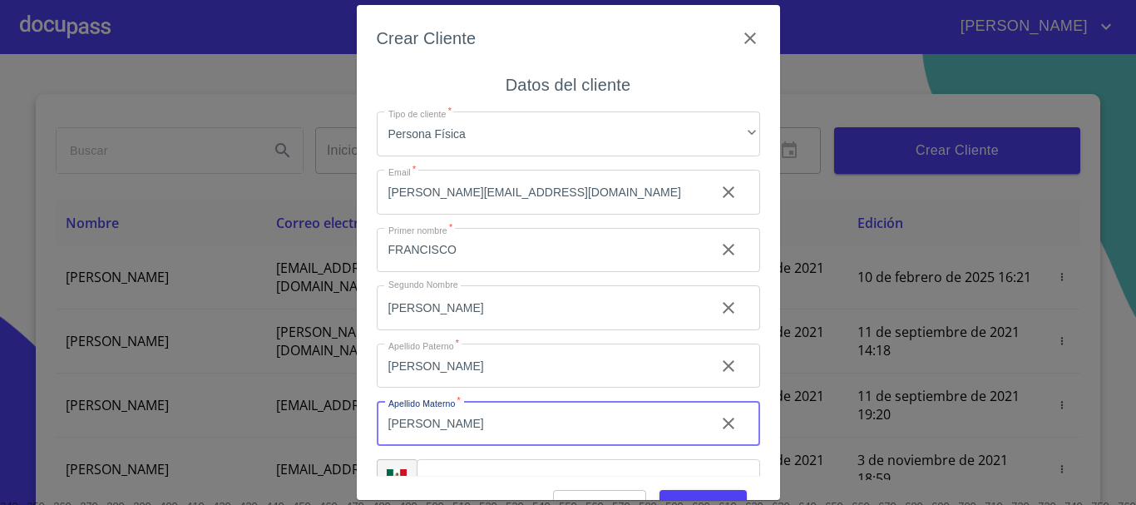
type input "[PERSON_NAME]"
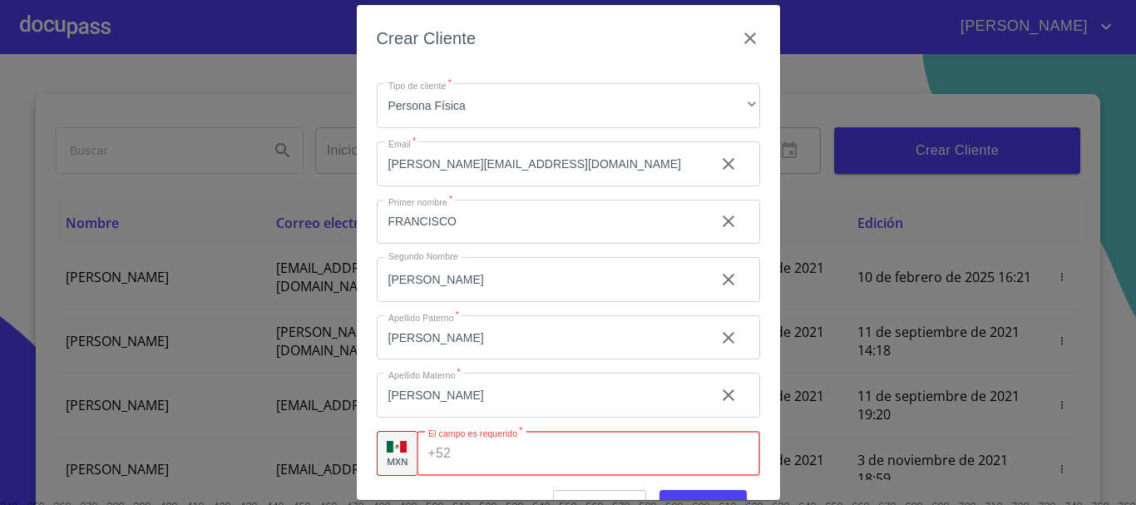
paste input "[PHONE_NUMBER]"
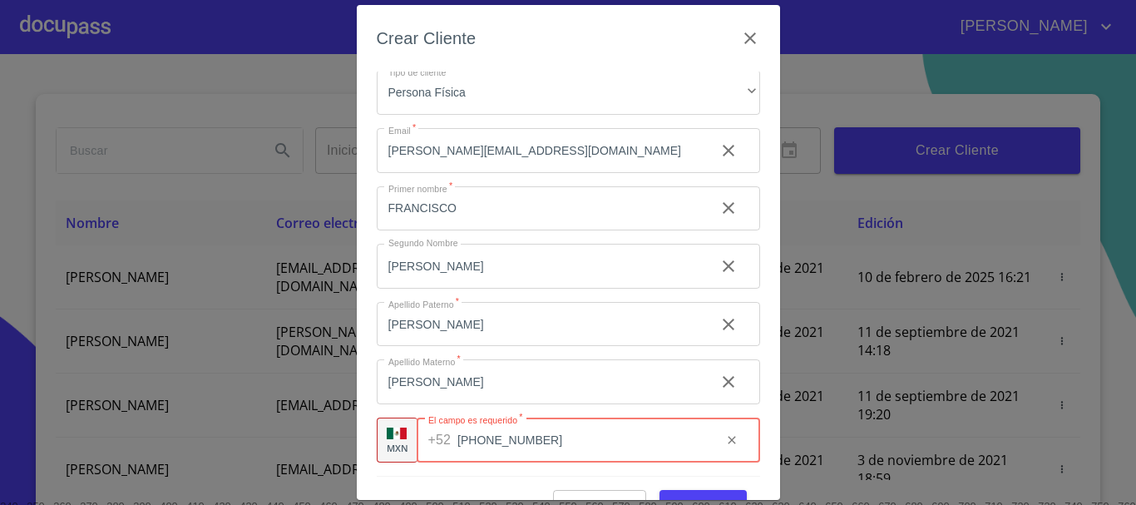
scroll to position [40, 0]
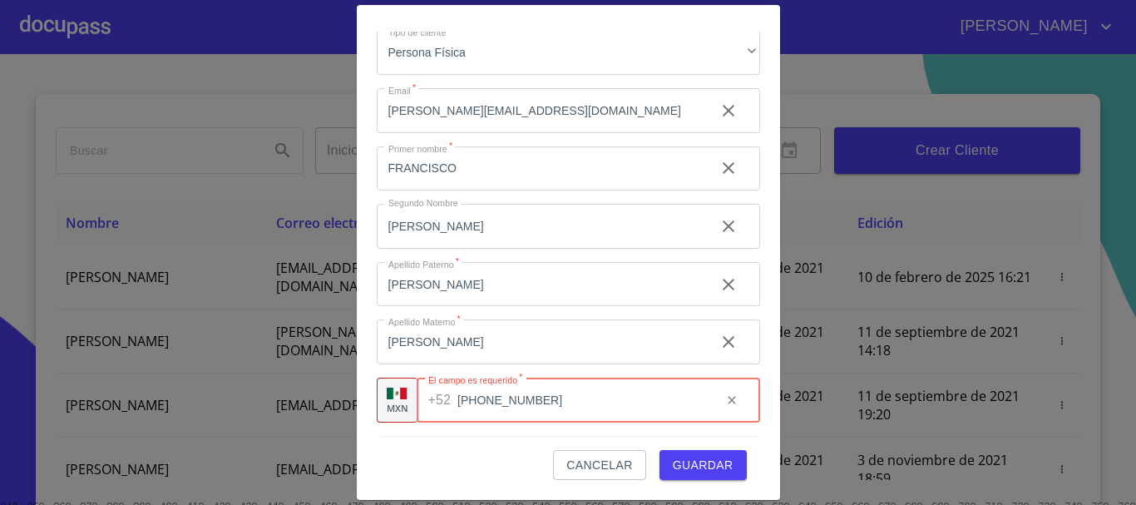
type input "[PHONE_NUMBER]"
click at [719, 450] on button "Guardar" at bounding box center [702, 465] width 87 height 31
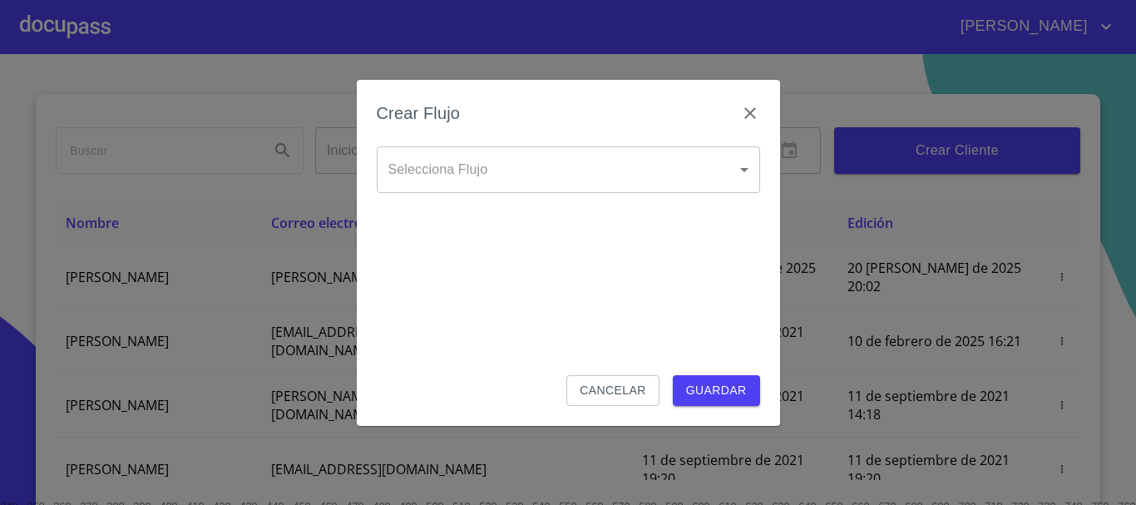
click at [539, 160] on body "[PERSON_NAME] ​ Fin ​ Crear Cliente Nombre Correo electrónico Registro Edición …" at bounding box center [568, 252] width 1136 height 505
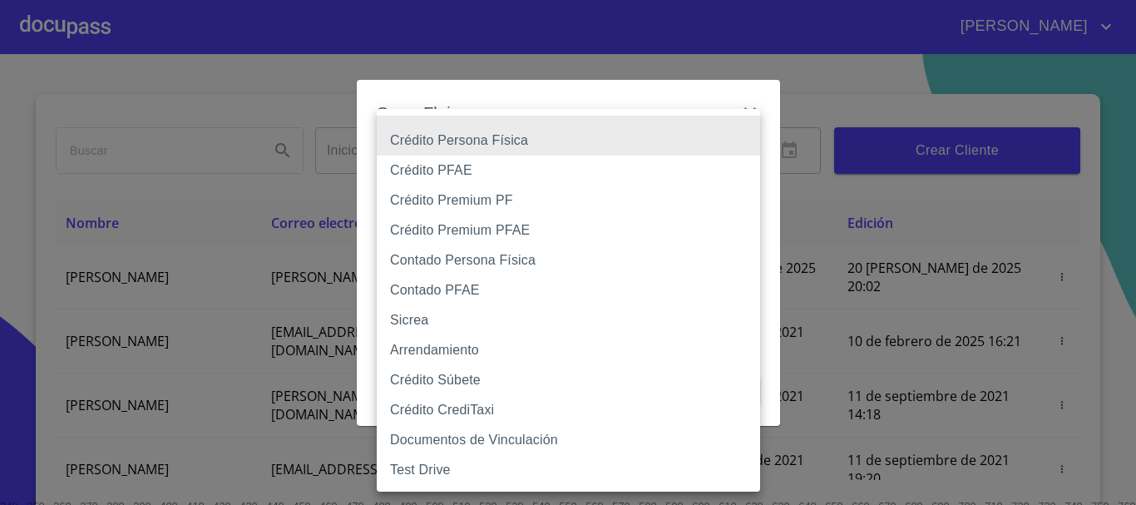
type input "6009fb3c7d1714eb8809aa97"
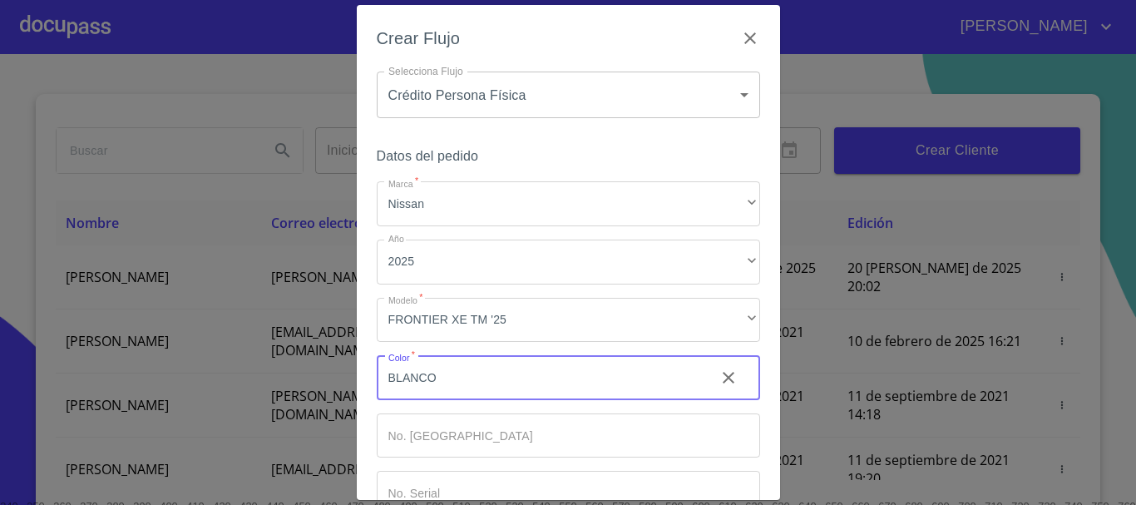
type input "BLANCO"
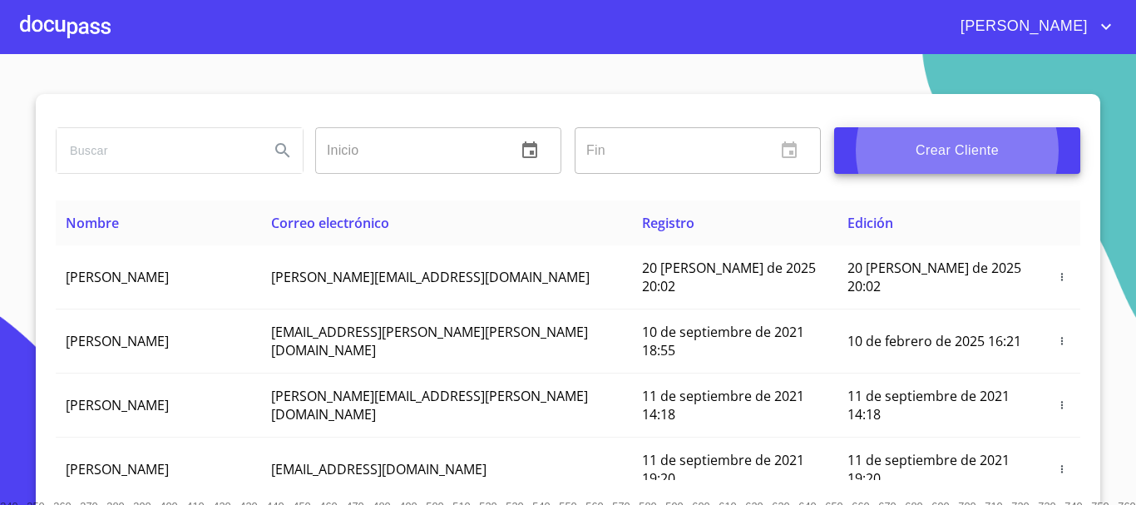
click at [25, 37] on div at bounding box center [65, 26] width 91 height 53
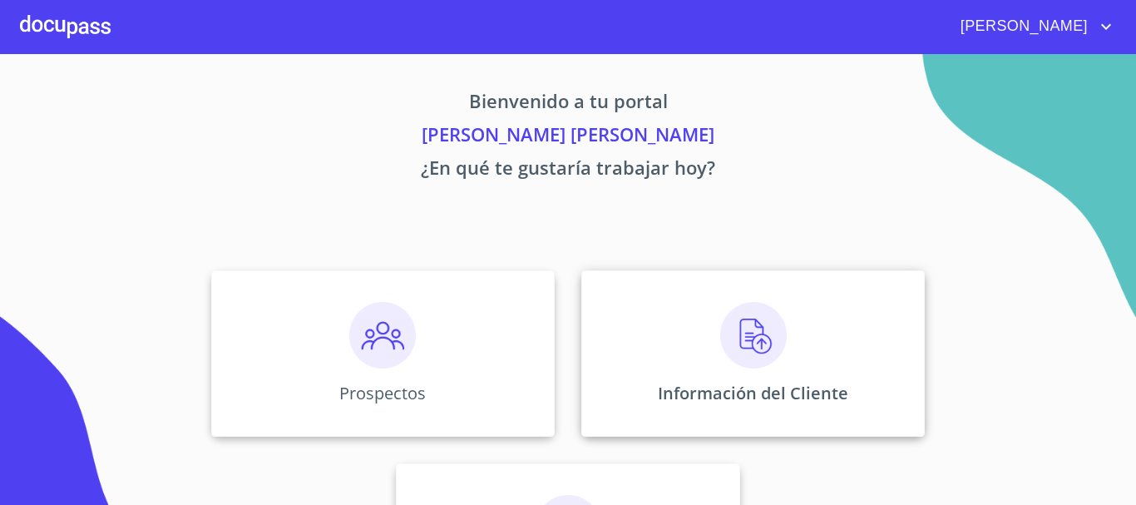
click at [711, 371] on div "Información del Cliente" at bounding box center [752, 353] width 343 height 166
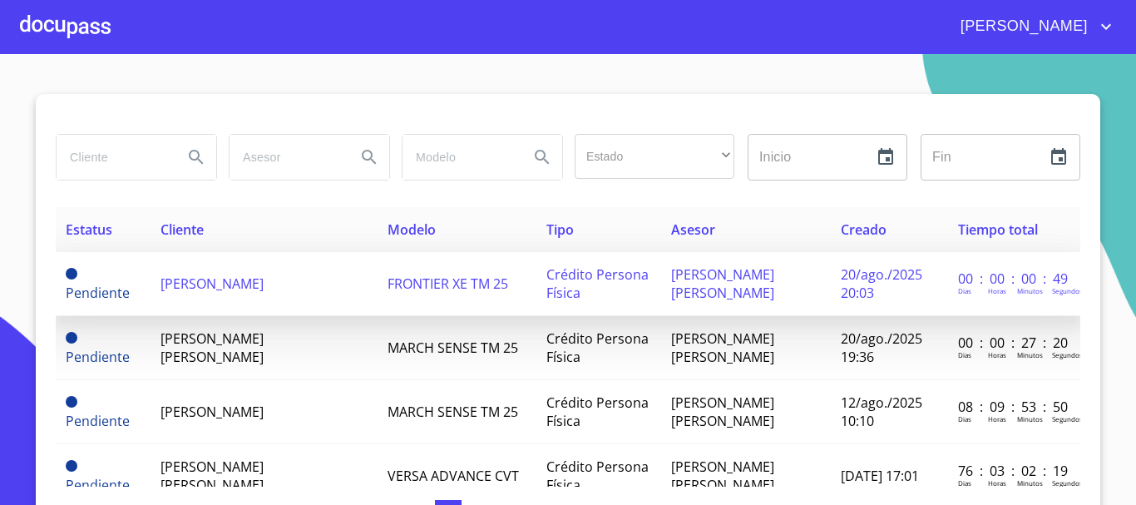
click at [387, 282] on span "FRONTIER XE TM 25" at bounding box center [447, 283] width 121 height 18
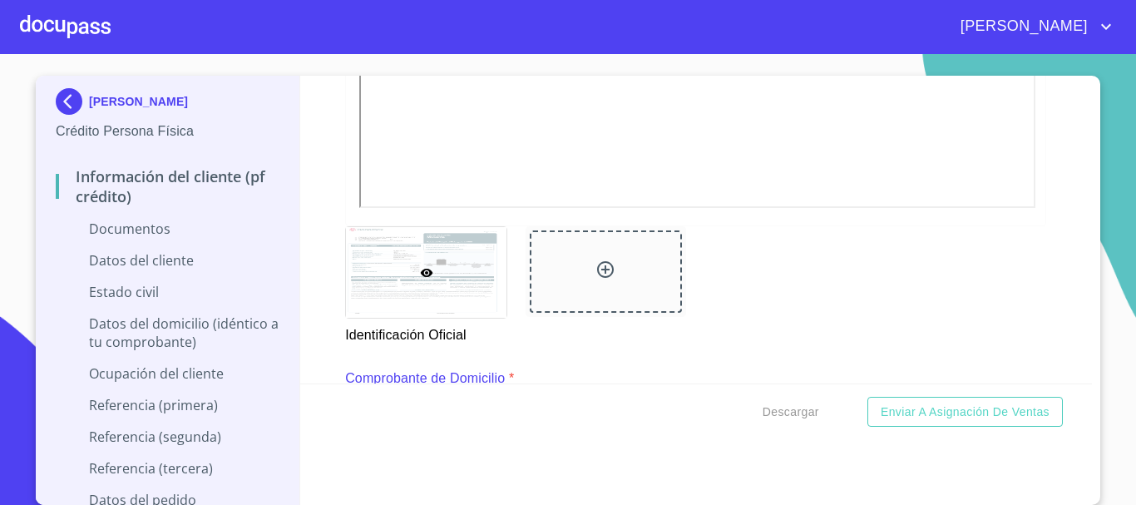
scroll to position [665, 0]
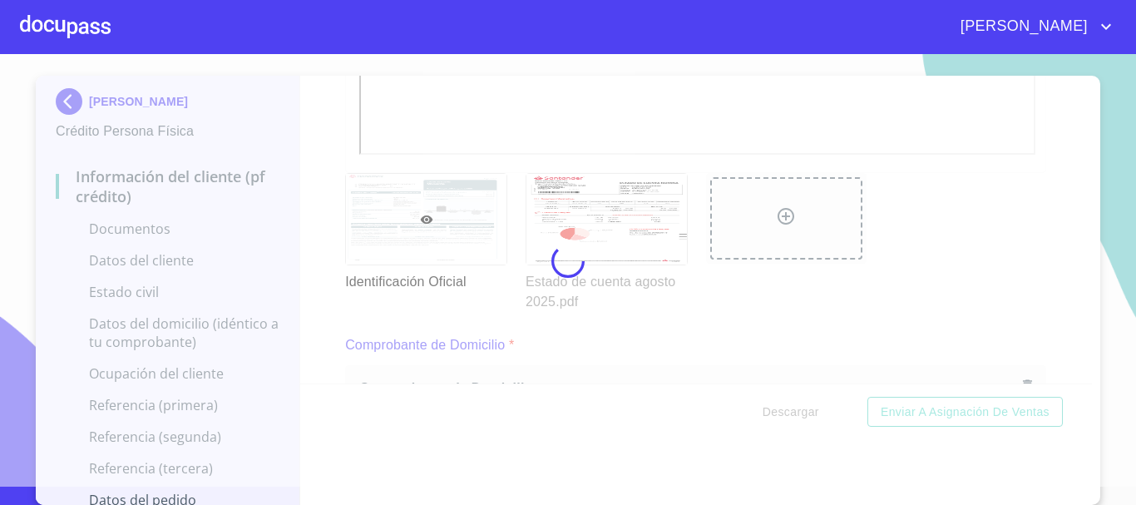
drag, startPoint x: 643, startPoint y: 327, endPoint x: 654, endPoint y: 328, distance: 10.9
click at [643, 327] on div at bounding box center [568, 261] width 1136 height 451
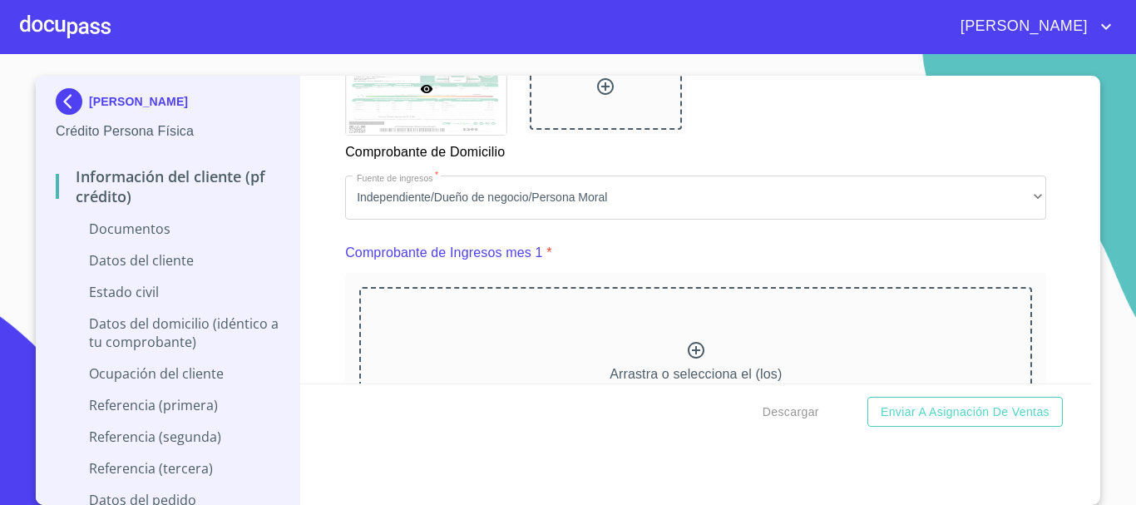
scroll to position [1497, 0]
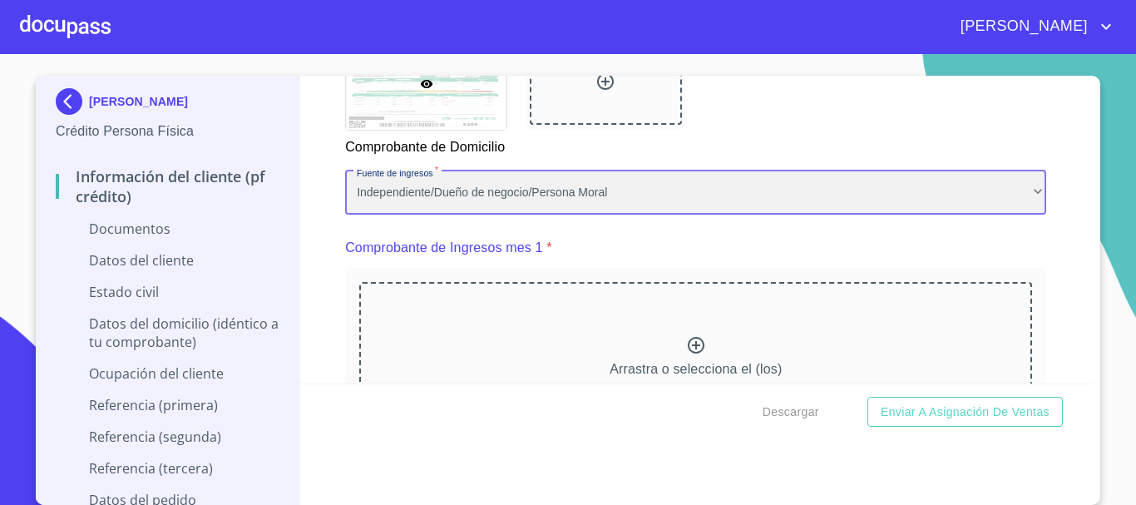
click at [461, 208] on div "Independiente/Dueño de negocio/Persona Moral" at bounding box center [695, 192] width 701 height 45
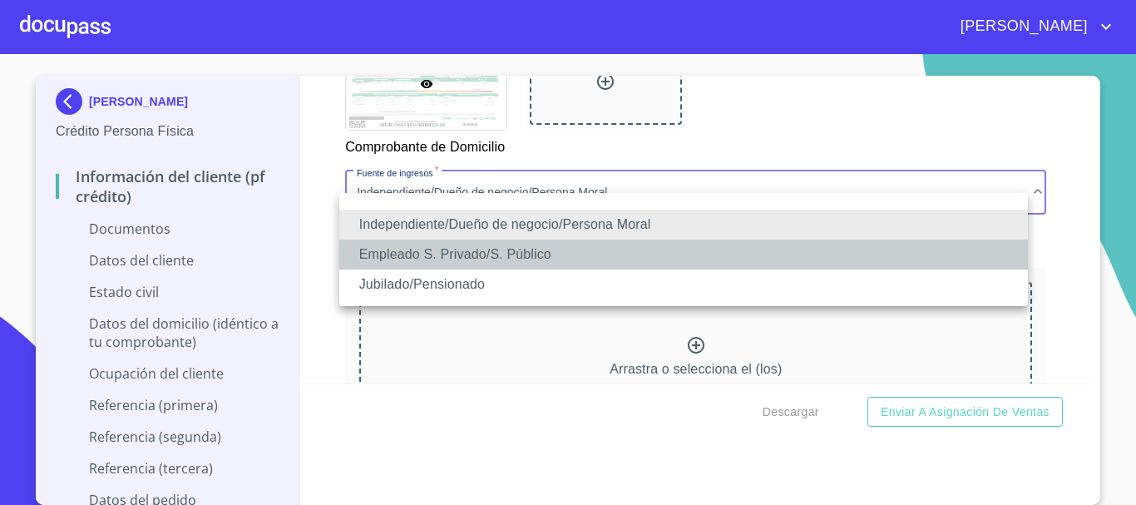
click at [458, 247] on li "Empleado S. Privado/S. Público" at bounding box center [683, 254] width 688 height 30
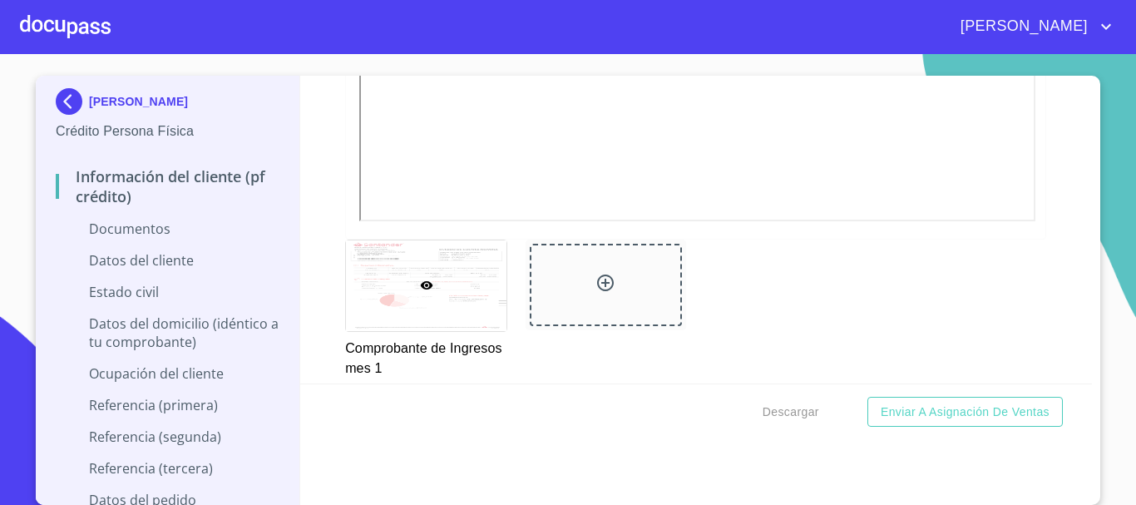
scroll to position [2162, 0]
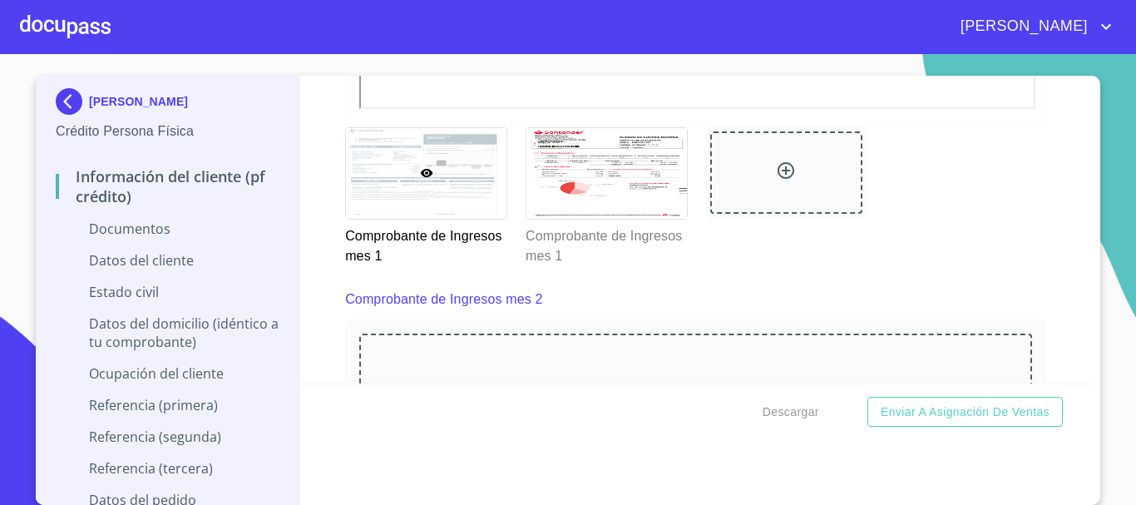
click at [318, 195] on div "Información del cliente (PF crédito) Documentos Documento de identificación.   …" at bounding box center [696, 230] width 792 height 308
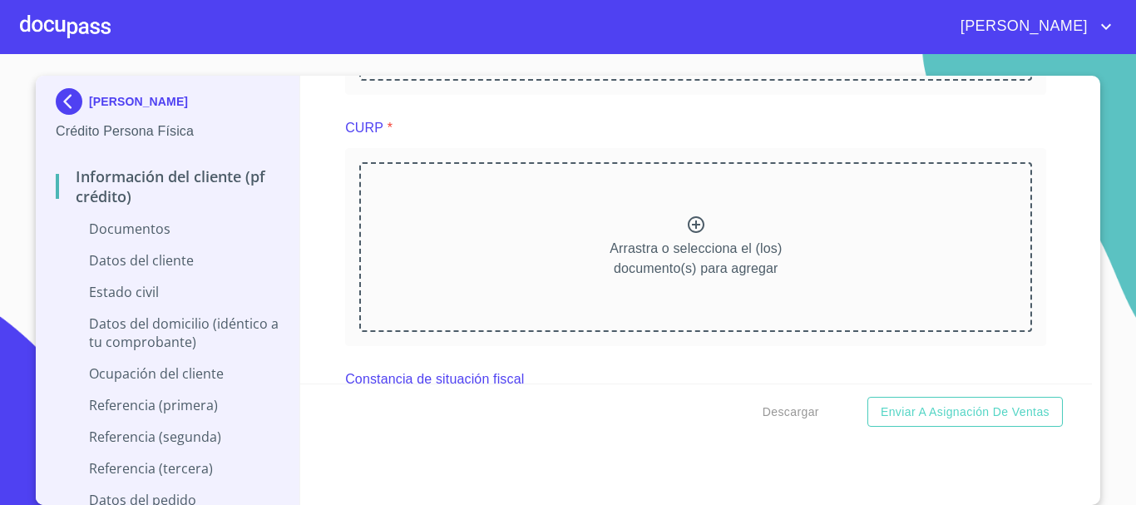
scroll to position [2827, 0]
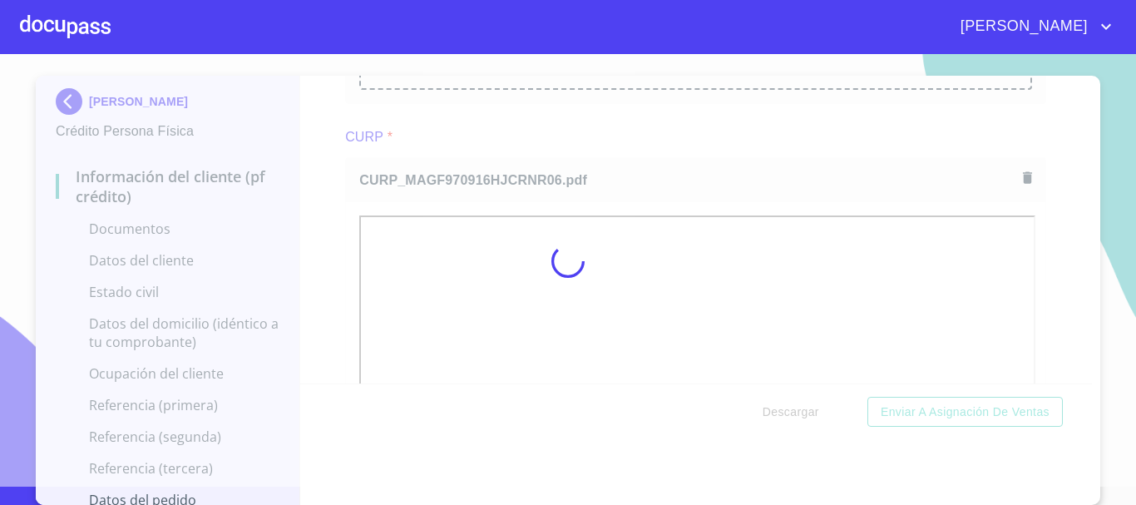
click at [527, 155] on div at bounding box center [568, 261] width 1136 height 451
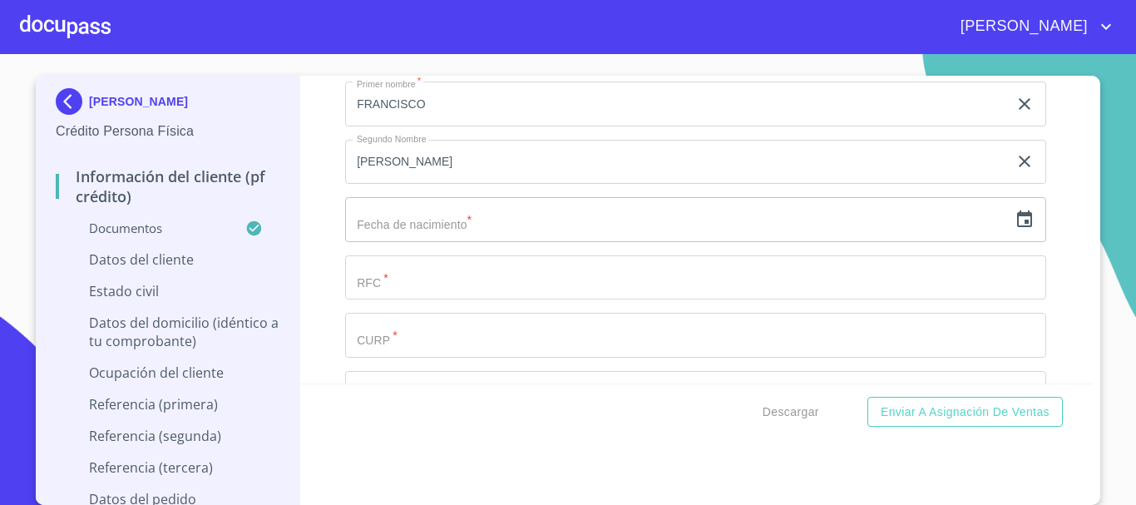
scroll to position [3991, 0]
click at [785, 244] on input "text" at bounding box center [676, 221] width 663 height 45
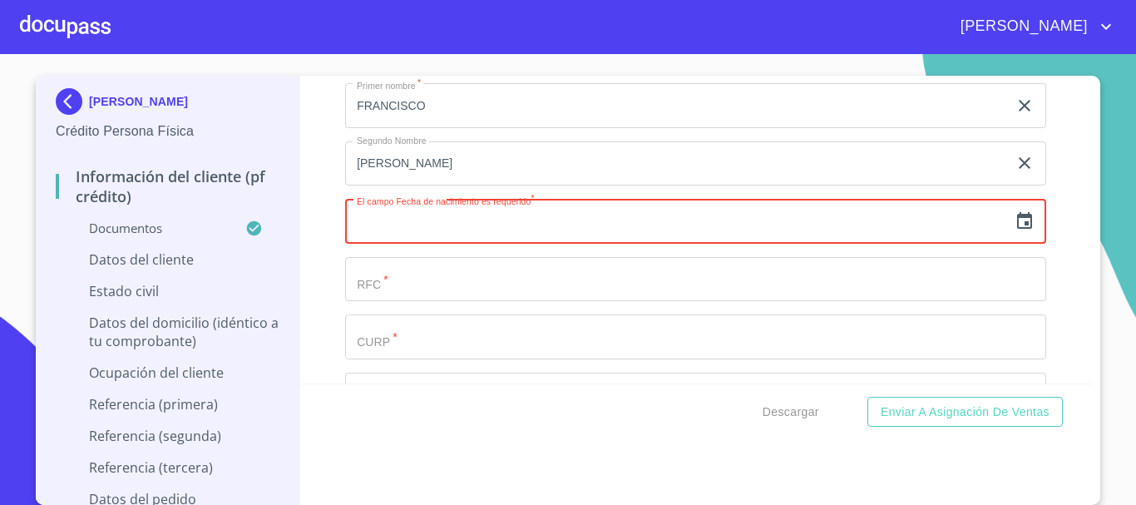
click at [1014, 231] on icon "button" at bounding box center [1024, 221] width 20 height 20
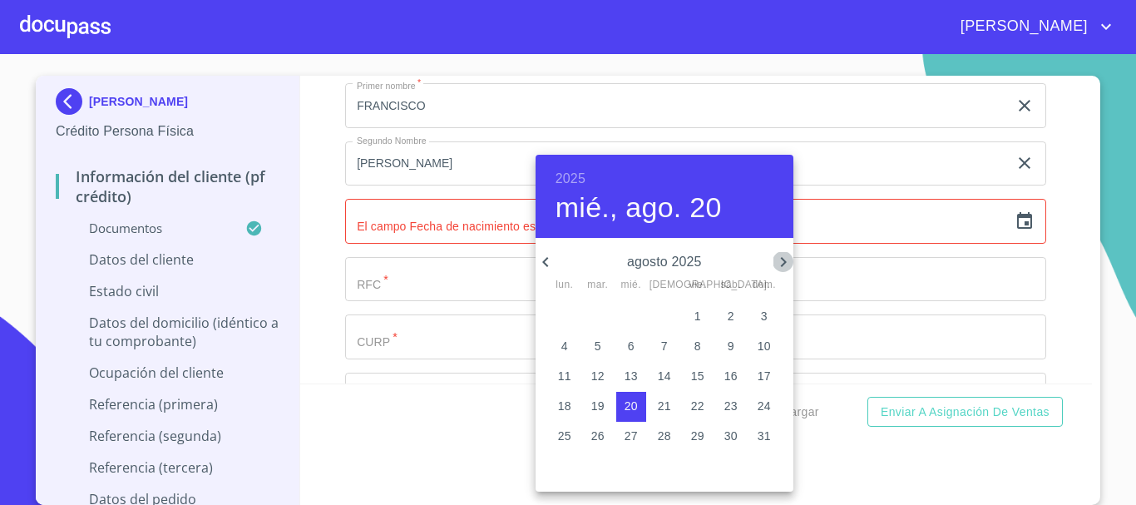
click at [779, 264] on icon "button" at bounding box center [783, 262] width 20 height 20
click at [605, 372] on span "16" at bounding box center [598, 375] width 30 height 17
type input "16 de sep. de 2025"
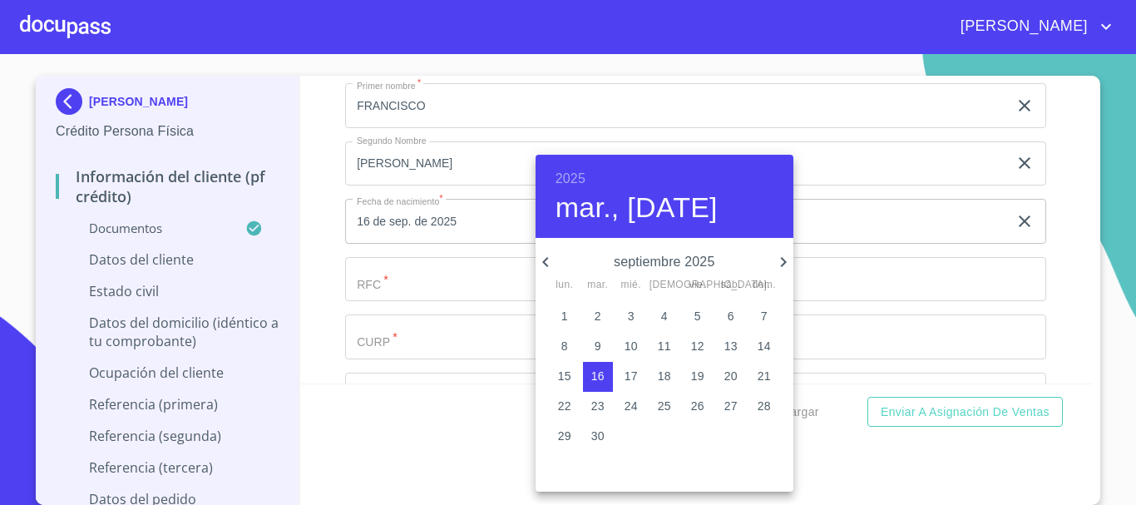
click at [572, 167] on h6 "2025" at bounding box center [570, 178] width 30 height 23
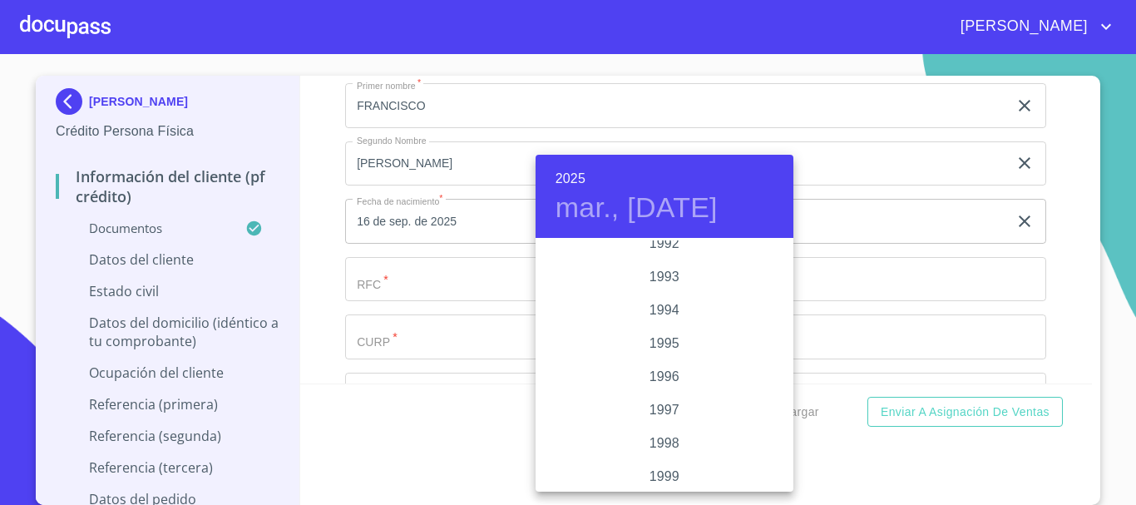
scroll to position [2311, 0]
click at [666, 339] on div "1997" at bounding box center [664, 339] width 258 height 33
type input "16 de sep. de 1997"
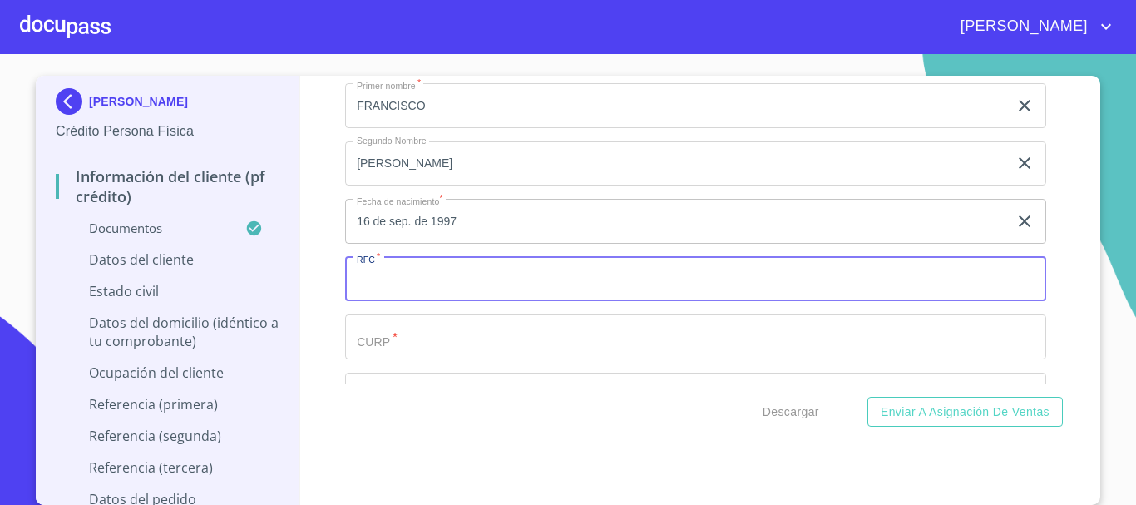
paste input "MAGF970916"
type input "MAGF970916J338"
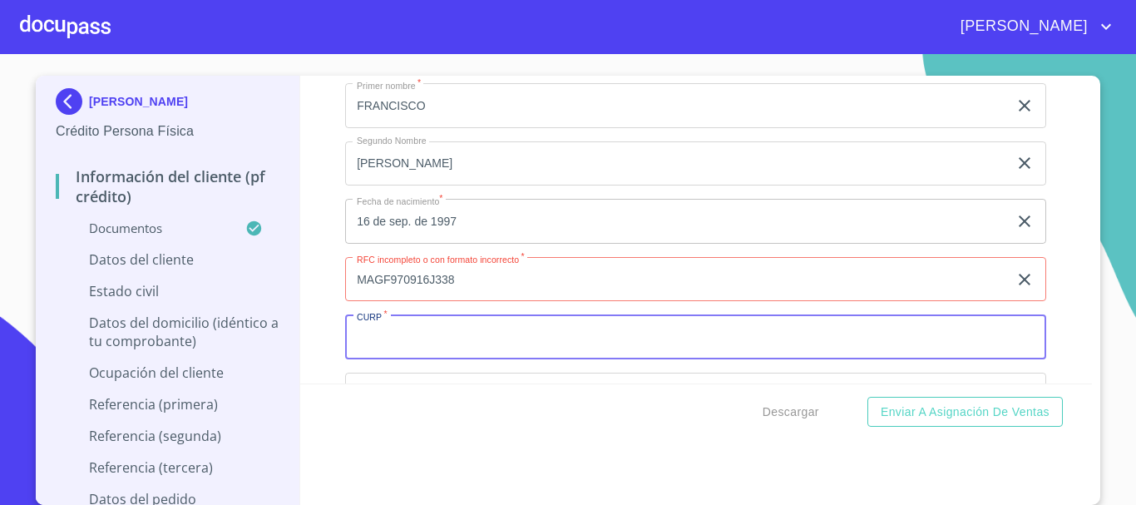
paste input "MAGF970916HJCRNR06"
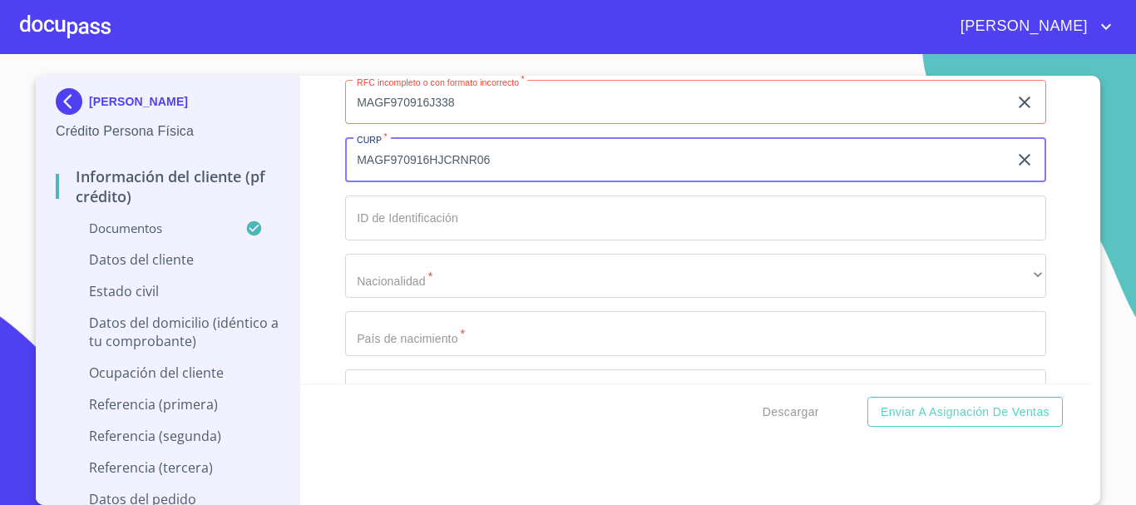
scroll to position [4074, 0]
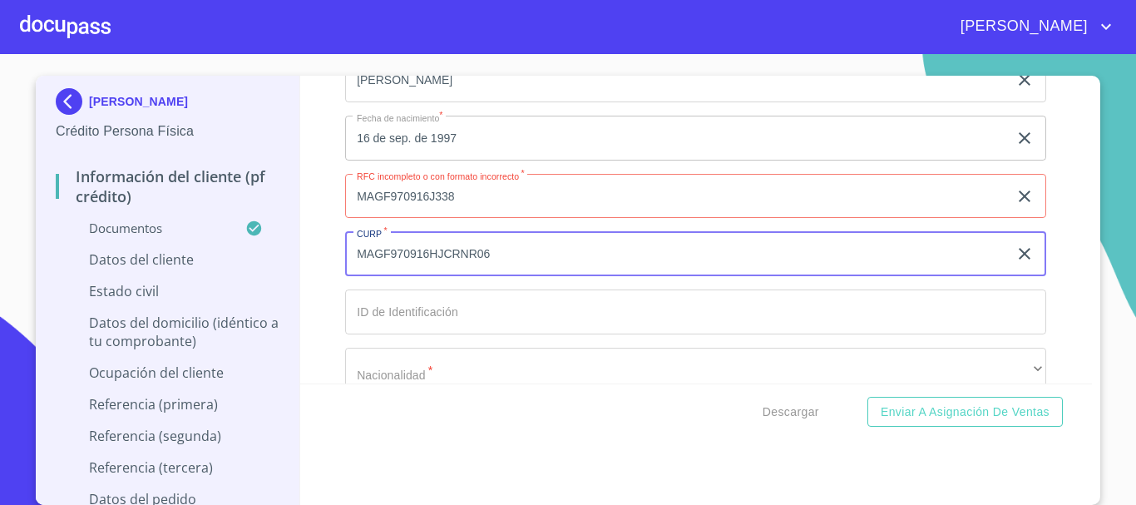
type input "MAGF970916HJCRNR06"
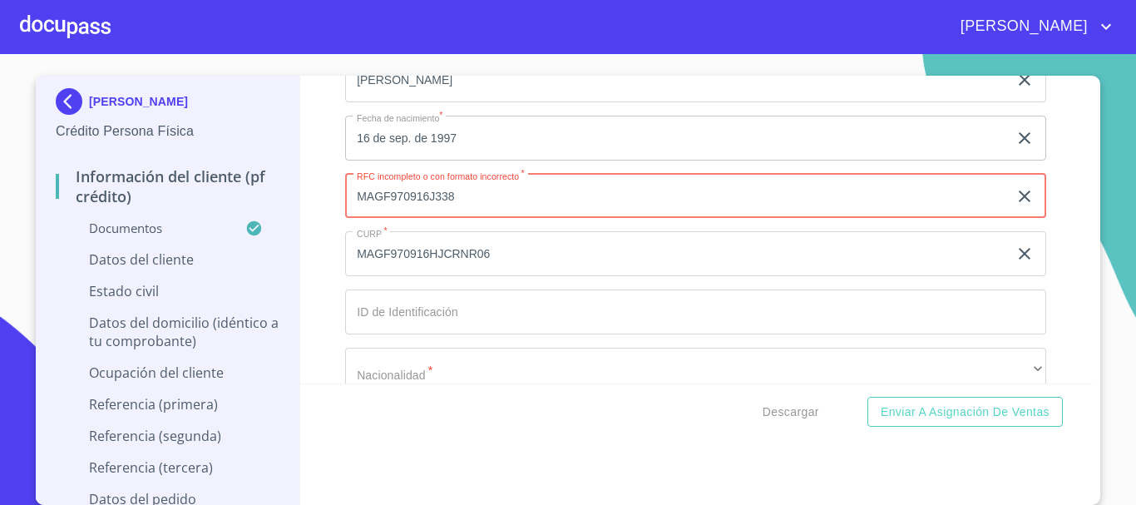
click at [532, 216] on input "MAGF970916J338" at bounding box center [676, 196] width 663 height 45
type input "MAGF970916J38"
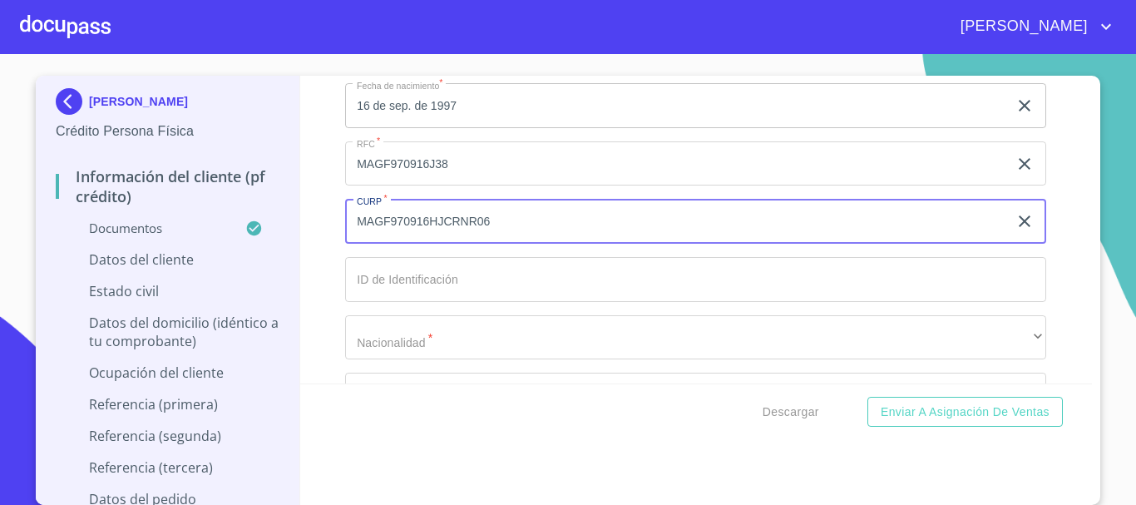
scroll to position [4157, 0]
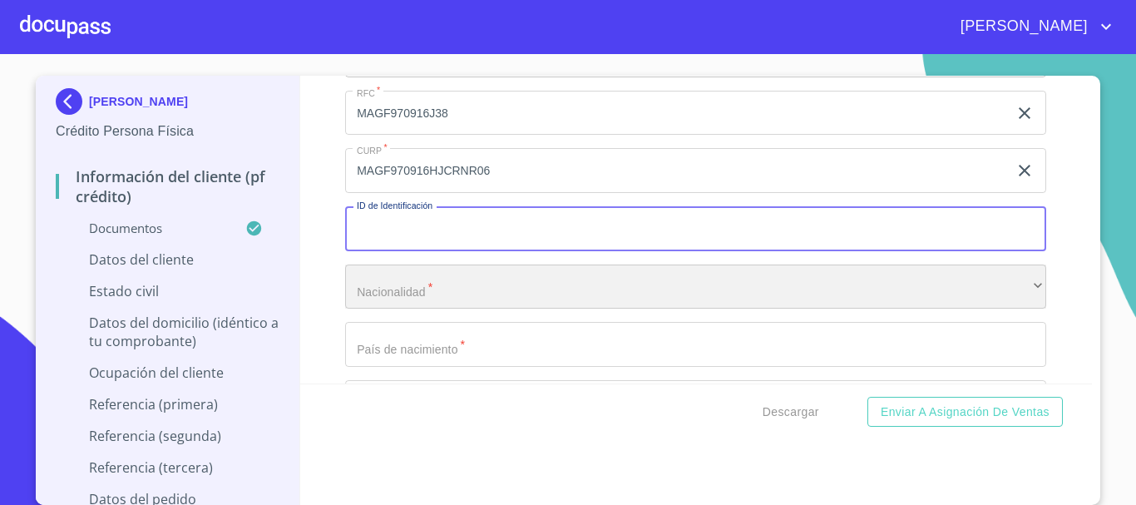
click at [566, 309] on div "​" at bounding box center [695, 286] width 701 height 45
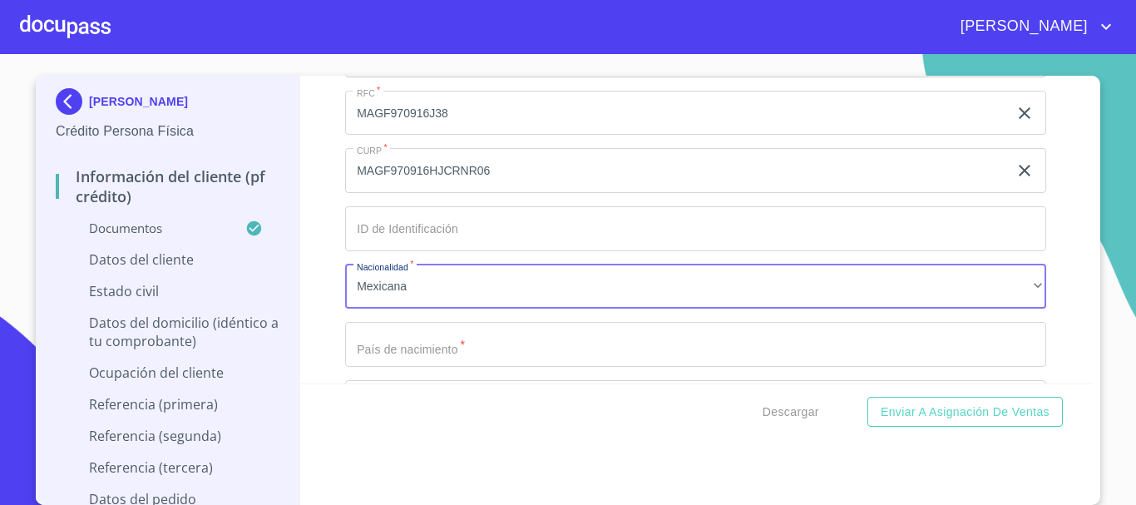
scroll to position [4161, 0]
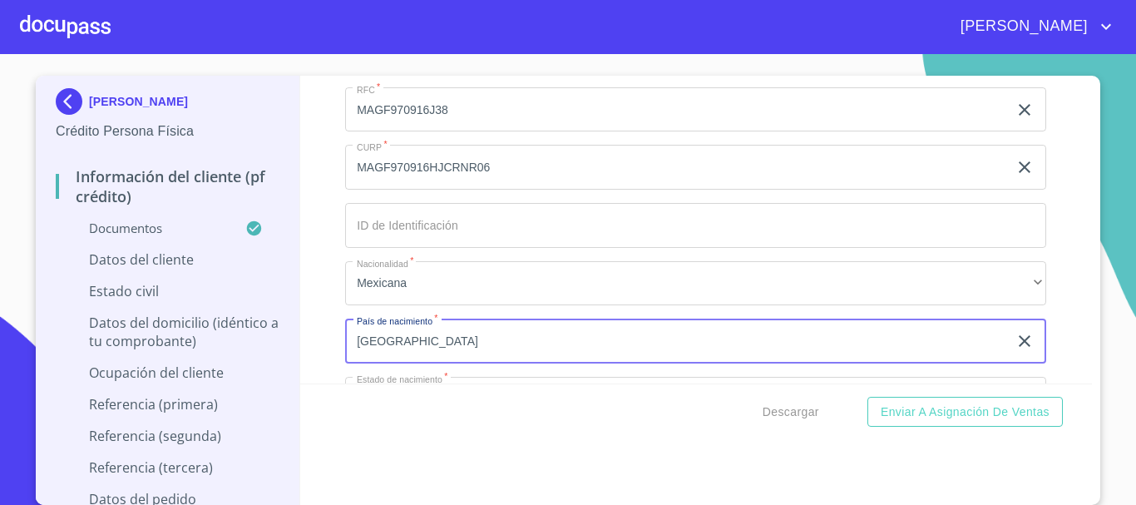
type input "[GEOGRAPHIC_DATA]"
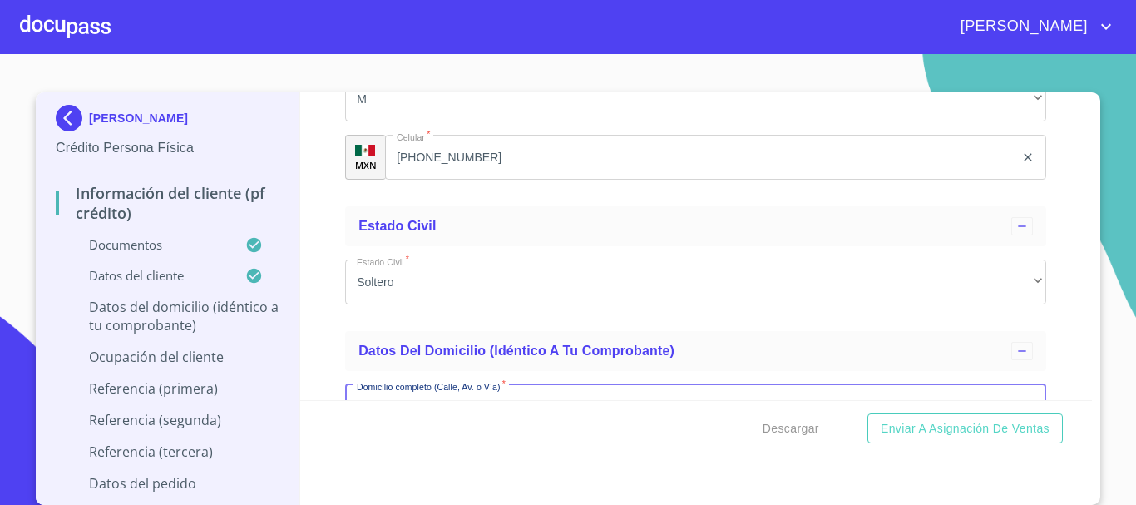
scroll to position [4715, 0]
